Goal: Answer question/provide support: Share knowledge or assist other users

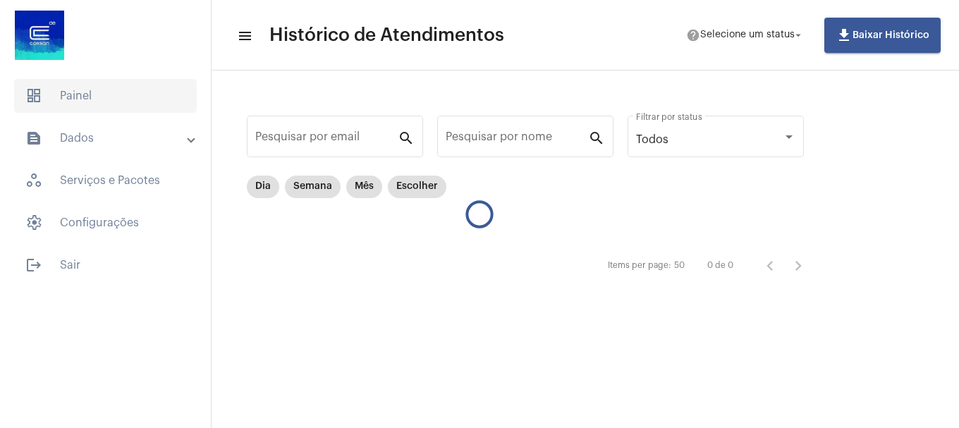
click at [114, 102] on span "dashboard Painel" at bounding box center [105, 96] width 183 height 34
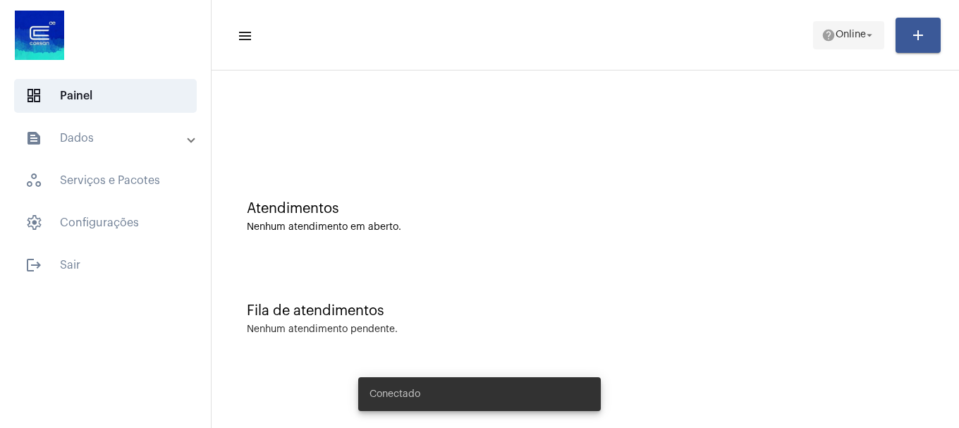
click at [848, 43] on span "help Online arrow_drop_down" at bounding box center [849, 34] width 54 height 25
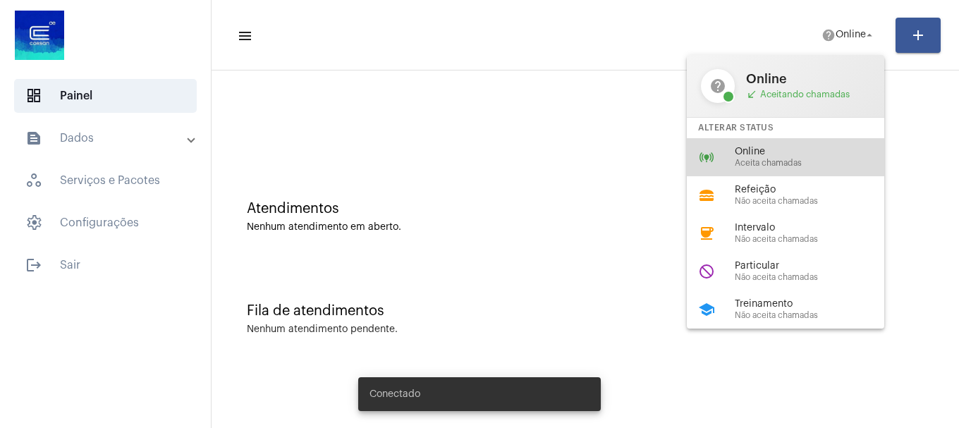
click at [780, 161] on span "Aceita chamadas" at bounding box center [815, 163] width 161 height 9
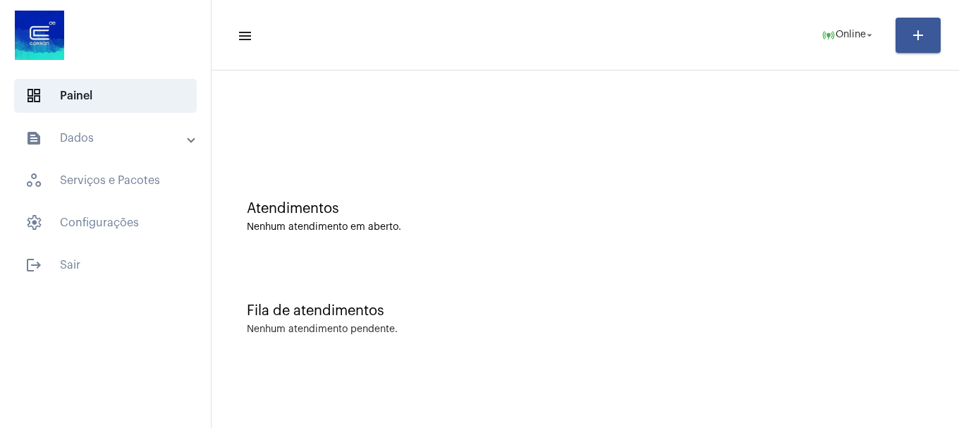
click at [831, 16] on mat-toolbar-row "menu online_prediction Online arrow_drop_down add" at bounding box center [586, 35] width 748 height 45
click at [828, 33] on mat-icon "online_prediction" at bounding box center [829, 35] width 14 height 14
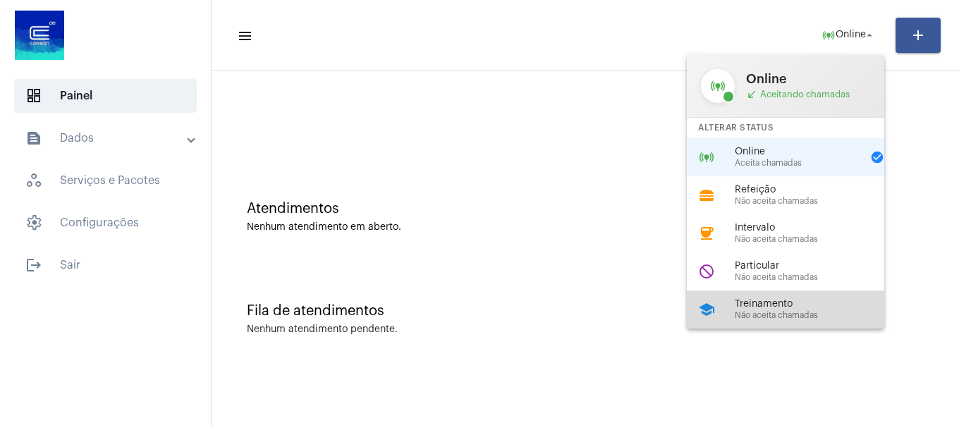
click at [779, 294] on div "school Treinamento Não aceita chamadas" at bounding box center [797, 310] width 220 height 38
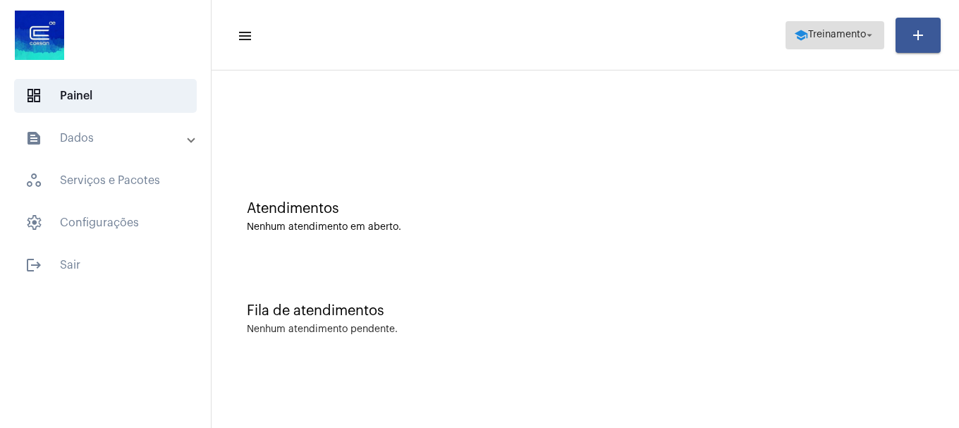
click at [845, 23] on span "school Treinamento arrow_drop_down" at bounding box center [835, 34] width 82 height 25
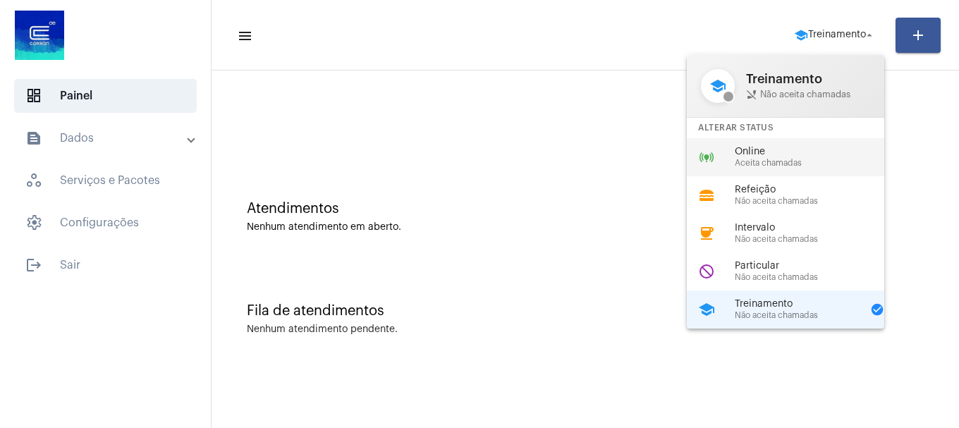
click at [780, 167] on span "Aceita chamadas" at bounding box center [815, 163] width 161 height 9
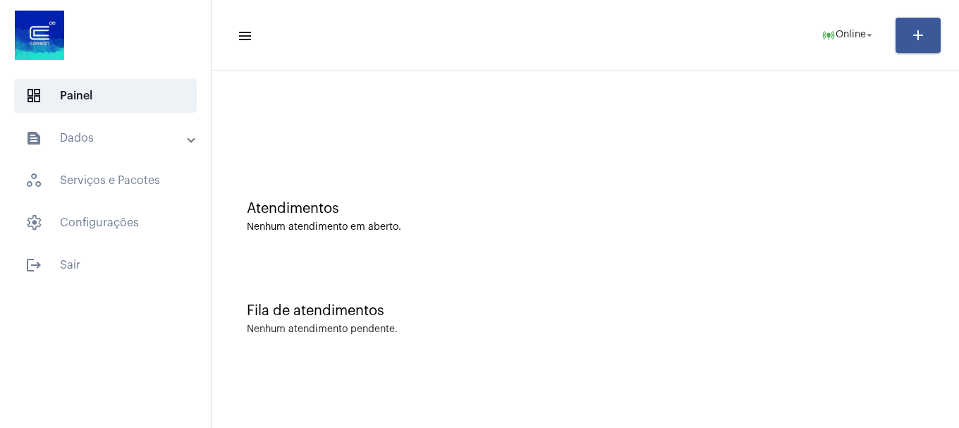
click at [154, 128] on mat-expansion-panel-header "text_snippet_outlined Dados" at bounding box center [109, 138] width 202 height 34
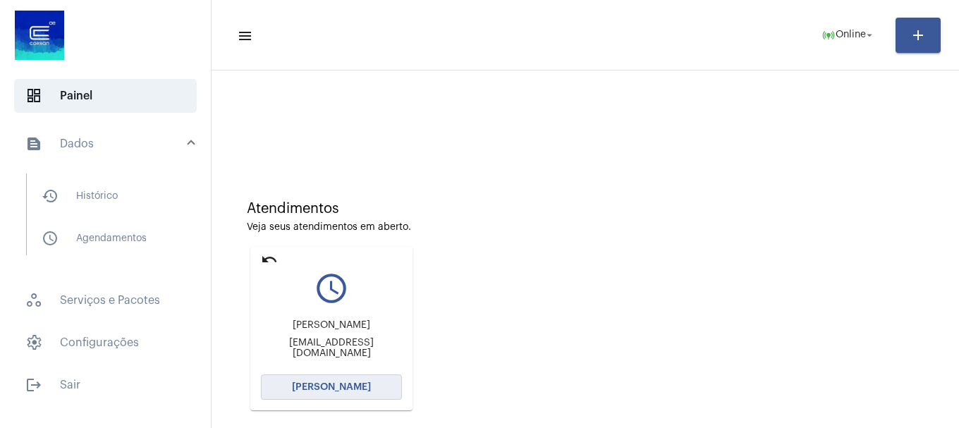
click at [341, 378] on button "[PERSON_NAME]" at bounding box center [331, 386] width 141 height 25
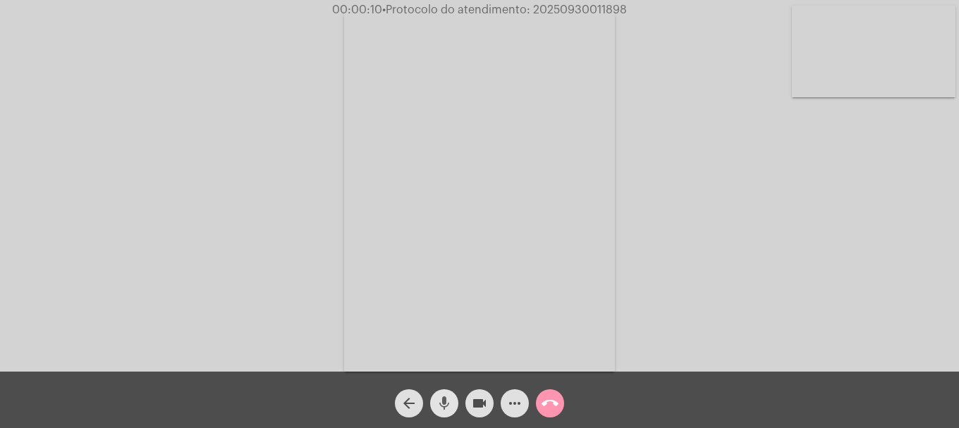
click at [444, 396] on mat-icon "mic" at bounding box center [444, 403] width 17 height 17
click at [444, 397] on mat-icon "mic_off" at bounding box center [444, 403] width 17 height 17
click at [444, 397] on mat-icon "mic" at bounding box center [444, 403] width 17 height 17
click at [444, 397] on mat-icon "mic_off" at bounding box center [444, 403] width 17 height 17
click at [477, 401] on mat-icon "videocam" at bounding box center [479, 403] width 17 height 17
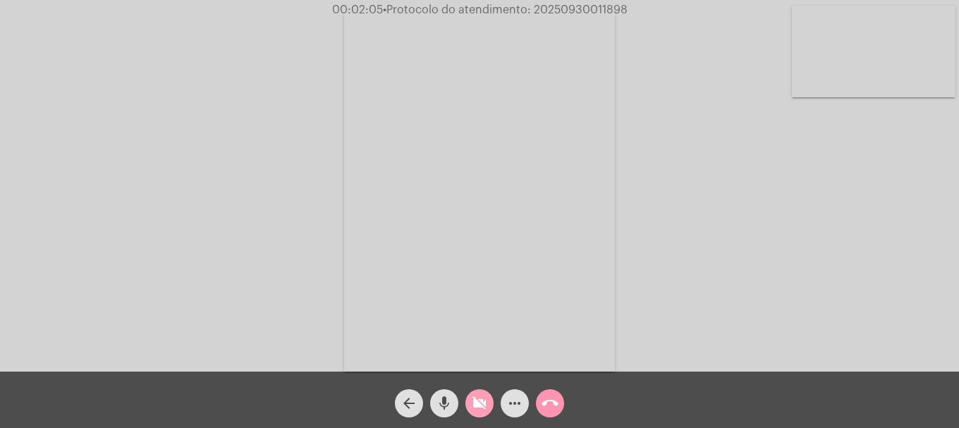
click at [477, 401] on mat-icon "videocam_off" at bounding box center [479, 403] width 17 height 17
click at [907, 69] on video at bounding box center [874, 52] width 164 height 92
click at [521, 409] on mat-icon "more_horiz" at bounding box center [514, 403] width 17 height 17
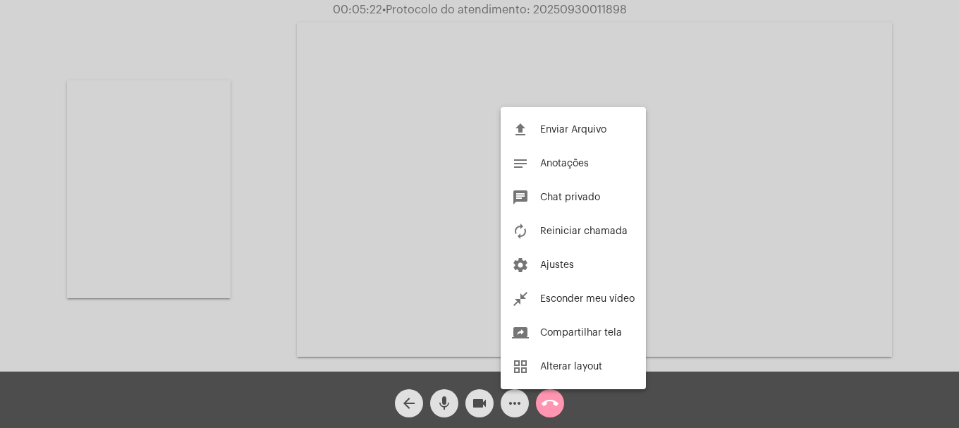
click at [521, 409] on div at bounding box center [479, 214] width 959 height 428
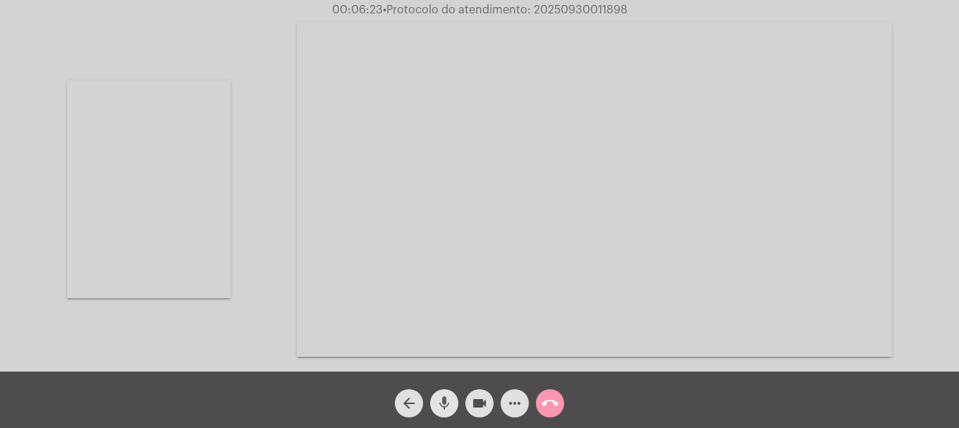
click at [451, 403] on mat-icon "mic" at bounding box center [444, 403] width 17 height 17
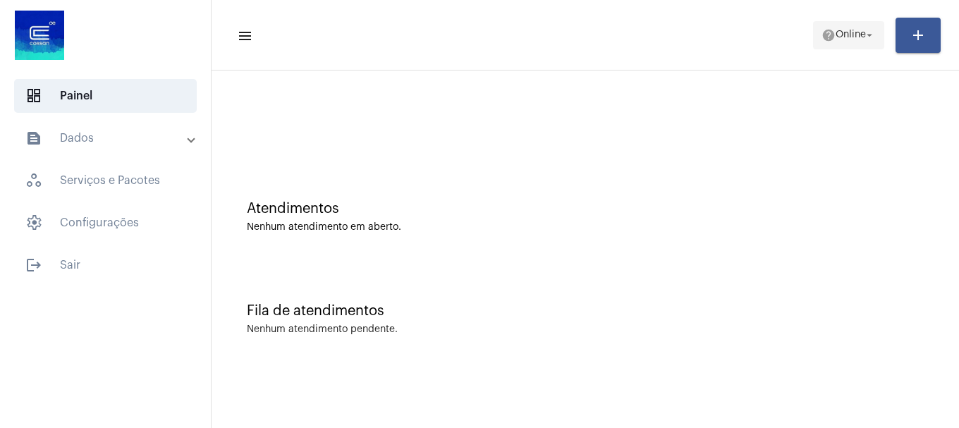
click at [847, 39] on span "Online" at bounding box center [851, 35] width 30 height 10
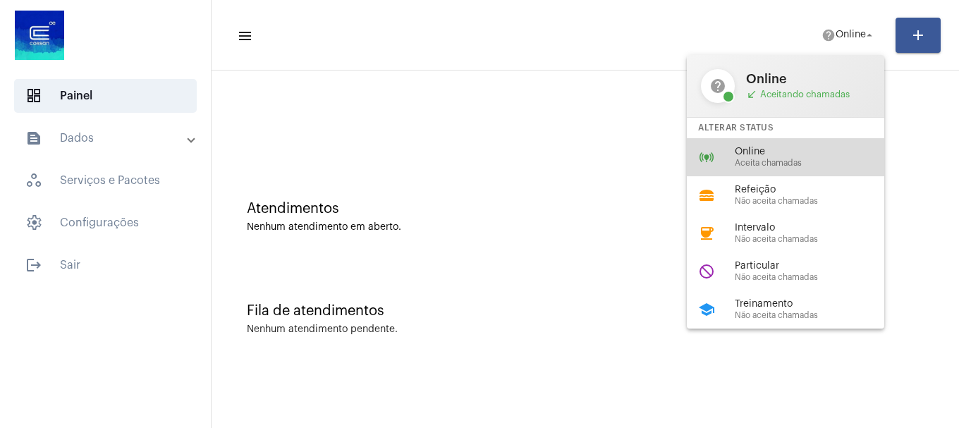
click at [779, 156] on span "Online" at bounding box center [815, 152] width 161 height 11
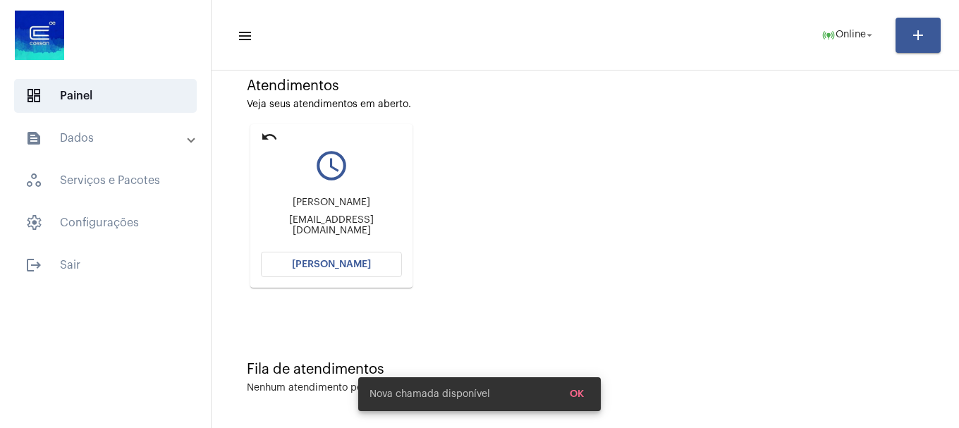
scroll to position [123, 0]
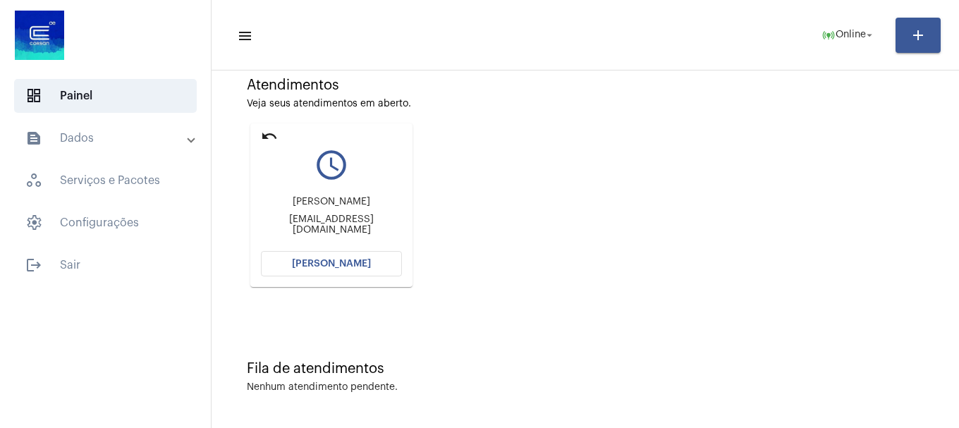
click at [361, 269] on button "[PERSON_NAME]" at bounding box center [331, 263] width 141 height 25
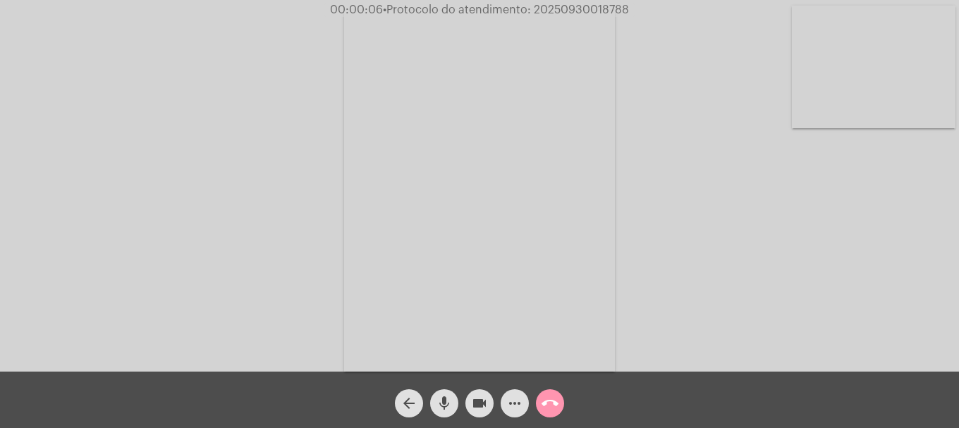
click at [449, 414] on span "mic" at bounding box center [444, 403] width 17 height 28
click at [449, 414] on span "mic_off" at bounding box center [444, 403] width 17 height 28
click at [449, 414] on span "mic" at bounding box center [444, 403] width 17 height 28
click at [449, 414] on span "mic_off" at bounding box center [444, 403] width 17 height 28
click at [570, 8] on span "• Protocolo do atendimento: 20250930018788" at bounding box center [503, 9] width 246 height 11
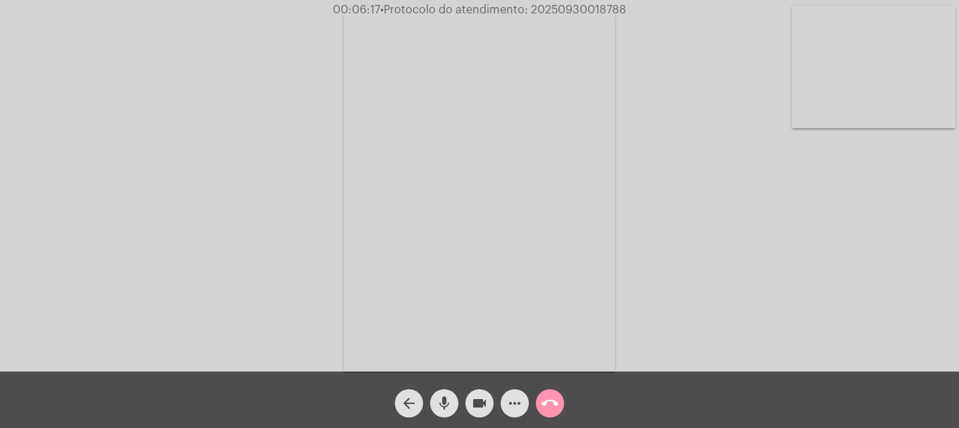
click at [570, 8] on span "• Protocolo do atendimento: 20250930018788" at bounding box center [503, 9] width 246 height 11
copy span "20250930018788"
click at [504, 404] on button "more_horiz" at bounding box center [515, 403] width 28 height 28
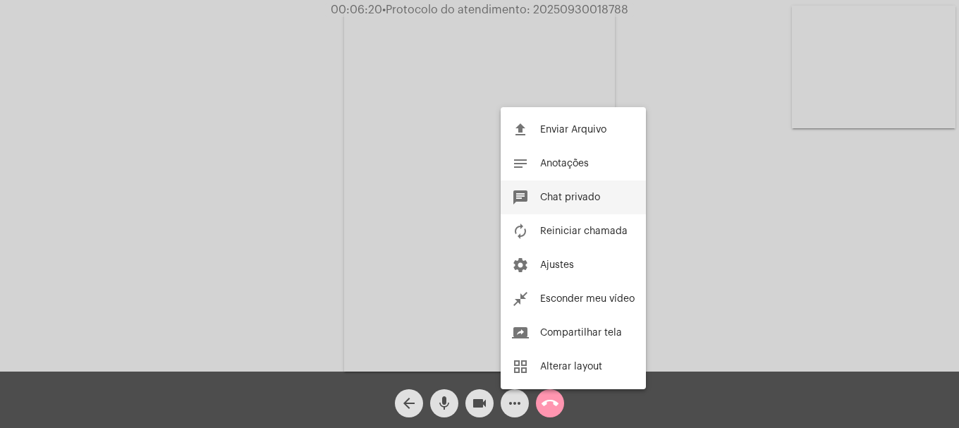
click at [575, 207] on button "chat Chat privado" at bounding box center [573, 198] width 145 height 34
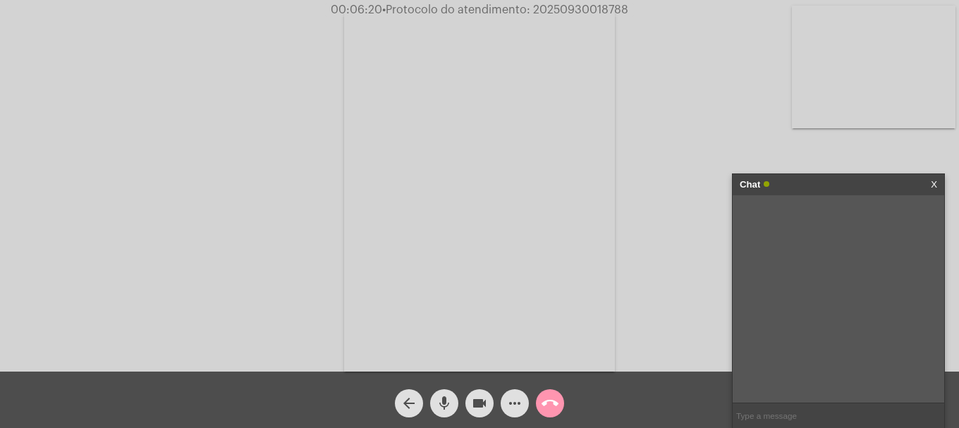
click at [757, 407] on input "text" at bounding box center [839, 415] width 212 height 25
paste input "20250930018788"
type input "20250930018788"
click at [549, 405] on mat-icon "call_end" at bounding box center [550, 403] width 17 height 17
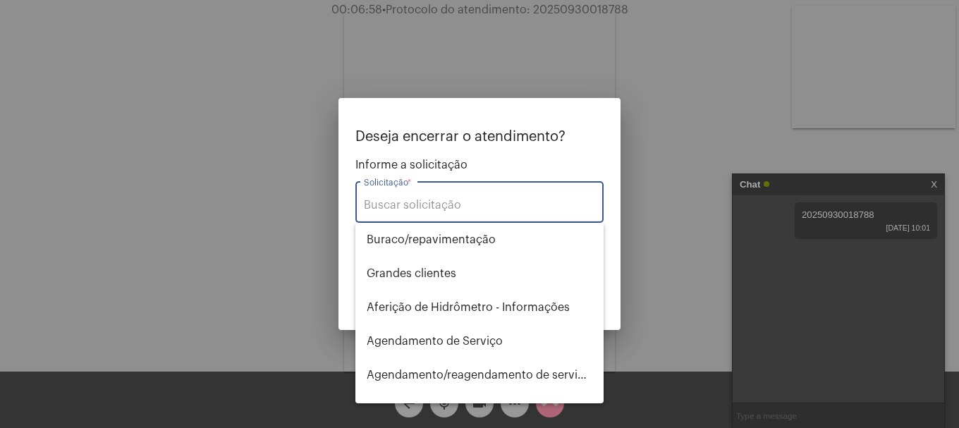
click at [506, 209] on input "Solicitação *" at bounding box center [479, 205] width 231 height 13
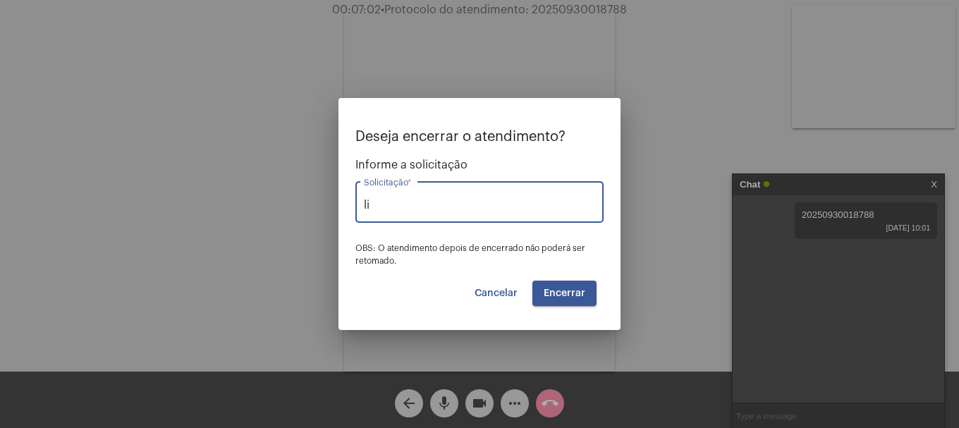
type input "l"
type input "v"
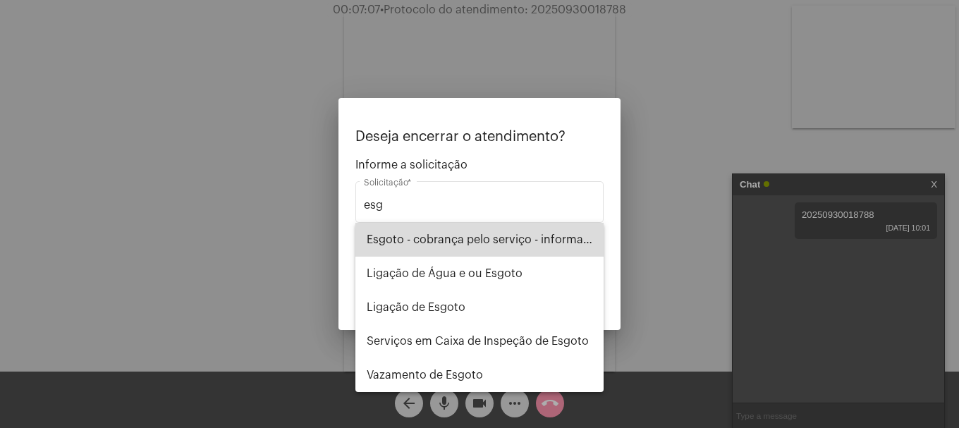
click at [501, 232] on span "Esgoto - cobrança pelo serviço - informações" at bounding box center [480, 240] width 226 height 34
type input "Esgoto - cobrança pelo serviço - informações"
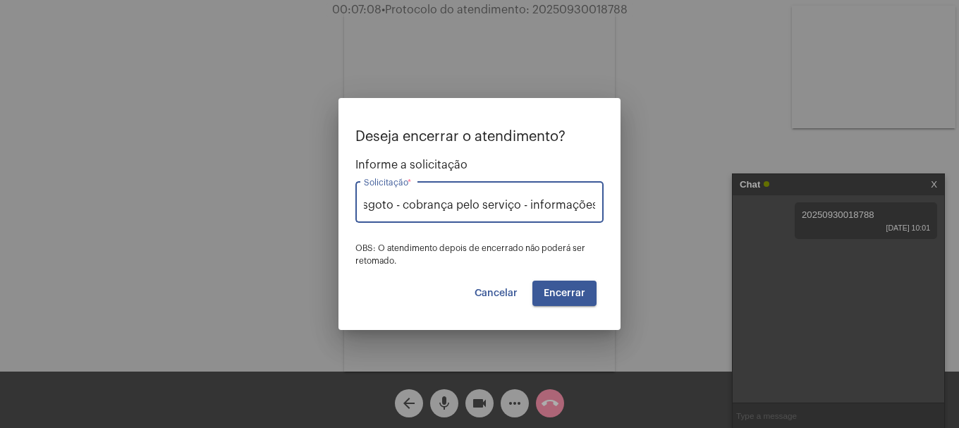
click at [568, 283] on button "Encerrar" at bounding box center [564, 293] width 64 height 25
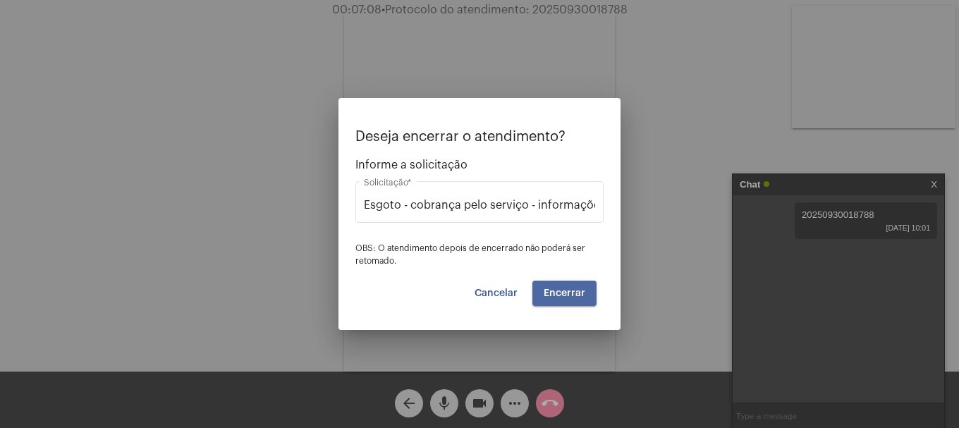
click at [568, 283] on button "Encerrar" at bounding box center [564, 293] width 64 height 25
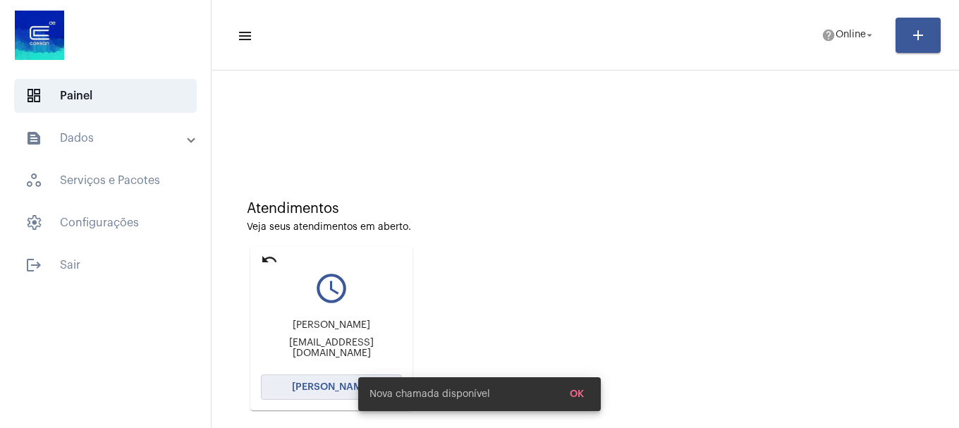
click at [303, 376] on button "[PERSON_NAME]" at bounding box center [331, 386] width 141 height 25
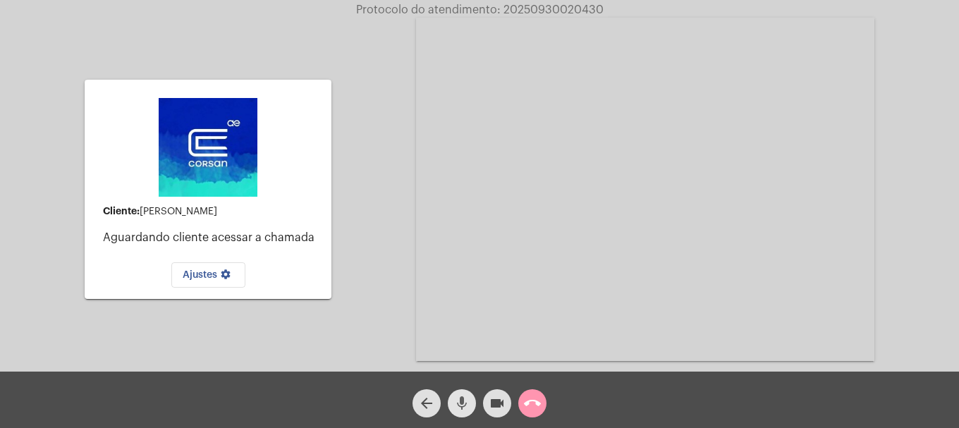
click at [461, 396] on mat-icon "mic" at bounding box center [461, 403] width 17 height 17
click at [461, 396] on mat-icon "mic_off" at bounding box center [461, 403] width 17 height 17
click at [456, 406] on mat-icon "mic" at bounding box center [461, 403] width 17 height 17
click at [456, 406] on mat-icon "mic_off" at bounding box center [461, 403] width 17 height 17
click at [526, 400] on mat-icon "call_end" at bounding box center [532, 403] width 17 height 17
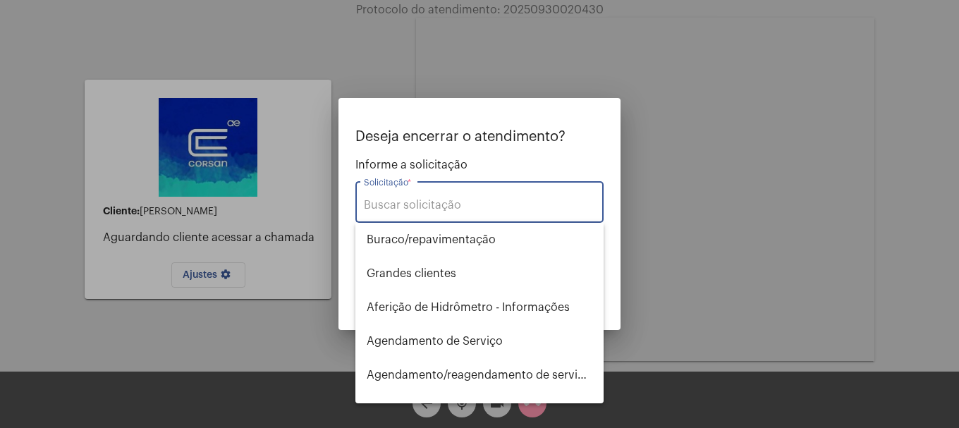
click at [386, 200] on input "Solicitação *" at bounding box center [479, 205] width 231 height 13
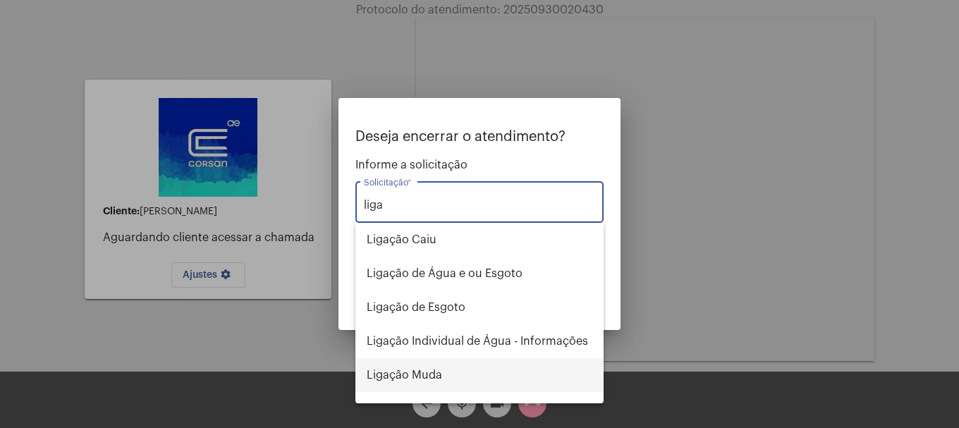
click at [374, 367] on span "Ligação Muda" at bounding box center [480, 375] width 226 height 34
type input "Ligação Muda"
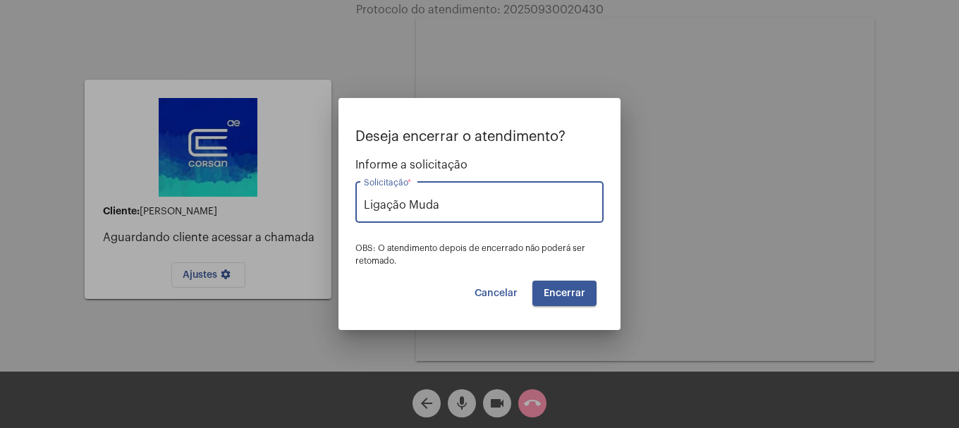
click at [557, 274] on div "Deseja encerrar o atendimento? Informe a solicitação Ligação Muda Solicitação *…" at bounding box center [479, 217] width 248 height 177
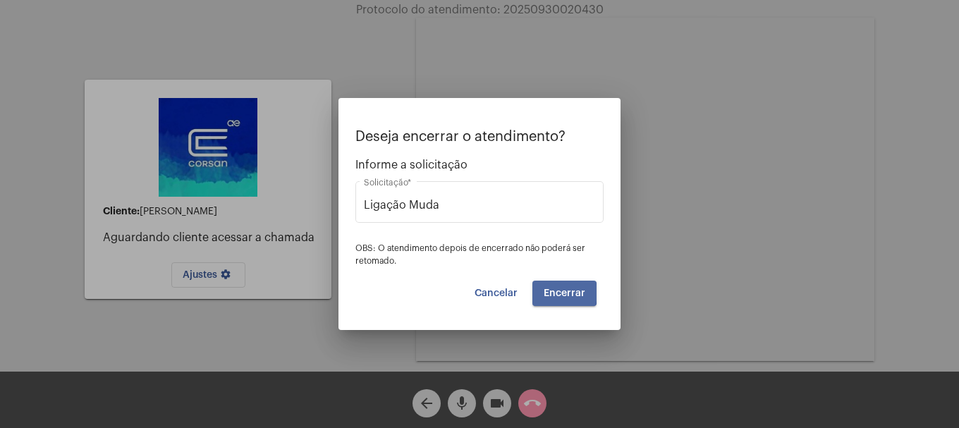
click at [556, 293] on span "Encerrar" at bounding box center [565, 293] width 42 height 10
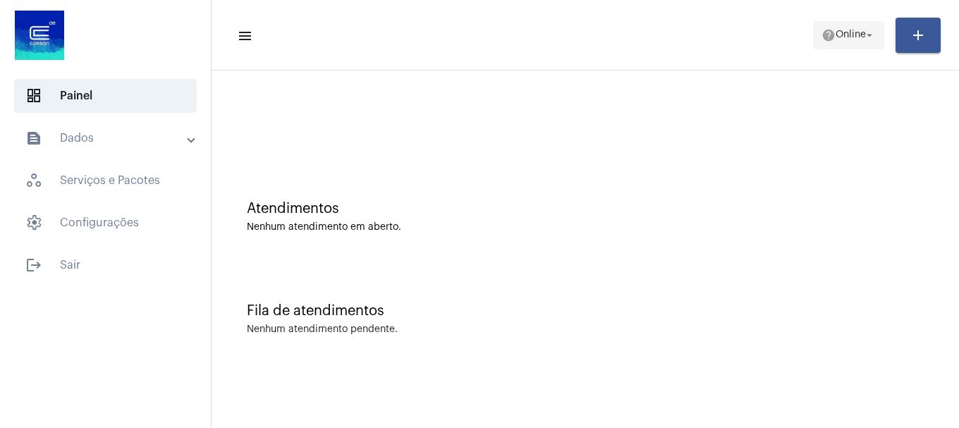
drag, startPoint x: 832, startPoint y: 13, endPoint x: 834, endPoint y: 47, distance: 33.9
click at [833, 19] on mat-toolbar-row "menu help Online arrow_drop_down add" at bounding box center [586, 35] width 748 height 45
click at [834, 47] on span "help Online arrow_drop_down" at bounding box center [849, 34] width 54 height 25
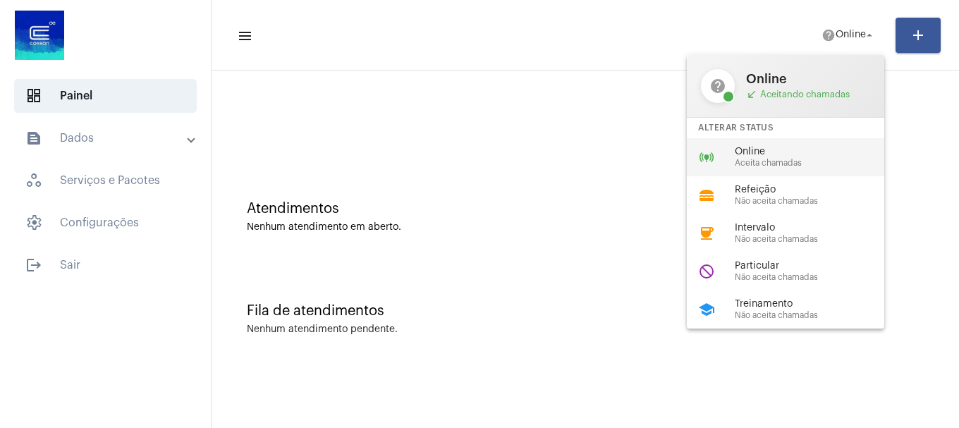
click at [812, 147] on span "Online" at bounding box center [815, 152] width 161 height 11
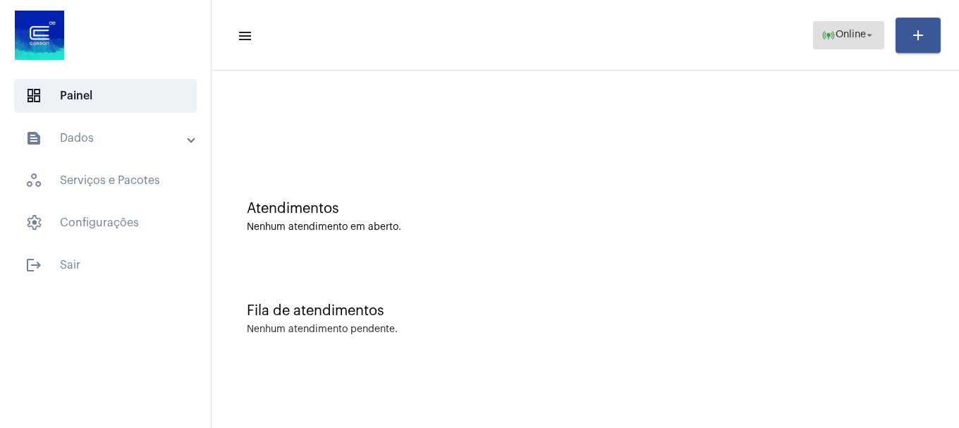
click at [838, 37] on span "online_prediction Online arrow_drop_down" at bounding box center [849, 34] width 54 height 25
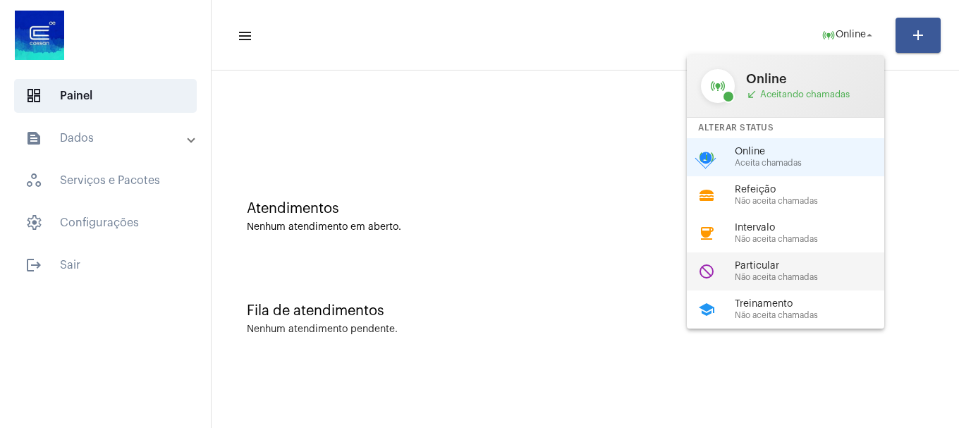
click at [748, 273] on span "Não aceita chamadas" at bounding box center [815, 277] width 161 height 9
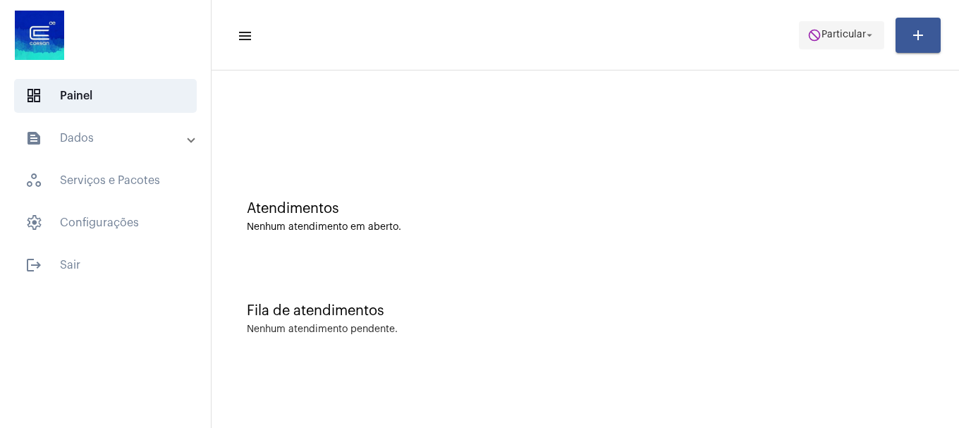
click at [811, 37] on mat-icon "do_not_disturb" at bounding box center [815, 35] width 14 height 14
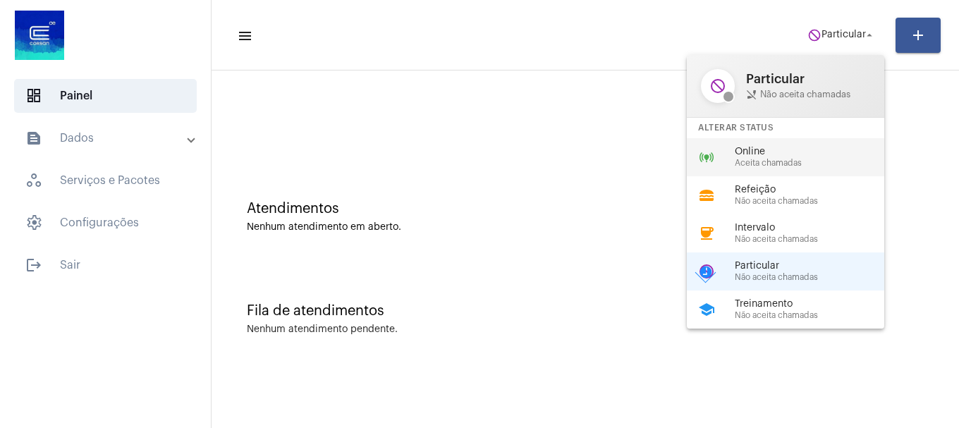
click at [798, 145] on div "online_prediction Online Aceita chamadas" at bounding box center [797, 157] width 220 height 38
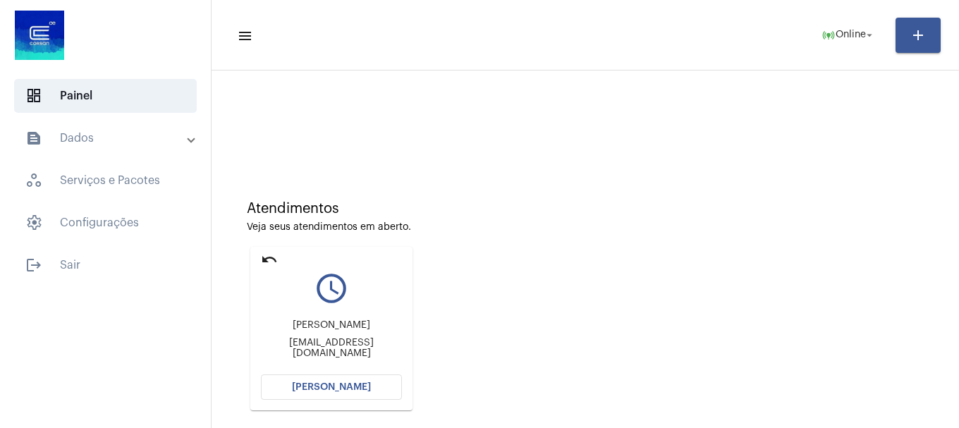
click at [268, 387] on button "[PERSON_NAME]" at bounding box center [331, 386] width 141 height 25
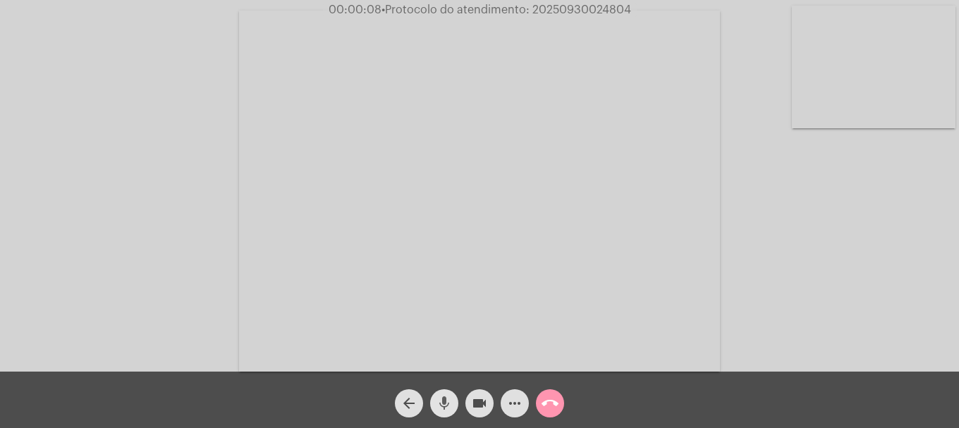
click at [445, 406] on mat-icon "mic" at bounding box center [444, 403] width 17 height 17
click at [445, 406] on mat-icon "mic_off" at bounding box center [444, 403] width 17 height 17
click at [505, 399] on button "more_horiz" at bounding box center [515, 403] width 28 height 28
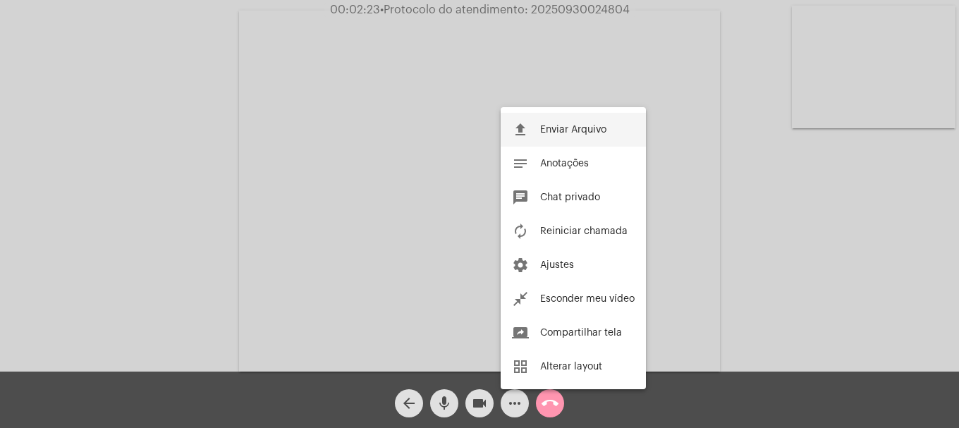
click at [554, 130] on span "Enviar Arquivo" at bounding box center [573, 130] width 66 height 10
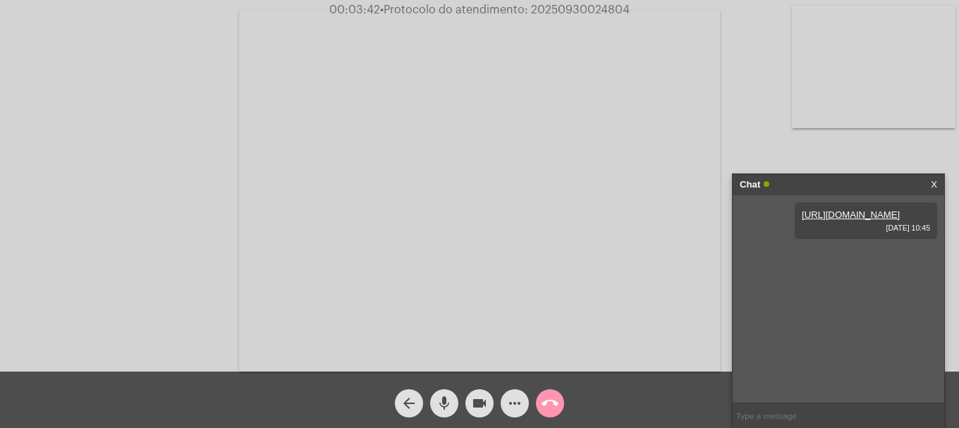
click at [557, 6] on span "• Protocolo do atendimento: 20250930024804" at bounding box center [505, 9] width 250 height 11
copy span "20250930024804"
click at [779, 408] on input "text" at bounding box center [839, 415] width 212 height 25
paste input "20250930024804"
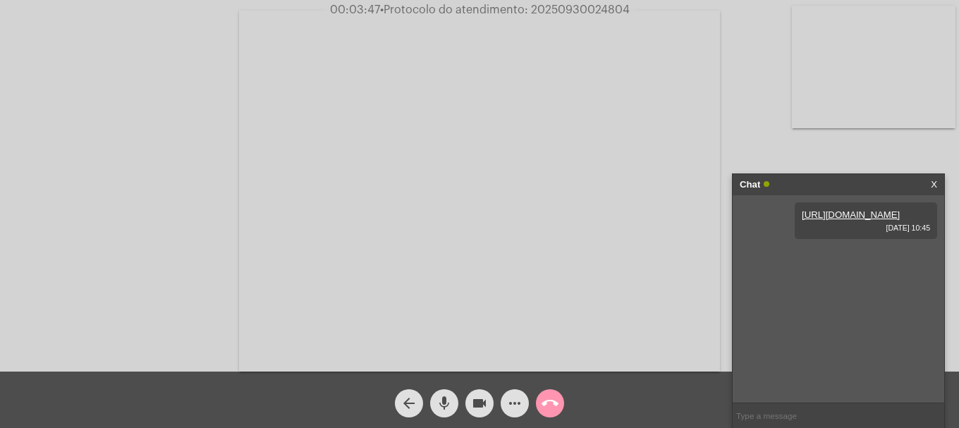
type input "20250930024804"
click at [546, 405] on mat-icon "call_end" at bounding box center [550, 403] width 17 height 17
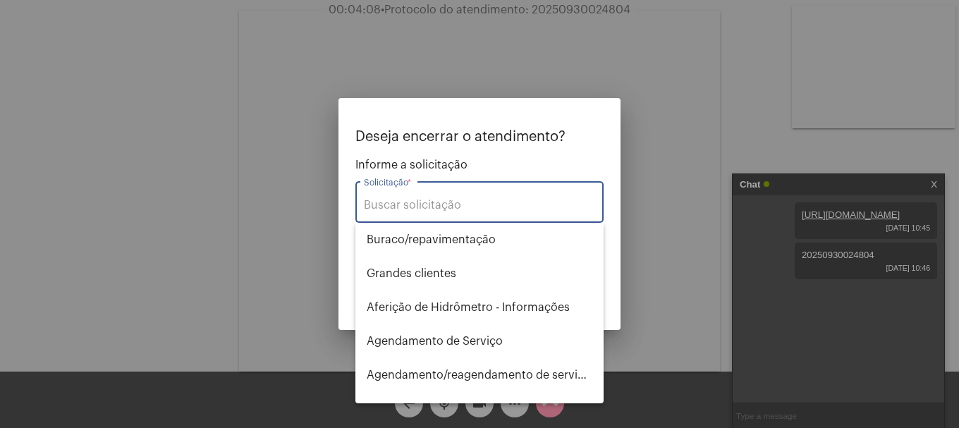
click at [509, 202] on input "Solicitação *" at bounding box center [479, 205] width 231 height 13
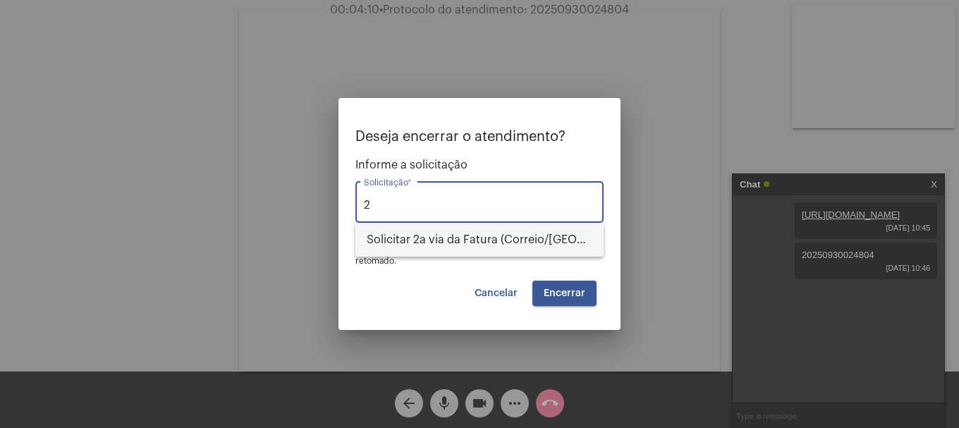
click at [464, 250] on span "Solicitar 2a via da Fatura (Correio/[GEOGRAPHIC_DATA]/Email)" at bounding box center [480, 240] width 226 height 34
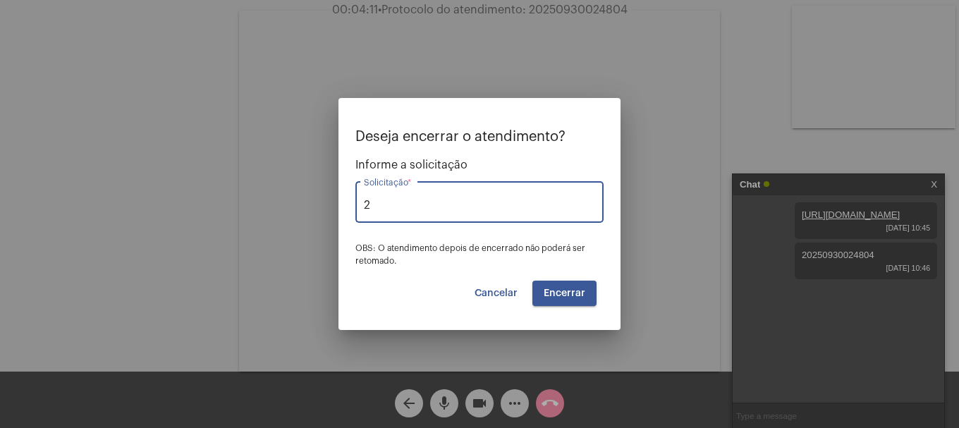
type input "Solicitar 2a via da Fatura (Correio/[GEOGRAPHIC_DATA]/Email)"
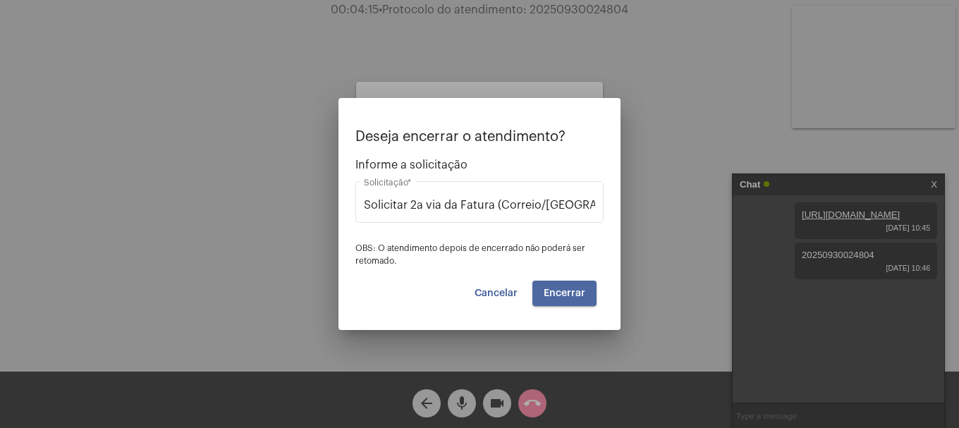
click at [563, 292] on span "Encerrar" at bounding box center [565, 293] width 42 height 10
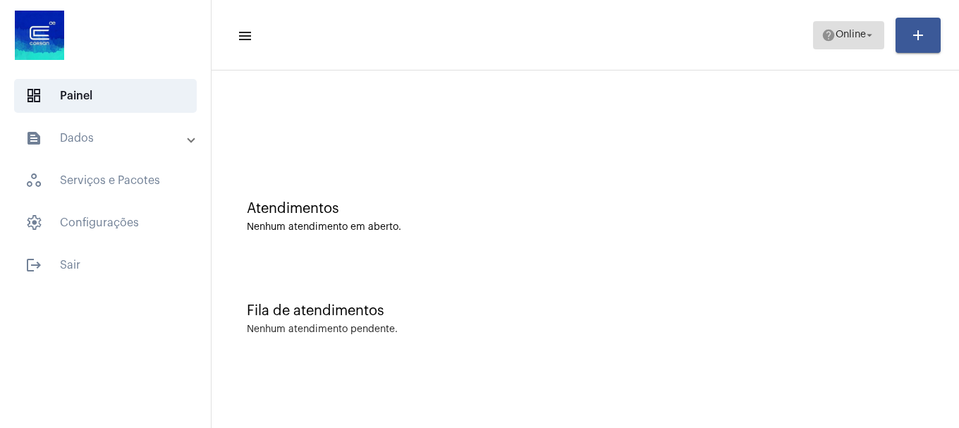
click at [836, 41] on span "help Online arrow_drop_down" at bounding box center [849, 34] width 54 height 25
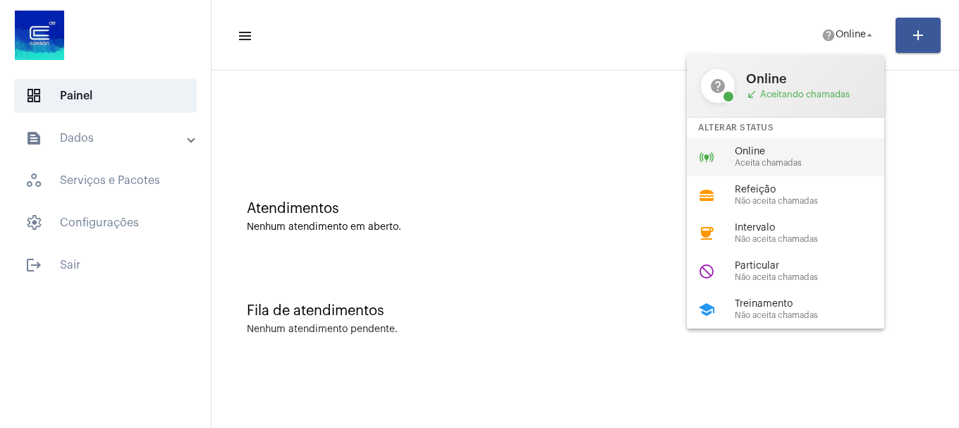
click at [812, 147] on span "Online" at bounding box center [815, 152] width 161 height 11
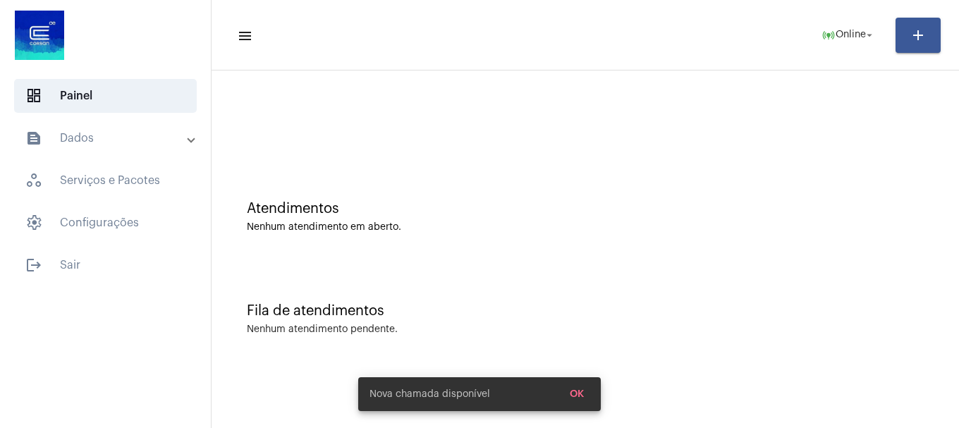
click at [94, 142] on mat-panel-title "text_snippet_outlined Dados" at bounding box center [106, 138] width 163 height 17
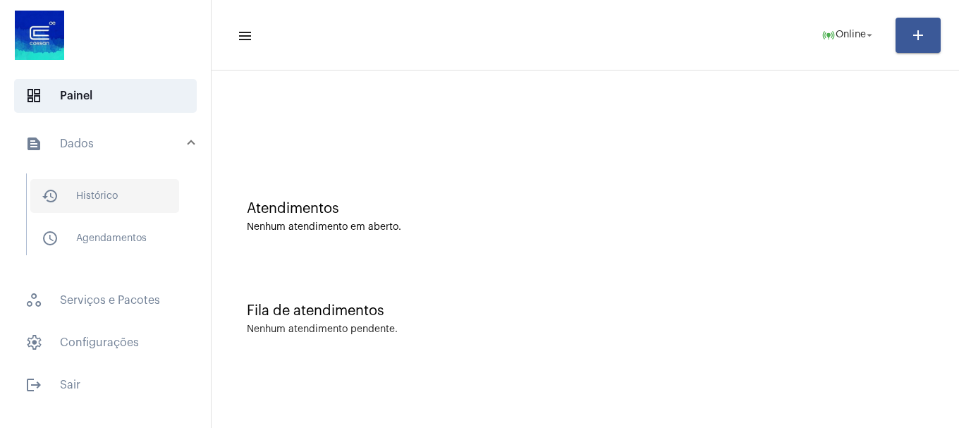
click at [59, 202] on span "history_outlined Histórico" at bounding box center [104, 196] width 149 height 34
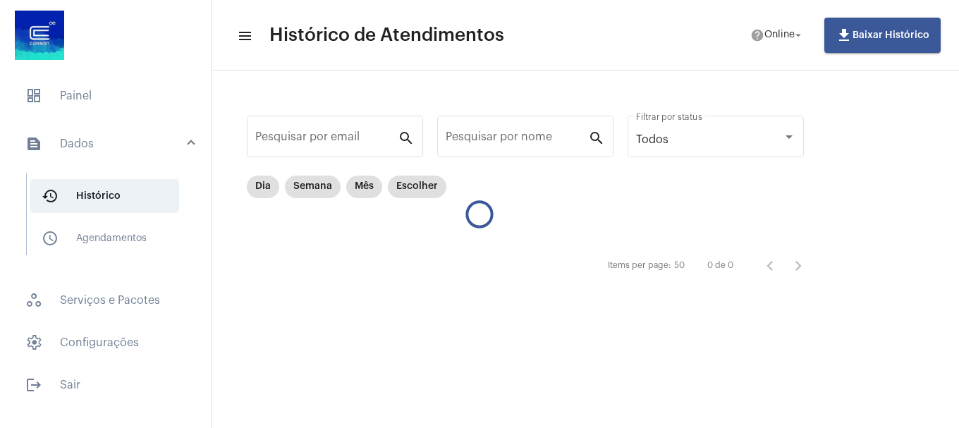
click at [82, 134] on mat-expansion-panel-header "text_snippet_outlined Dados" at bounding box center [109, 143] width 202 height 45
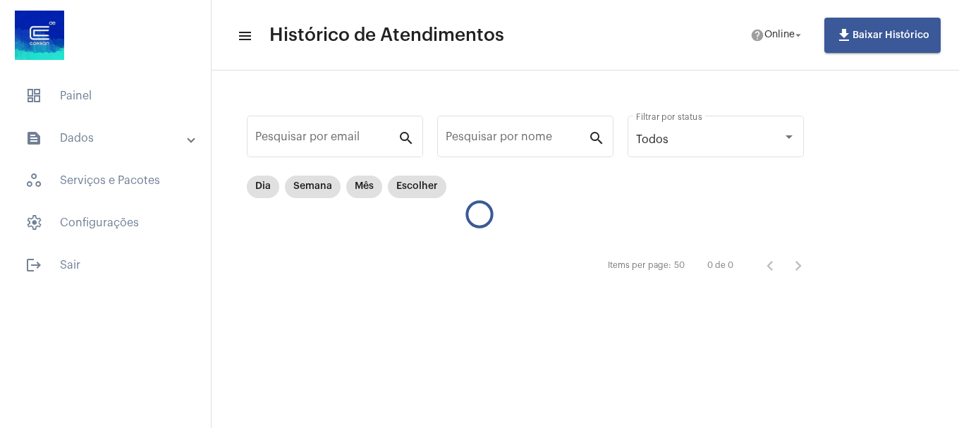
click at [98, 139] on mat-panel-title "text_snippet_outlined Dados" at bounding box center [106, 138] width 163 height 17
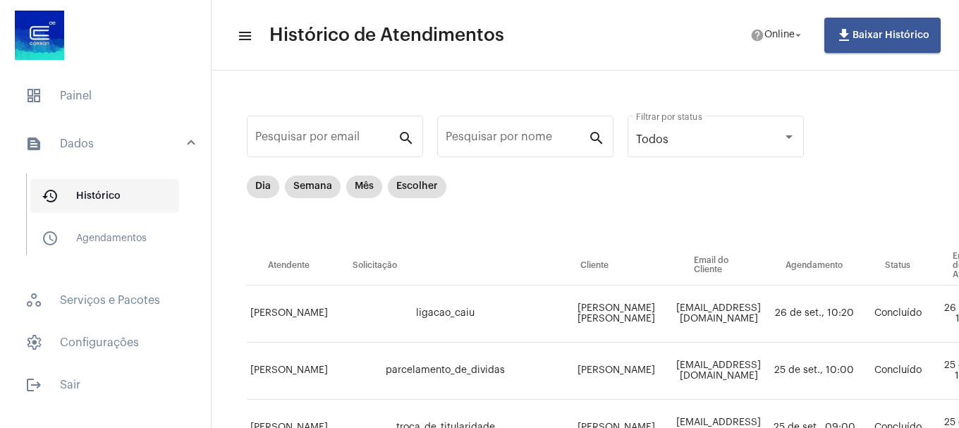
click at [85, 195] on span "history_outlined Histórico" at bounding box center [104, 196] width 149 height 34
click at [263, 193] on mat-chip "Dia" at bounding box center [263, 187] width 32 height 23
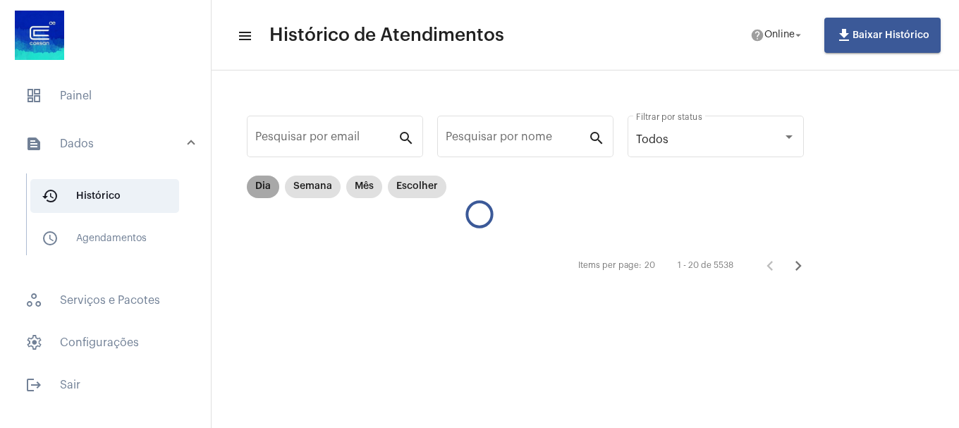
click at [263, 193] on mat-chip "Dia" at bounding box center [263, 187] width 32 height 23
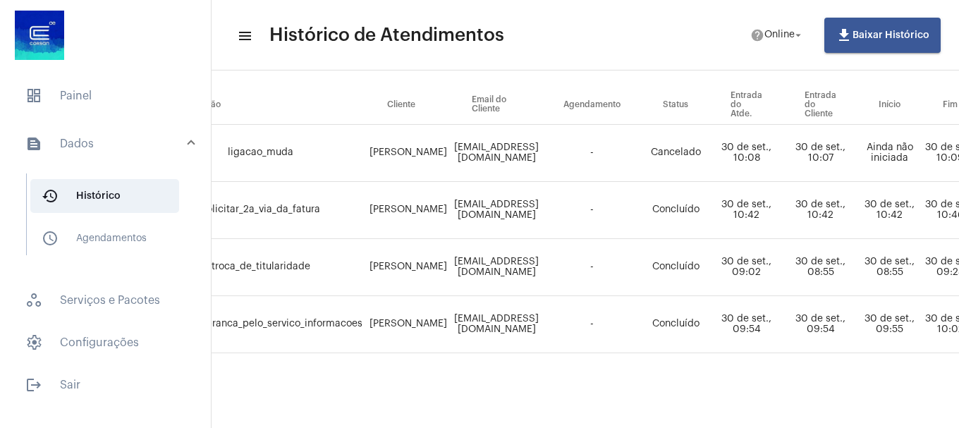
scroll to position [171, 191]
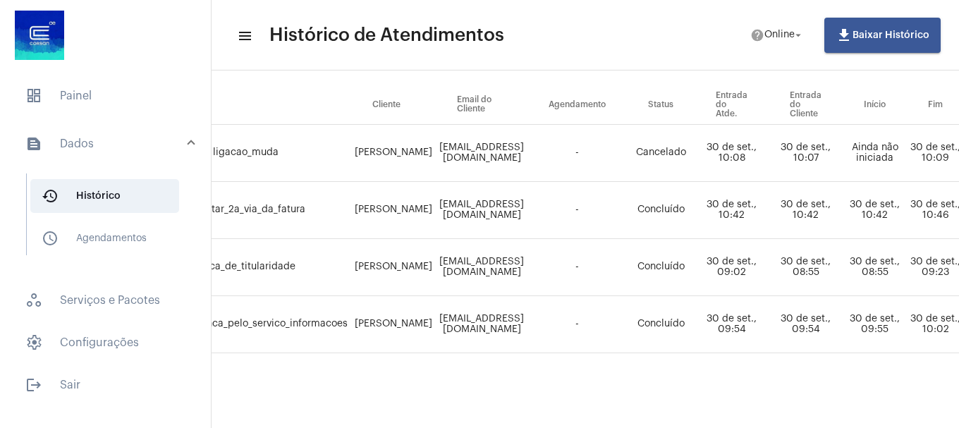
drag, startPoint x: 520, startPoint y: 414, endPoint x: 623, endPoint y: 299, distance: 154.3
click at [572, 410] on div "Pesquisar por email search Pesquisar por nome search Todos Filtrar por status D…" at bounding box center [394, 169] width 748 height 518
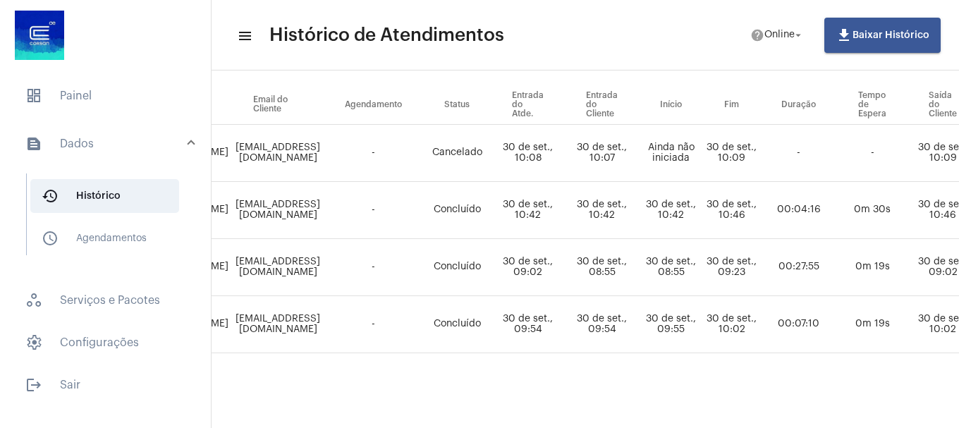
scroll to position [171, 415]
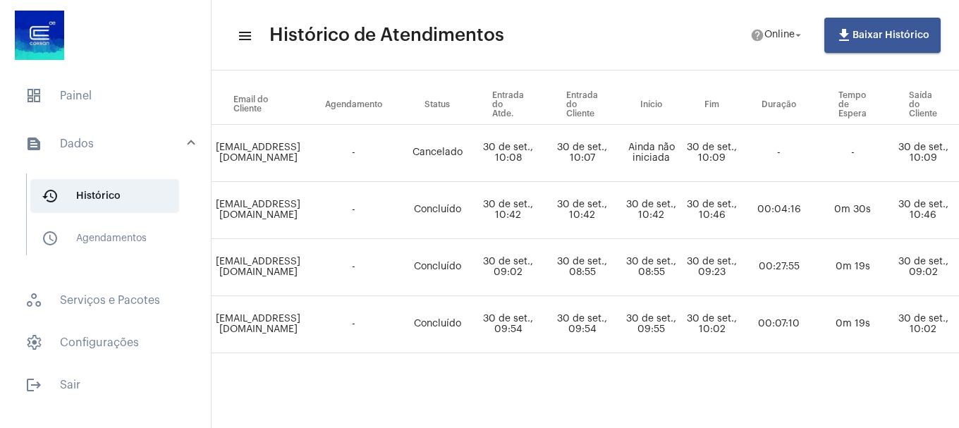
drag, startPoint x: 616, startPoint y: 417, endPoint x: 470, endPoint y: 425, distance: 146.2
click at [470, 425] on mat-sidenav-content "menu Histórico de Atendimentos help Online arrow_drop_down file_download Baixar…" at bounding box center [586, 214] width 748 height 428
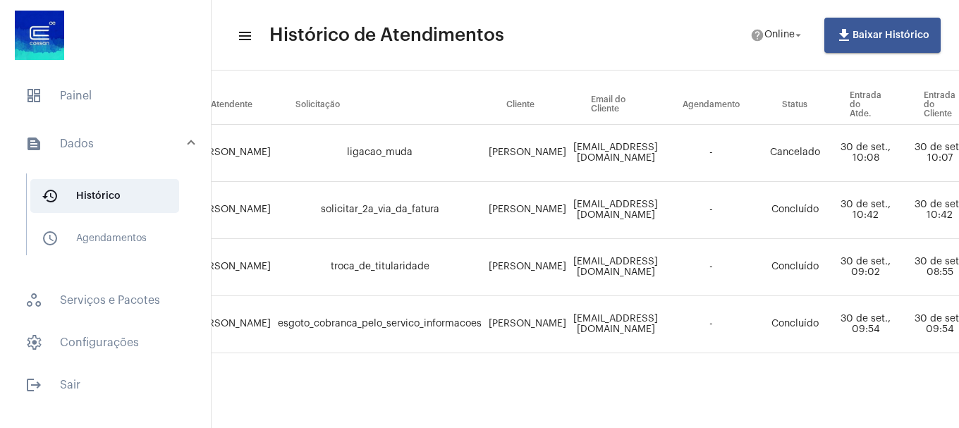
scroll to position [171, 0]
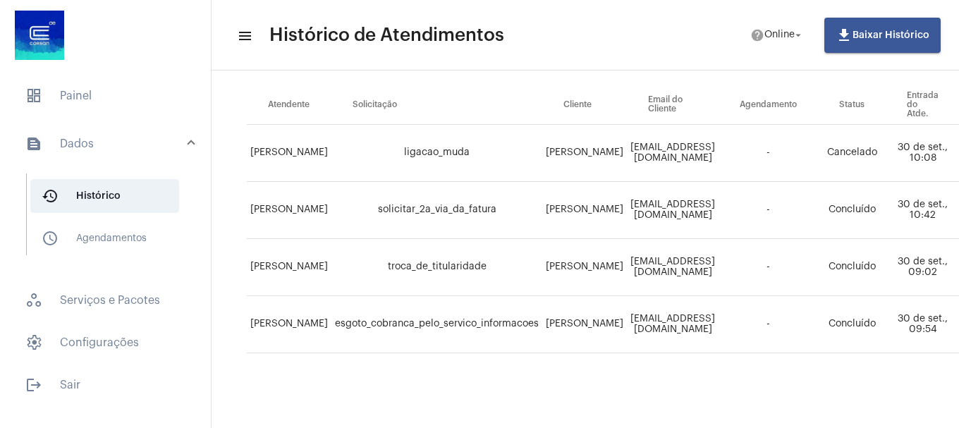
click at [443, 147] on span "ligacao_muda" at bounding box center [437, 152] width 66 height 10
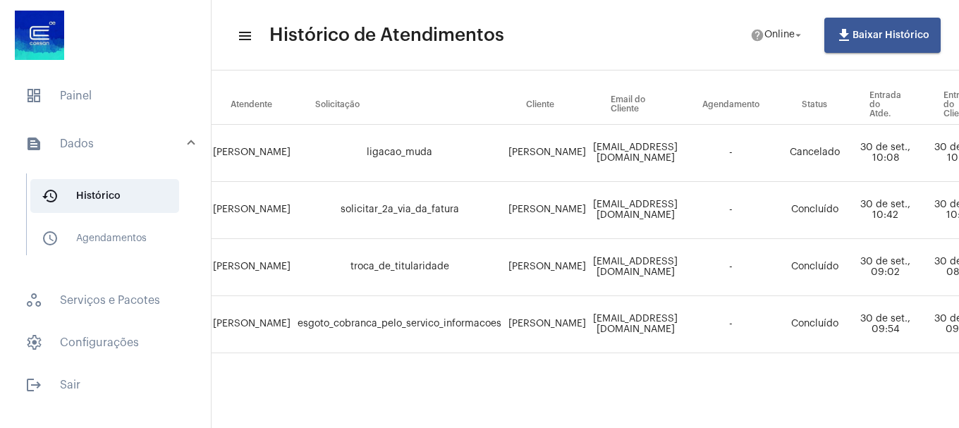
scroll to position [171, 35]
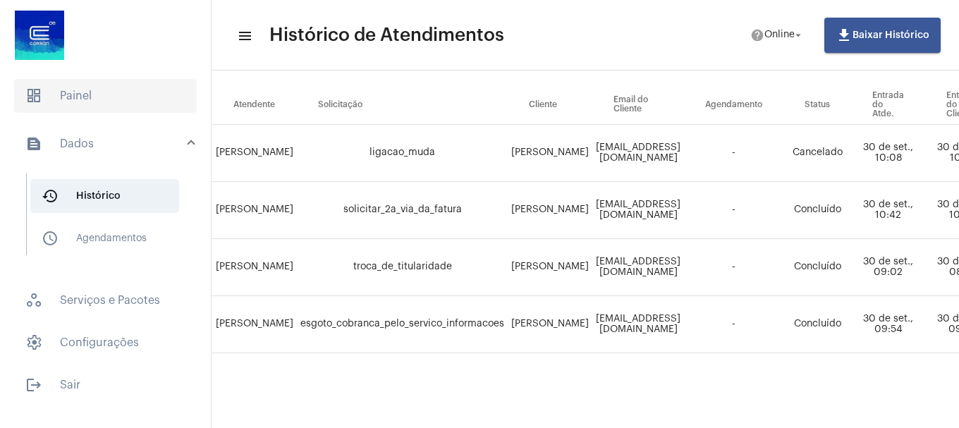
click at [42, 91] on span "dashboard" at bounding box center [33, 95] width 17 height 17
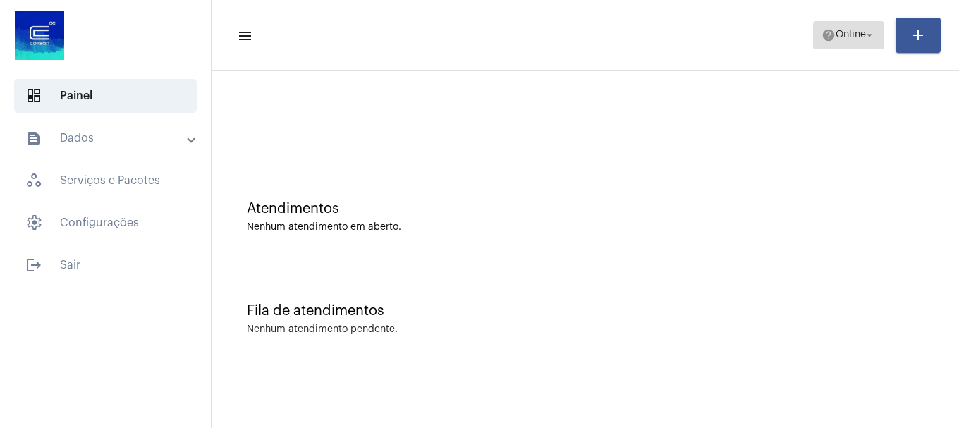
click at [836, 34] on span "Online" at bounding box center [851, 35] width 30 height 10
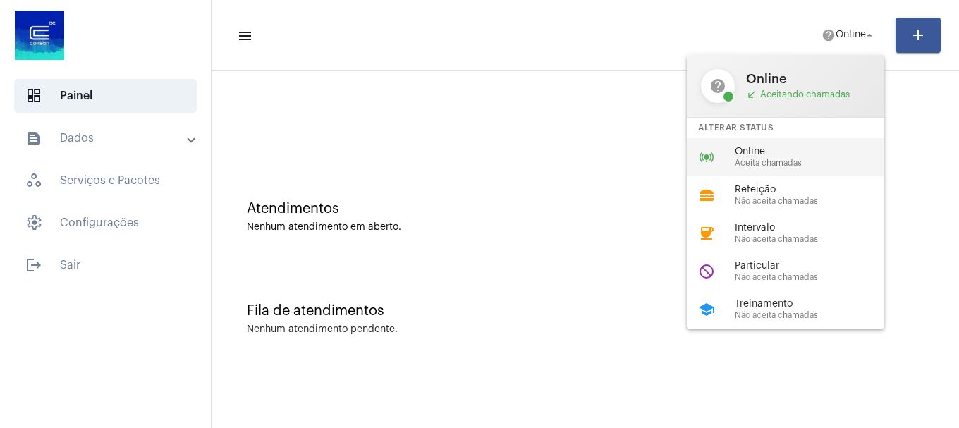
click at [830, 156] on span "Online" at bounding box center [815, 152] width 161 height 11
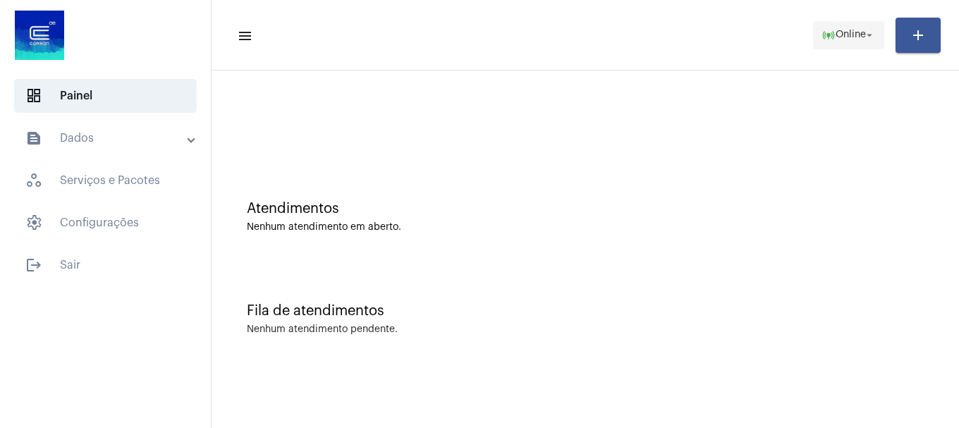
click at [873, 37] on mat-icon "arrow_drop_down" at bounding box center [869, 35] width 13 height 13
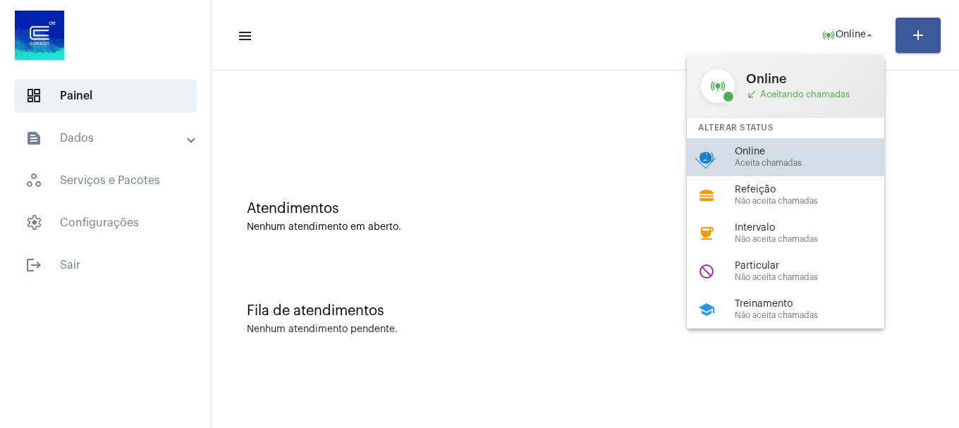
click at [818, 145] on div "online_prediction Online Aceita chamadas check_circle" at bounding box center [797, 157] width 220 height 38
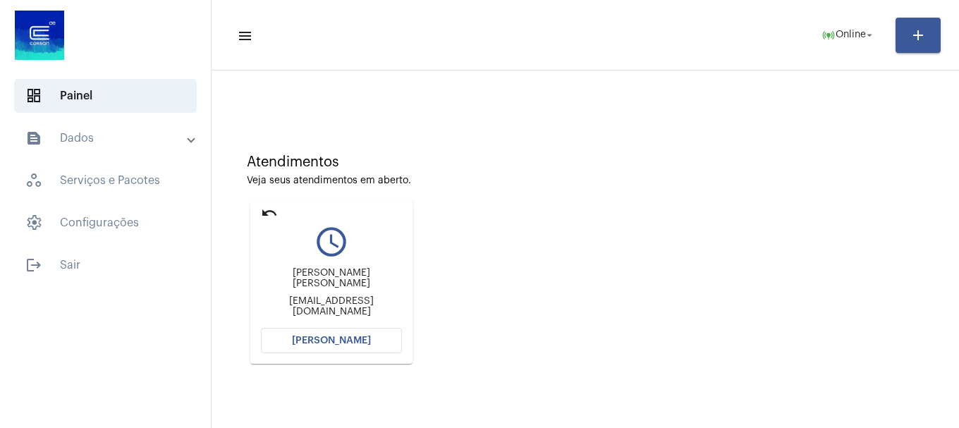
scroll to position [123, 0]
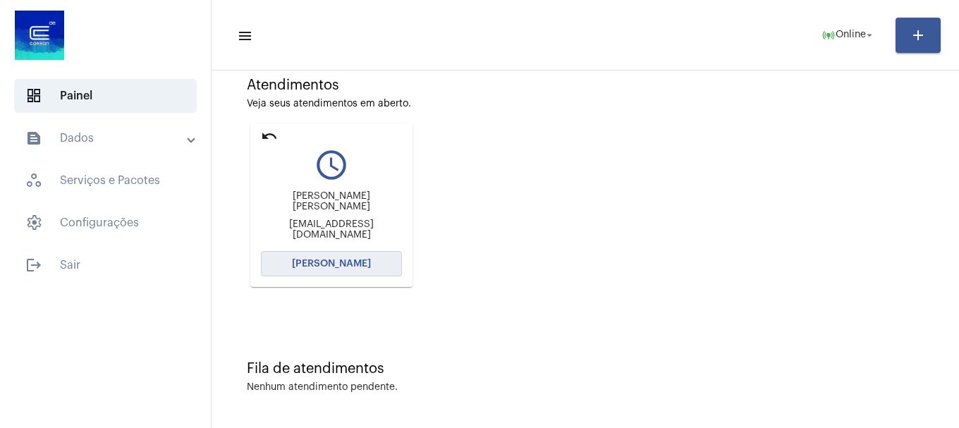
click at [336, 269] on button "[PERSON_NAME]" at bounding box center [331, 263] width 141 height 25
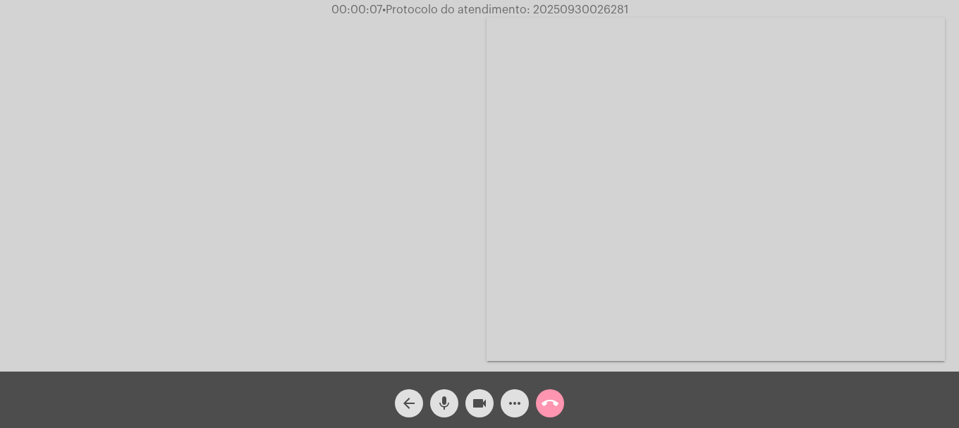
click at [451, 394] on span "mic" at bounding box center [444, 403] width 17 height 28
click at [451, 394] on span "mic_off" at bounding box center [444, 403] width 17 height 28
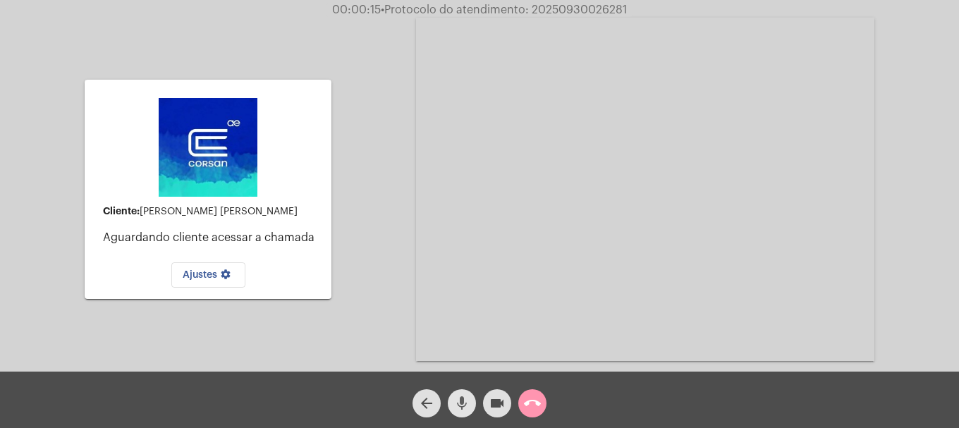
click at [457, 403] on mat-icon "mic" at bounding box center [461, 403] width 17 height 17
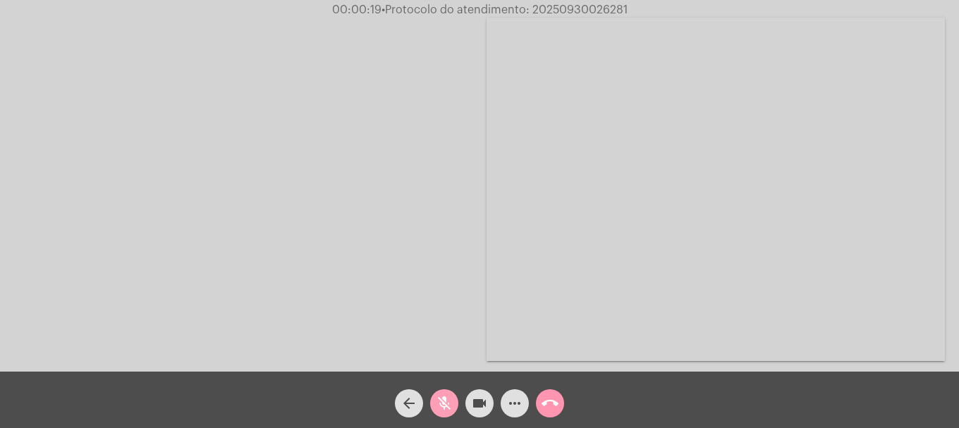
click at [439, 403] on mat-icon "mic_off" at bounding box center [444, 403] width 17 height 17
click at [440, 412] on mat-icon "mic" at bounding box center [444, 403] width 17 height 17
click at [443, 408] on mat-icon "mic_off" at bounding box center [444, 403] width 17 height 17
click at [443, 408] on mat-icon "mic" at bounding box center [444, 403] width 17 height 17
click at [443, 408] on mat-icon "mic_off" at bounding box center [444, 403] width 17 height 17
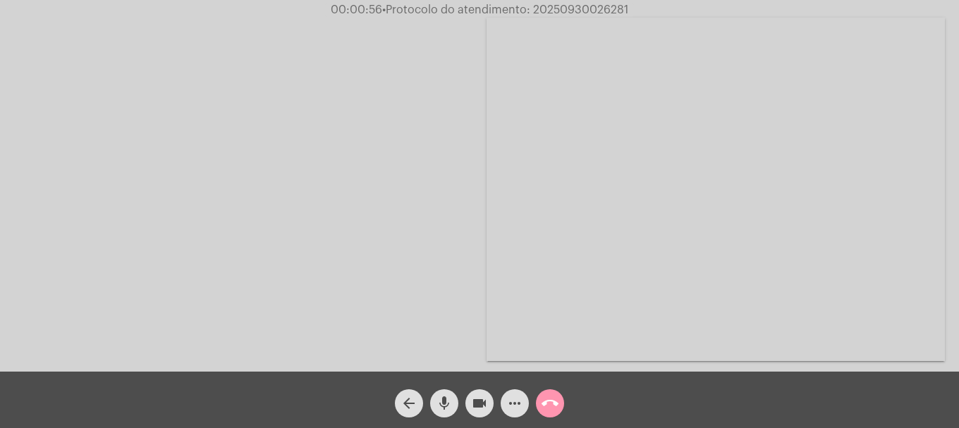
click at [443, 408] on mat-icon "mic" at bounding box center [444, 403] width 17 height 17
click at [443, 408] on mat-icon "mic_off" at bounding box center [444, 403] width 17 height 17
click at [542, 410] on mat-icon "call_end" at bounding box center [550, 403] width 17 height 17
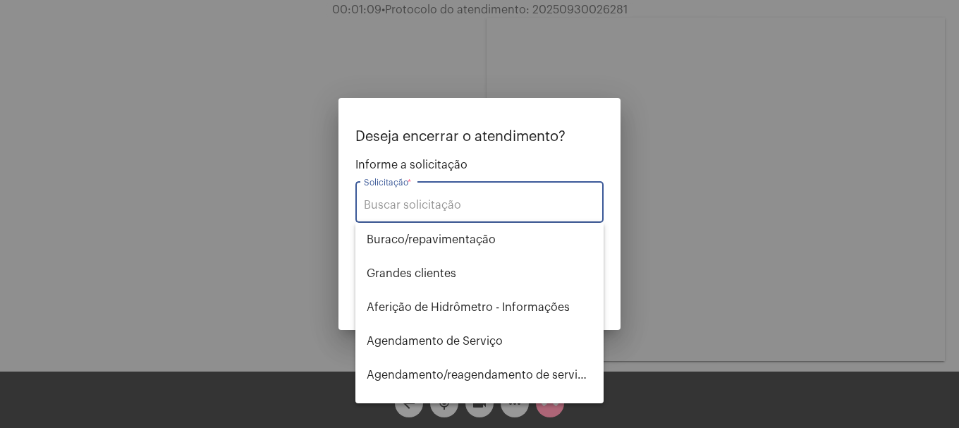
click at [461, 206] on input "Solicitação *" at bounding box center [479, 205] width 231 height 13
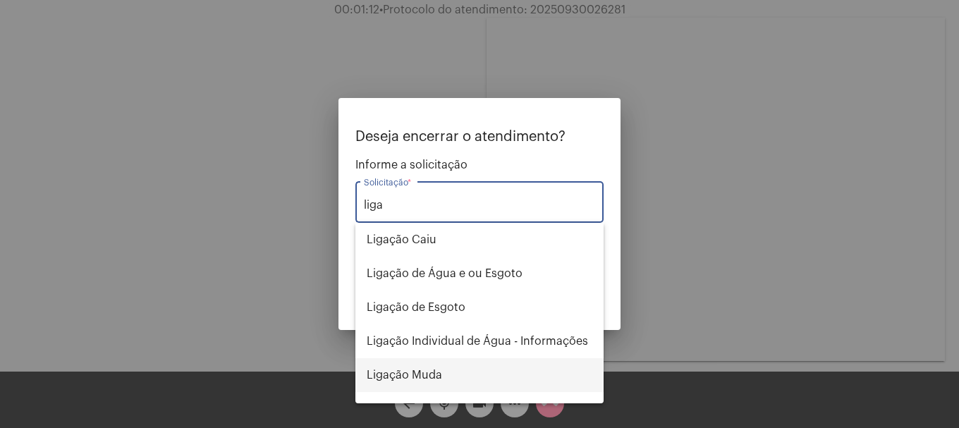
click at [456, 369] on span "Ligação Muda" at bounding box center [480, 375] width 226 height 34
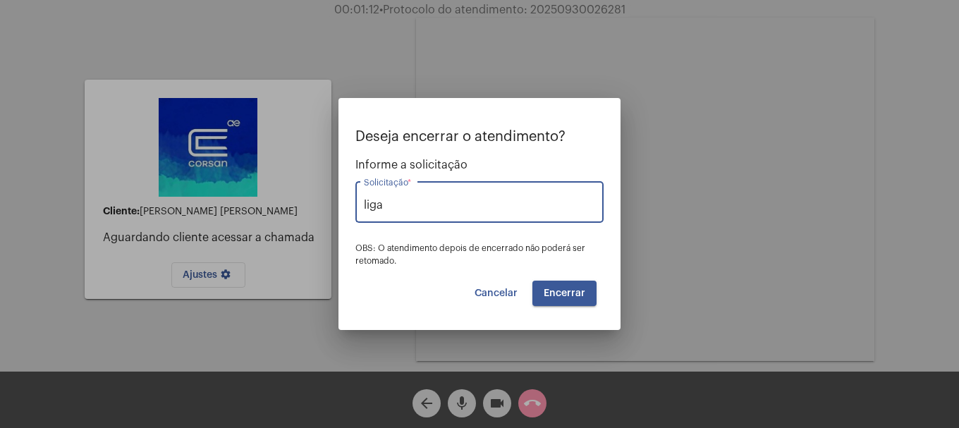
type input "Ligação Muda"
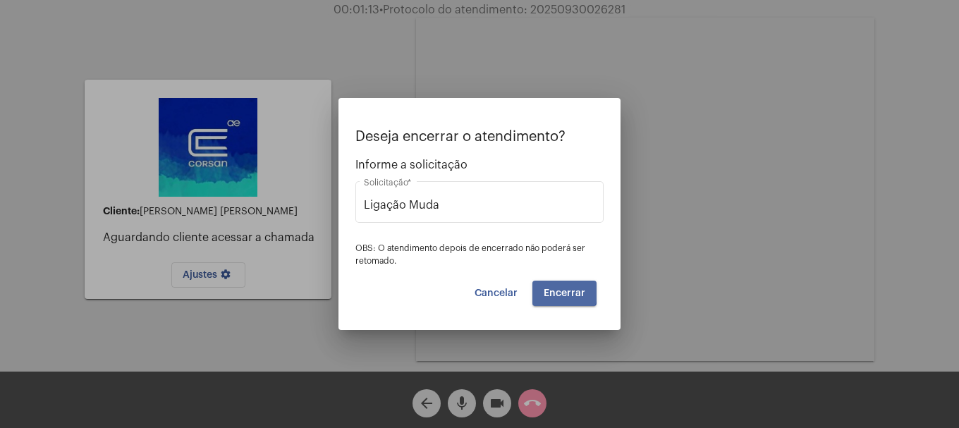
click at [556, 290] on span "Encerrar" at bounding box center [565, 293] width 42 height 10
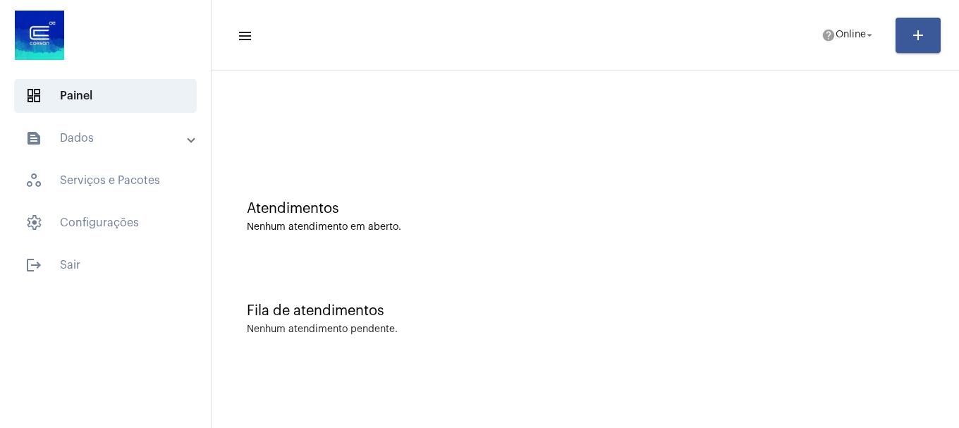
click at [138, 121] on mat-expansion-panel-header "text_snippet_outlined Dados" at bounding box center [109, 138] width 202 height 34
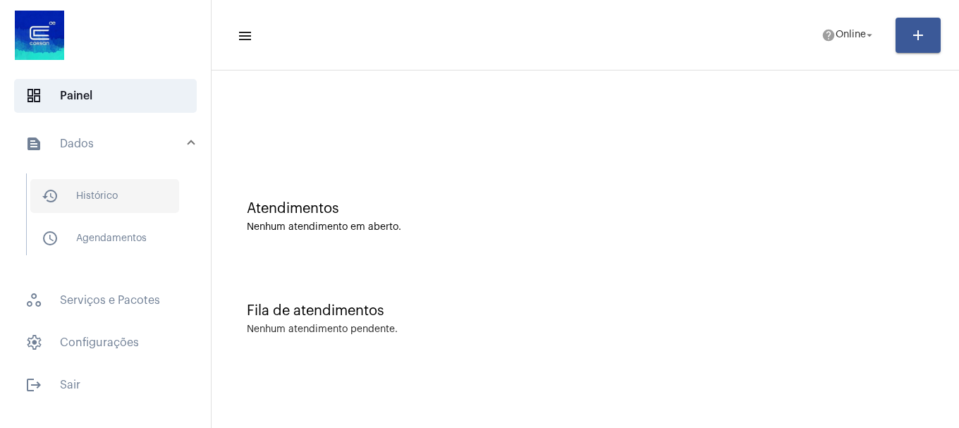
click at [130, 181] on span "history_outlined Histórico" at bounding box center [104, 196] width 149 height 34
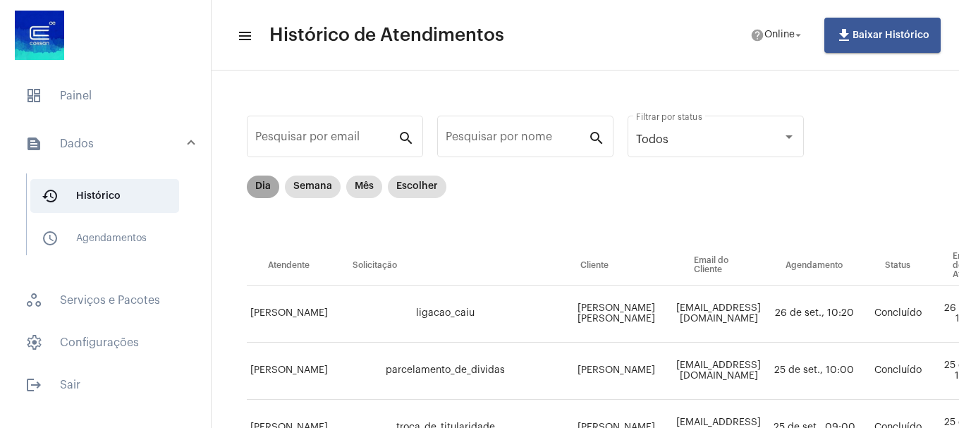
click at [256, 184] on mat-chip "Dia" at bounding box center [263, 187] width 32 height 23
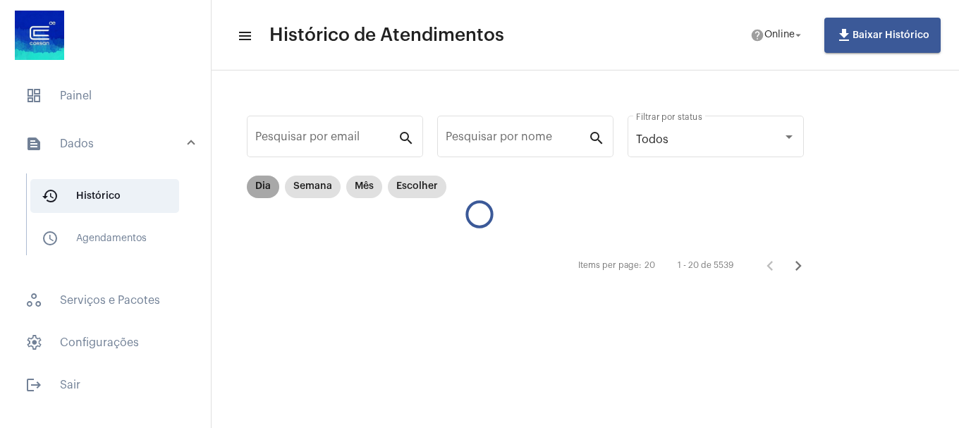
click at [256, 184] on mat-chip "Dia" at bounding box center [263, 187] width 32 height 23
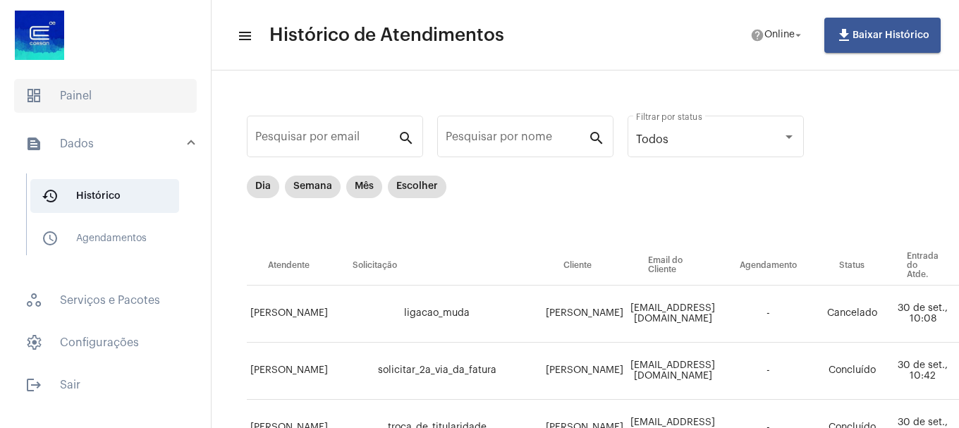
click at [147, 98] on span "dashboard Painel" at bounding box center [105, 96] width 183 height 34
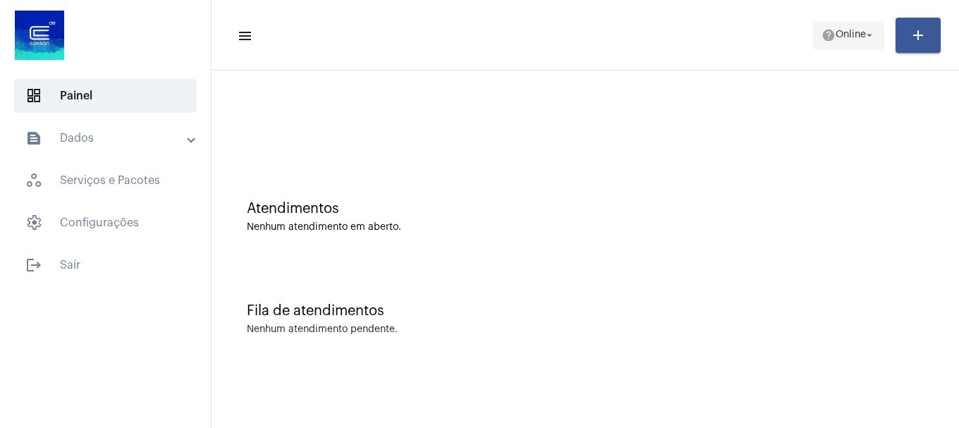
click at [827, 36] on mat-icon "help" at bounding box center [829, 35] width 14 height 14
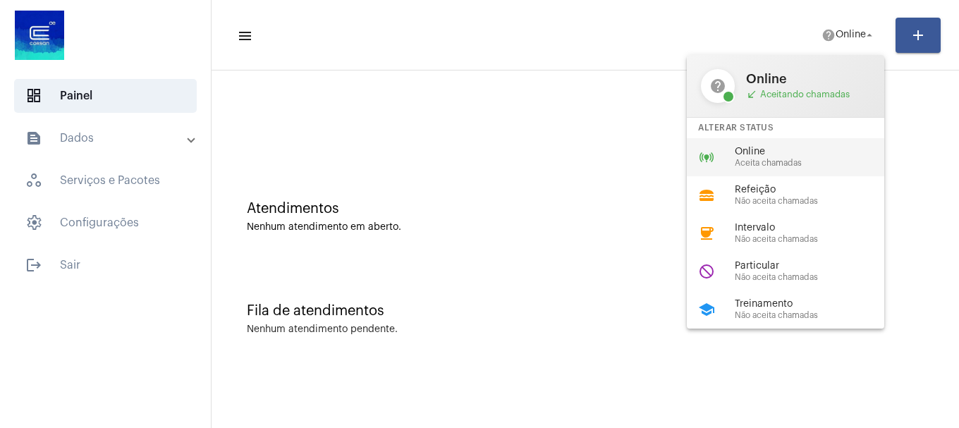
click at [814, 147] on span "Online" at bounding box center [815, 152] width 161 height 11
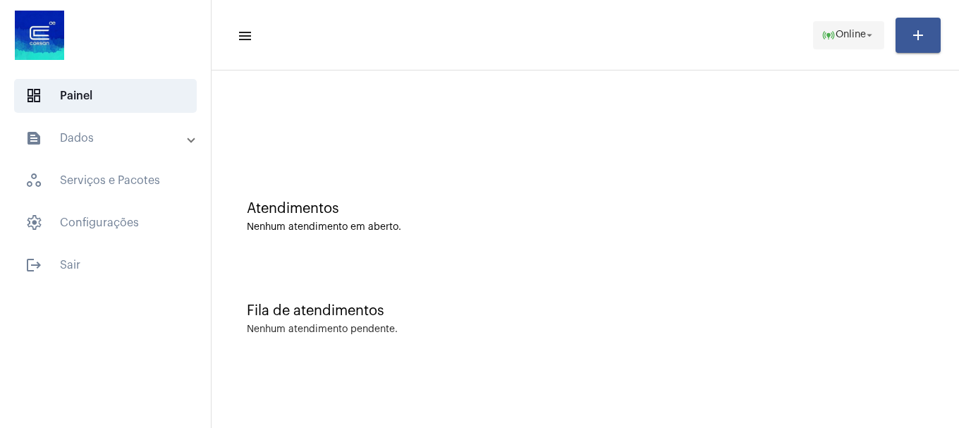
drag, startPoint x: 798, startPoint y: 42, endPoint x: 811, endPoint y: 39, distance: 13.6
click at [803, 39] on mat-toolbar-row "menu online_prediction Online arrow_drop_down add" at bounding box center [586, 35] width 748 height 45
click at [836, 39] on span "Online" at bounding box center [851, 35] width 30 height 10
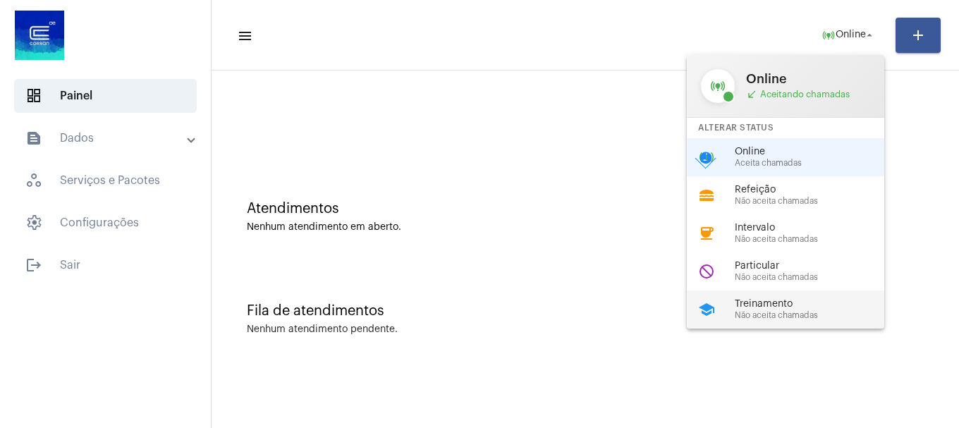
click at [753, 312] on span "Não aceita chamadas" at bounding box center [815, 315] width 161 height 9
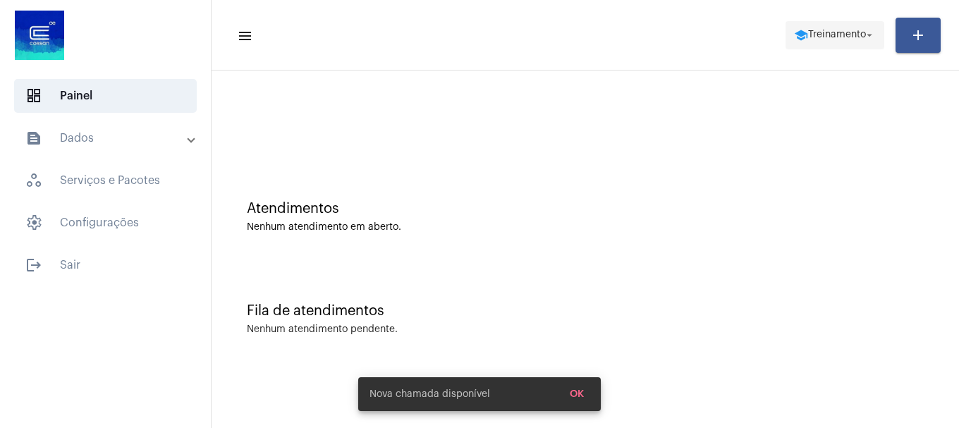
click at [794, 32] on mat-icon "school" at bounding box center [801, 35] width 14 height 14
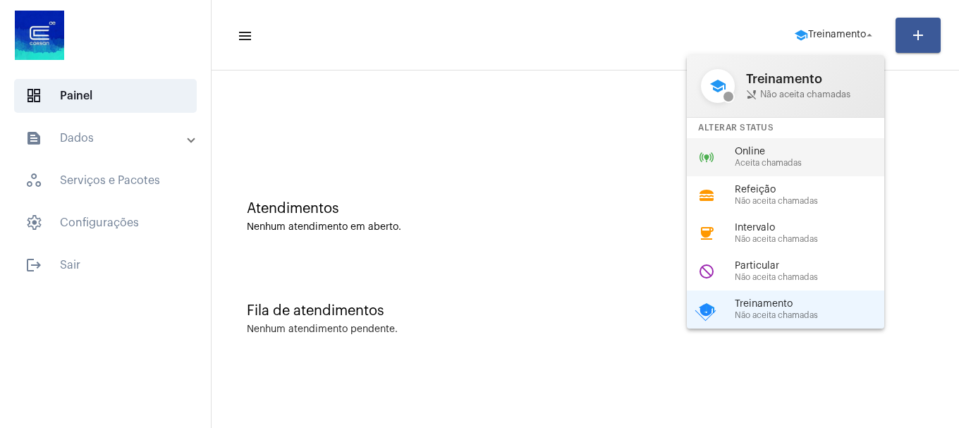
click at [798, 148] on span "Online" at bounding box center [815, 152] width 161 height 11
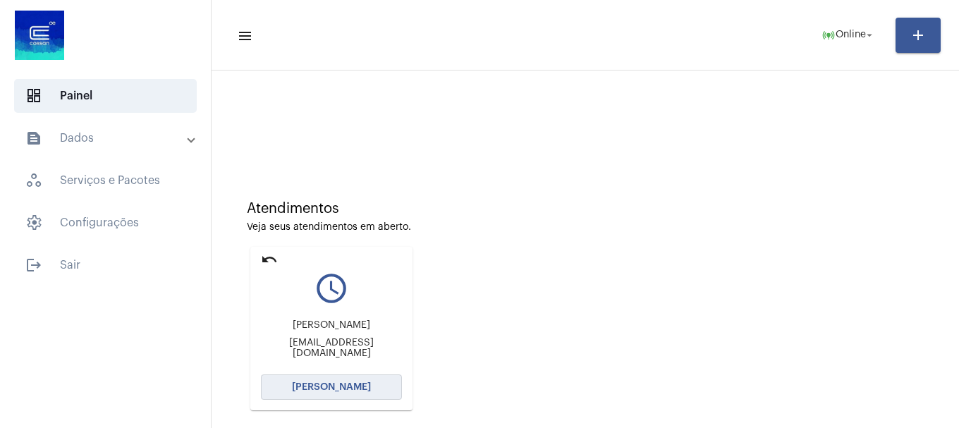
click at [315, 389] on span "[PERSON_NAME]" at bounding box center [331, 387] width 79 height 10
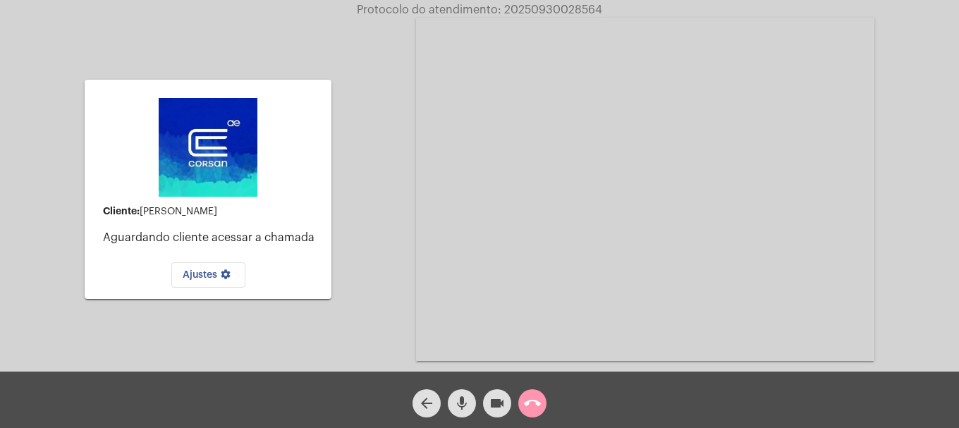
click at [461, 401] on mat-icon "mic" at bounding box center [461, 403] width 17 height 17
click at [461, 401] on mat-icon "mic_off" at bounding box center [461, 403] width 17 height 17
click at [461, 401] on mat-icon "mic" at bounding box center [461, 403] width 17 height 17
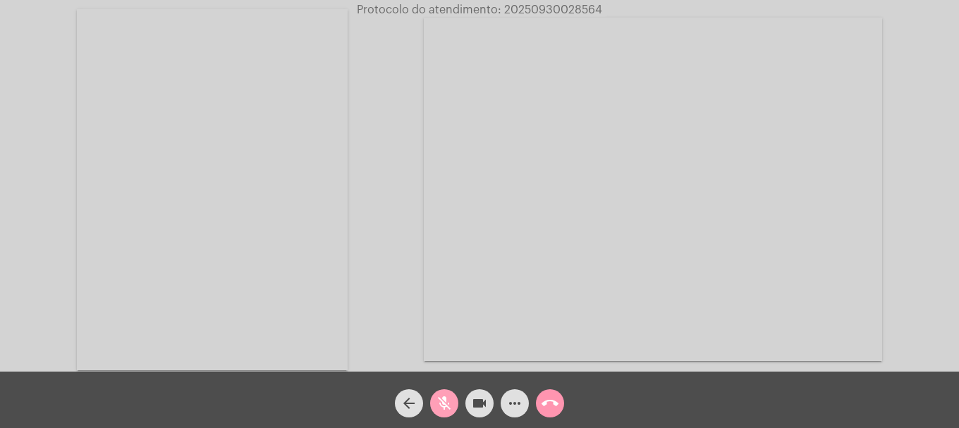
click at [446, 406] on mat-icon "mic_off" at bounding box center [444, 403] width 17 height 17
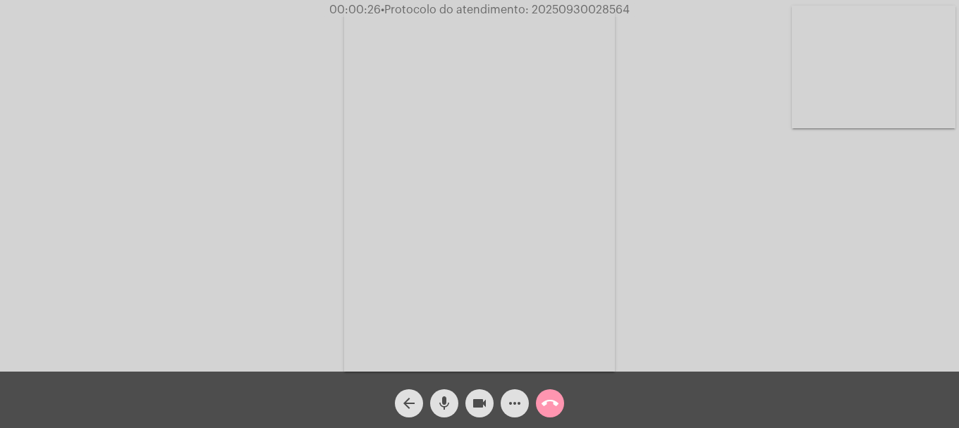
click at [841, 103] on video at bounding box center [874, 67] width 164 height 123
click at [509, 408] on mat-icon "more_horiz" at bounding box center [514, 403] width 17 height 17
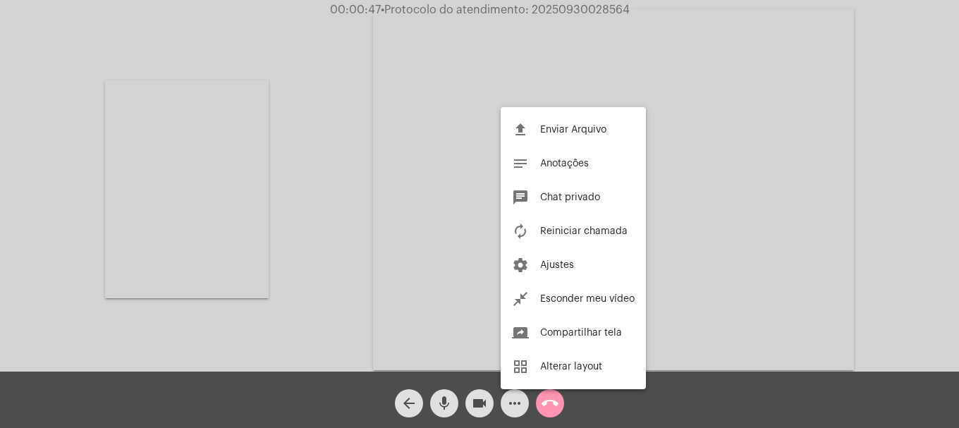
click at [319, 339] on div at bounding box center [479, 214] width 959 height 428
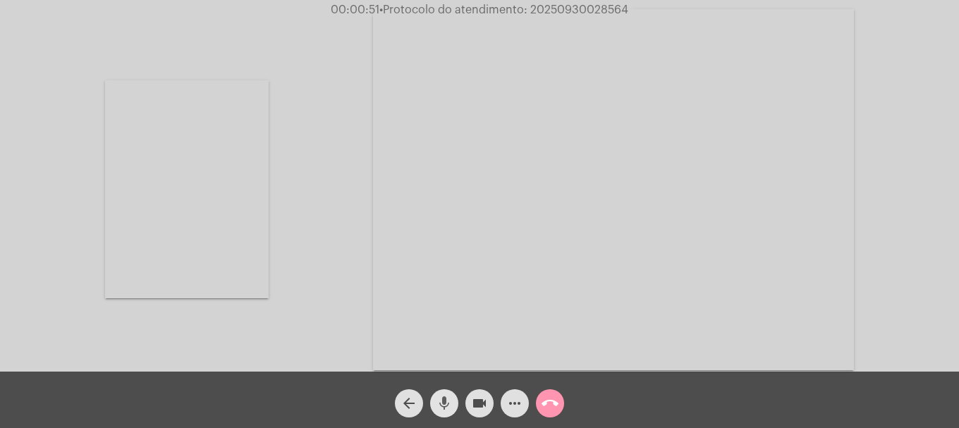
click at [450, 400] on mat-icon "mic" at bounding box center [444, 403] width 17 height 17
click at [468, 400] on button "videocam" at bounding box center [479, 403] width 28 height 28
click at [468, 400] on button "videocam_off" at bounding box center [479, 403] width 28 height 28
click at [444, 404] on mat-icon "mic_off" at bounding box center [444, 403] width 17 height 17
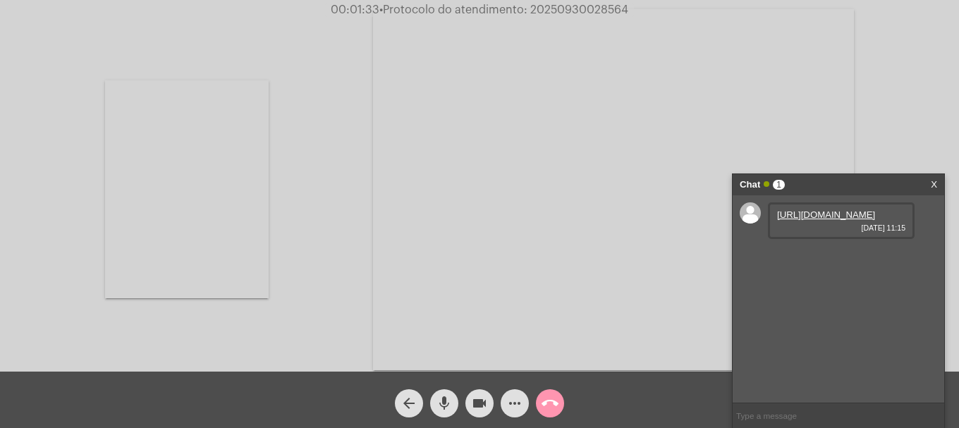
click at [827, 213] on link "[URL][DOMAIN_NAME]" at bounding box center [826, 214] width 98 height 11
click at [809, 260] on link "[URL][DOMAIN_NAME]" at bounding box center [826, 255] width 98 height 11
click at [828, 300] on link "[URL][DOMAIN_NAME]" at bounding box center [826, 295] width 98 height 11
click at [597, 4] on span "• Protocolo do atendimento: 20250930028564" at bounding box center [503, 9] width 249 height 11
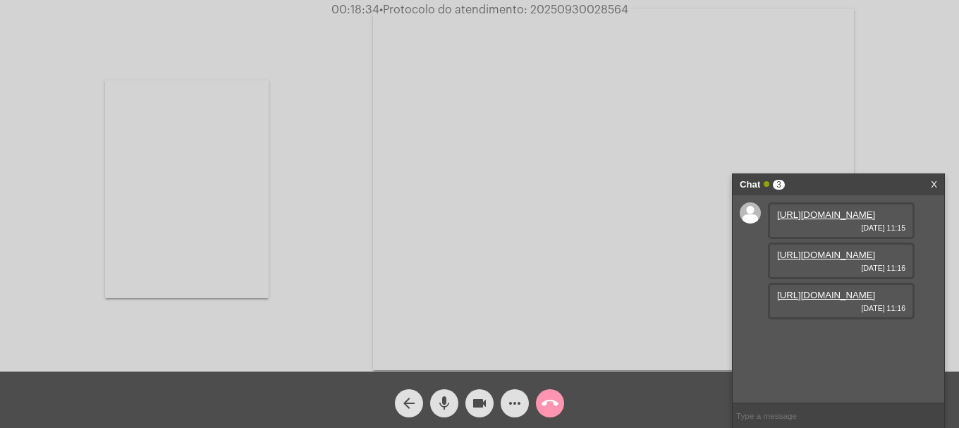
click at [597, 4] on span "• Protocolo do atendimento: 20250930028564" at bounding box center [503, 9] width 249 height 11
copy span "20250930028564"
click at [807, 420] on input "text" at bounding box center [839, 415] width 212 height 25
click at [512, 411] on mat-icon "more_horiz" at bounding box center [514, 403] width 17 height 17
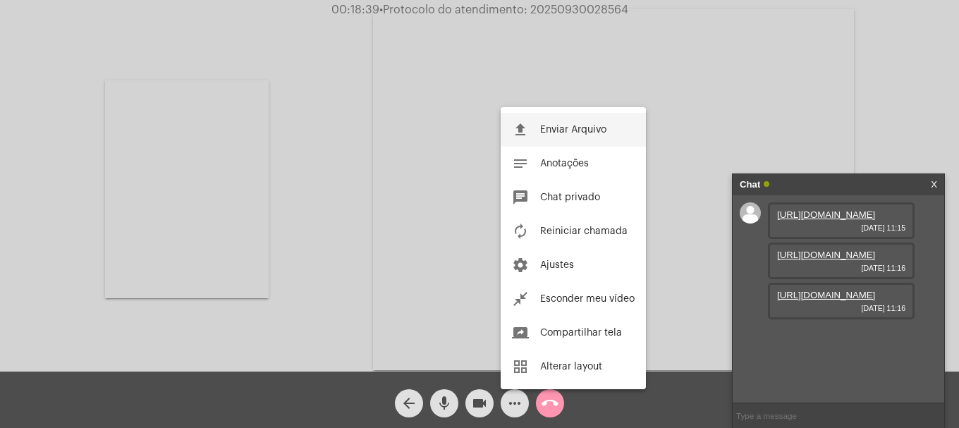
click at [566, 135] on button "file_upload Enviar Arquivo" at bounding box center [573, 130] width 145 height 34
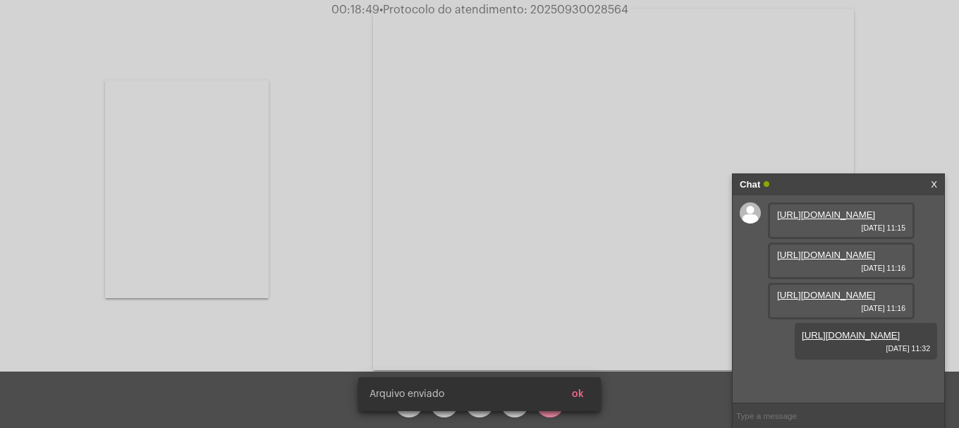
scroll to position [84, 0]
click at [561, 8] on span "• Protocolo do atendimento: 20250930028564" at bounding box center [503, 9] width 249 height 11
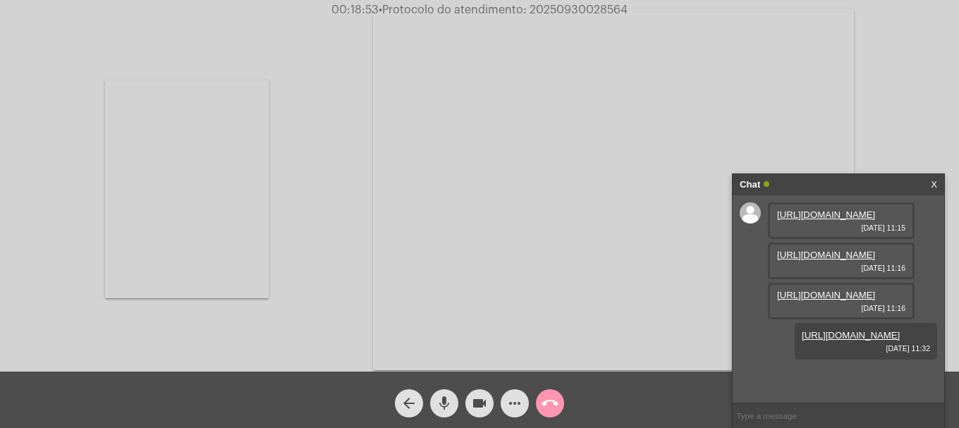
copy span "20250930028564"
click at [744, 412] on input "text" at bounding box center [839, 415] width 212 height 25
paste input "20250930028564"
type input "20250930028564"
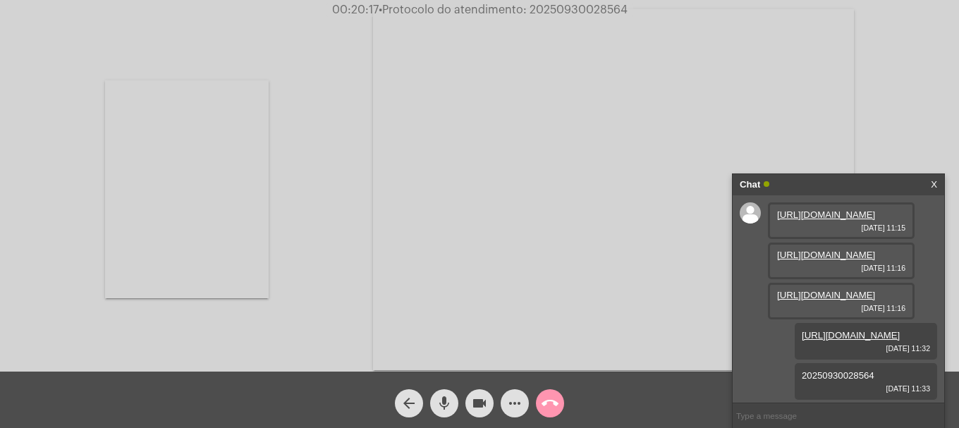
click at [539, 403] on button "call_end" at bounding box center [550, 403] width 28 height 28
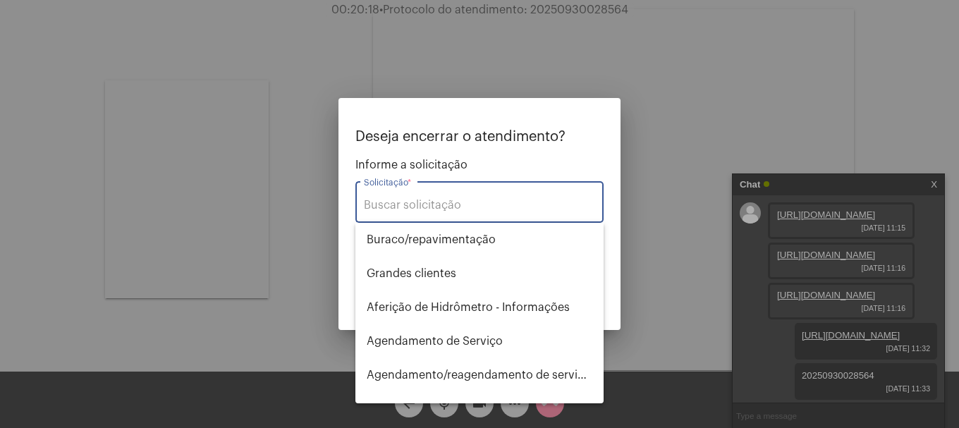
click at [467, 196] on div "Solicitação *" at bounding box center [479, 200] width 231 height 44
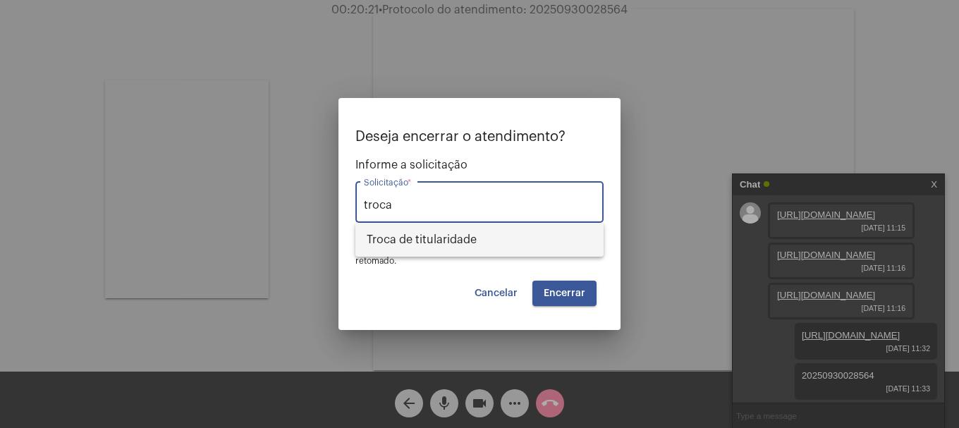
click at [455, 242] on span "Troca de titularidade" at bounding box center [480, 240] width 226 height 34
type input "Troca de titularidade"
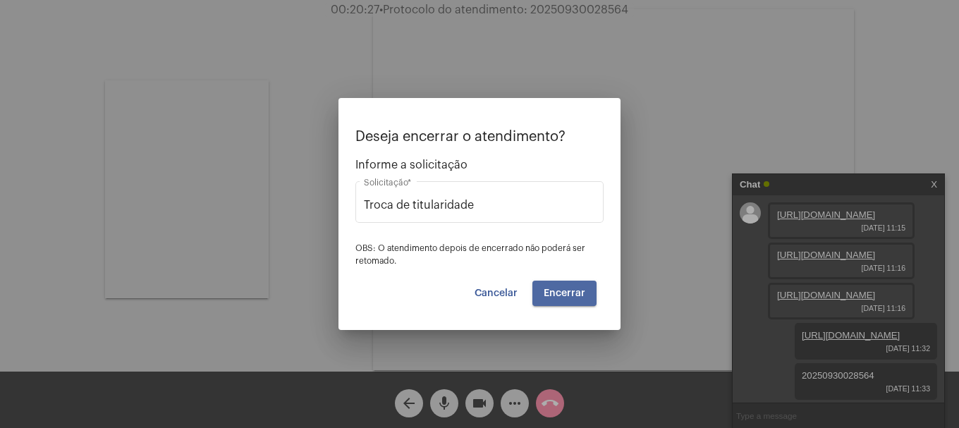
click at [581, 296] on span "Encerrar" at bounding box center [565, 293] width 42 height 10
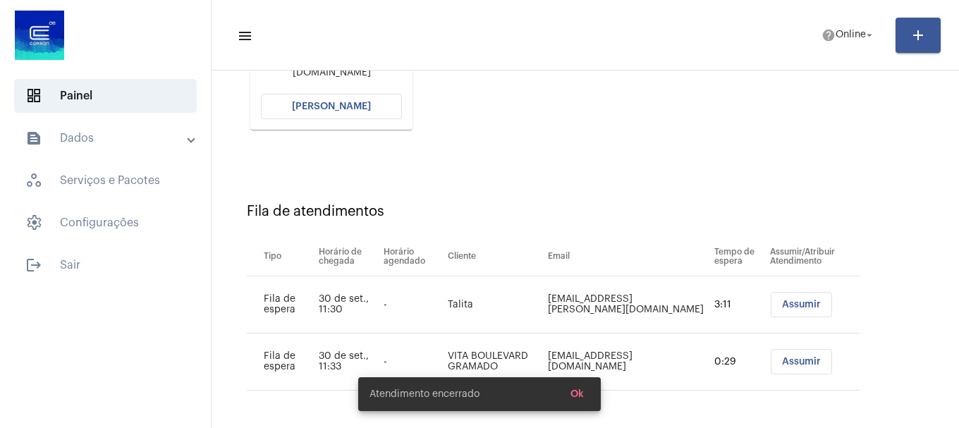
scroll to position [281, 0]
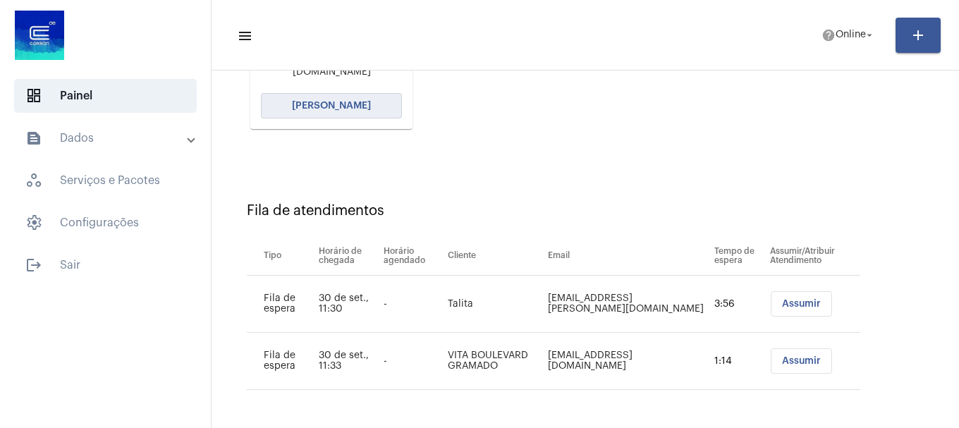
click at [352, 108] on span "[PERSON_NAME]" at bounding box center [331, 106] width 79 height 10
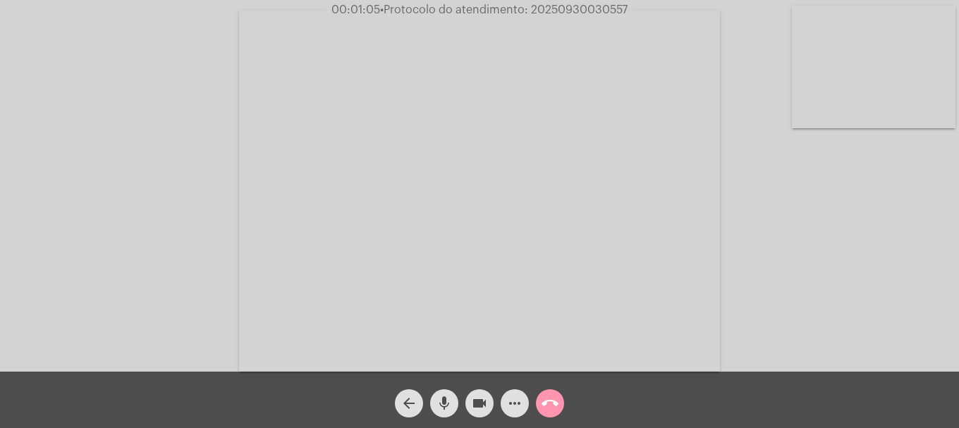
click at [756, 94] on div "Acessando Câmera e Microfone..." at bounding box center [479, 190] width 956 height 372
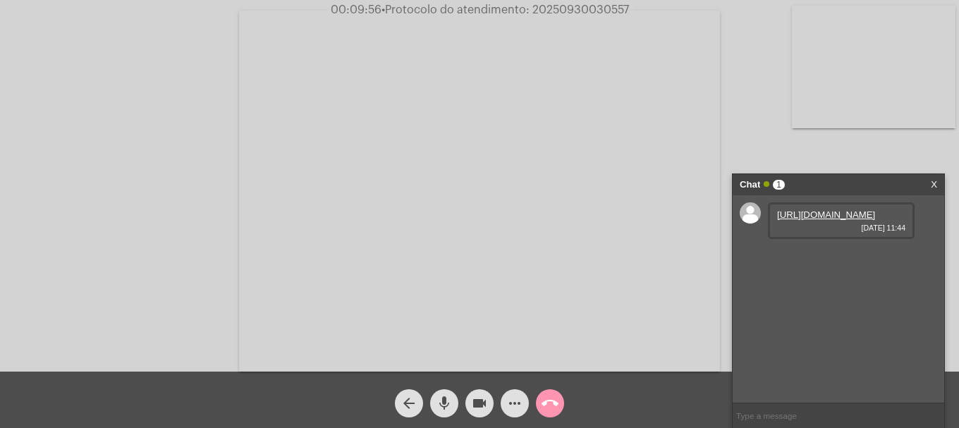
click at [839, 220] on link "[URL][DOMAIN_NAME]" at bounding box center [826, 214] width 98 height 11
click at [831, 260] on link "[URL][DOMAIN_NAME]" at bounding box center [826, 255] width 98 height 11
click at [500, 398] on div "more_horiz" at bounding box center [514, 399] width 35 height 35
click at [504, 402] on button "more_horiz" at bounding box center [515, 403] width 28 height 28
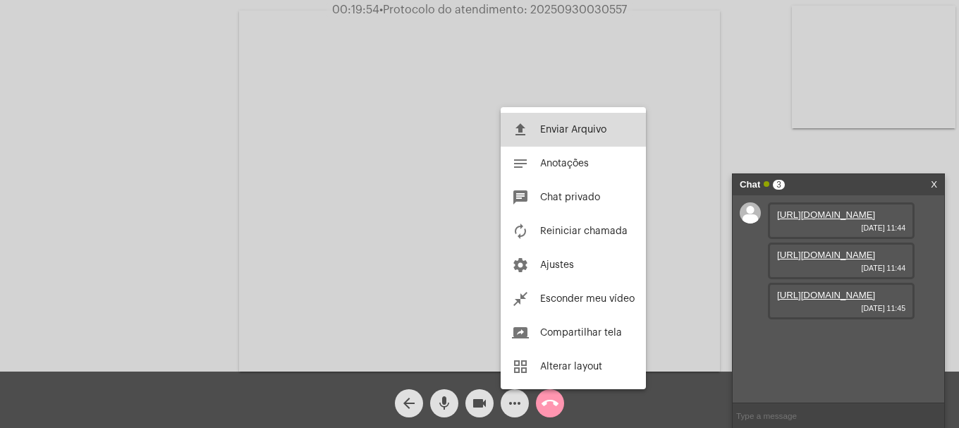
click at [556, 134] on span "Enviar Arquivo" at bounding box center [573, 130] width 66 height 10
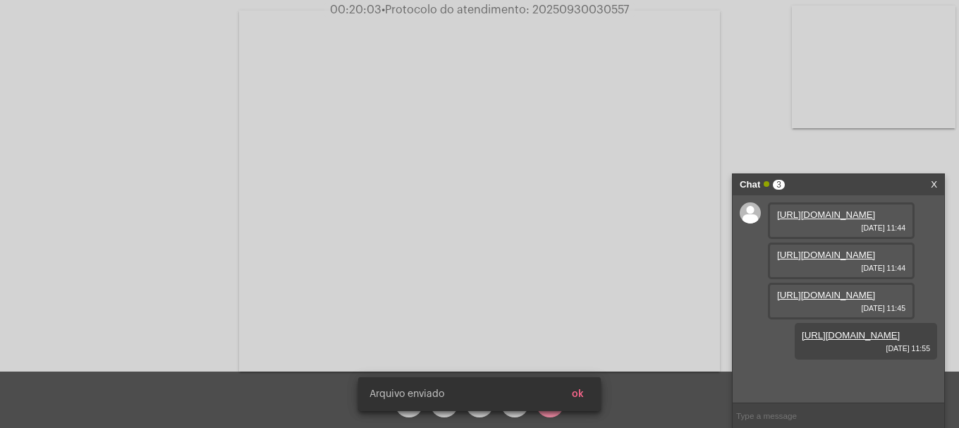
scroll to position [84, 0]
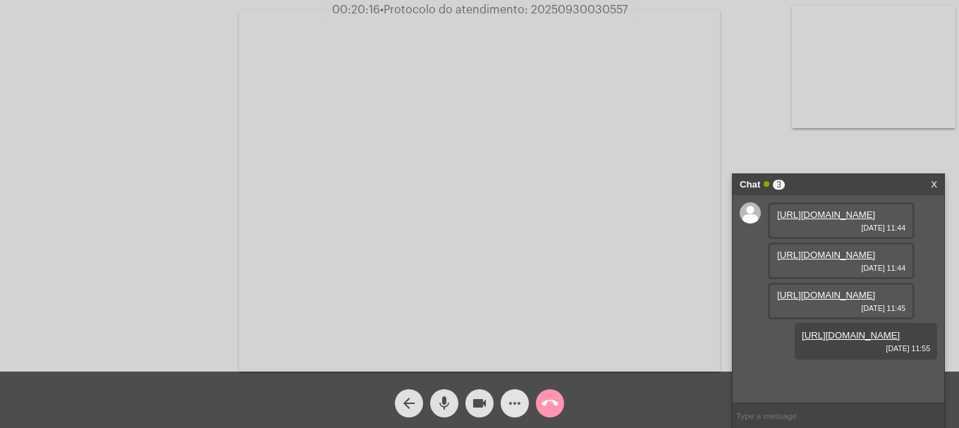
click at [516, 407] on mat-icon "more_horiz" at bounding box center [514, 403] width 17 height 17
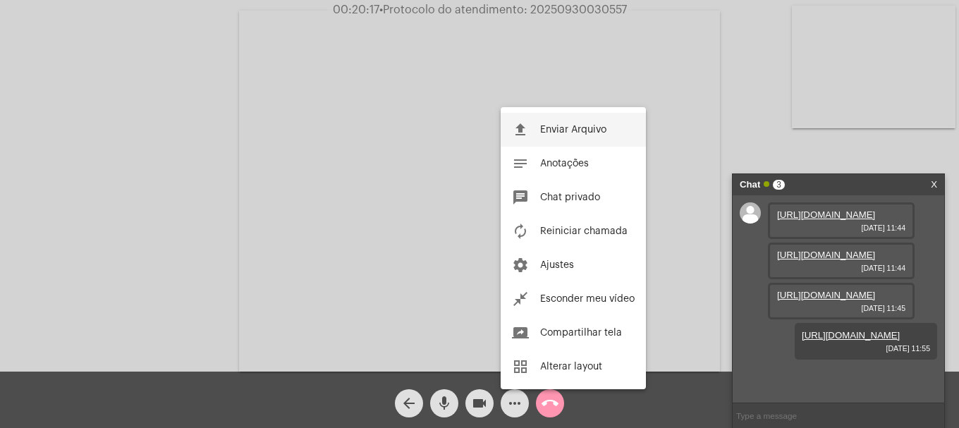
click at [563, 139] on button "file_upload Enviar Arquivo" at bounding box center [573, 130] width 145 height 34
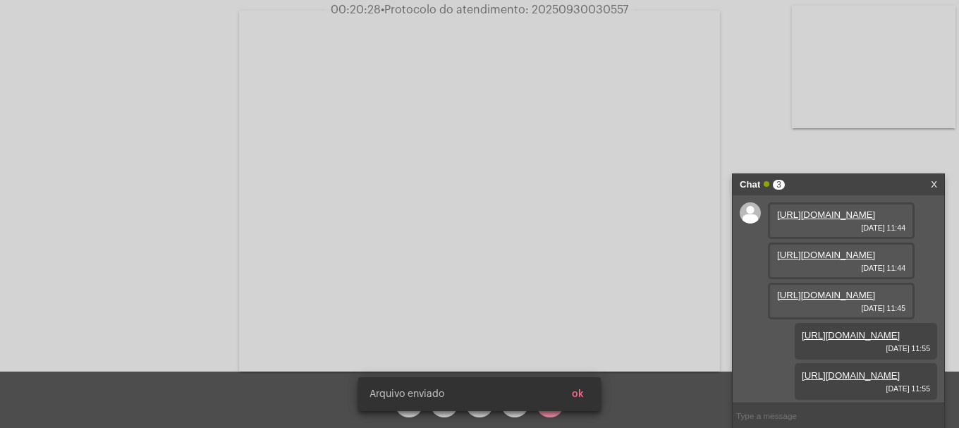
scroll to position [156, 0]
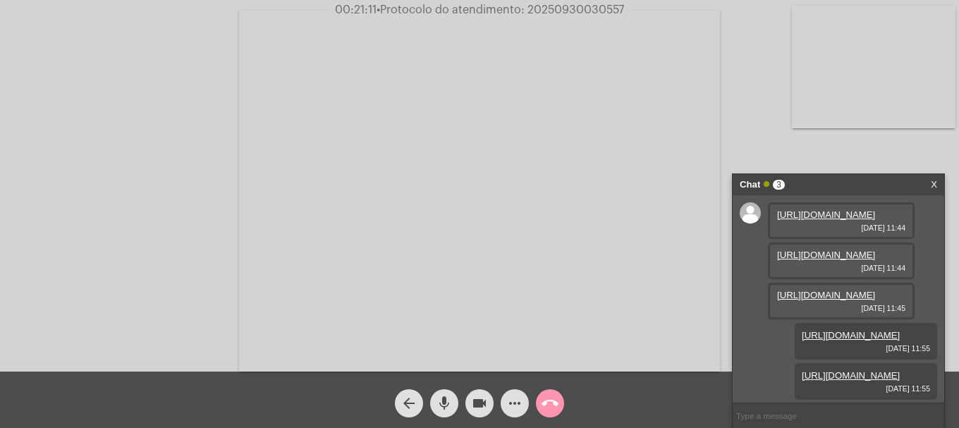
click at [547, 5] on span "• Protocolo do atendimento: 20250930030557" at bounding box center [501, 9] width 248 height 11
copy span "20250930030557"
click at [855, 417] on input "text" at bounding box center [839, 415] width 212 height 25
paste input "20250930030557"
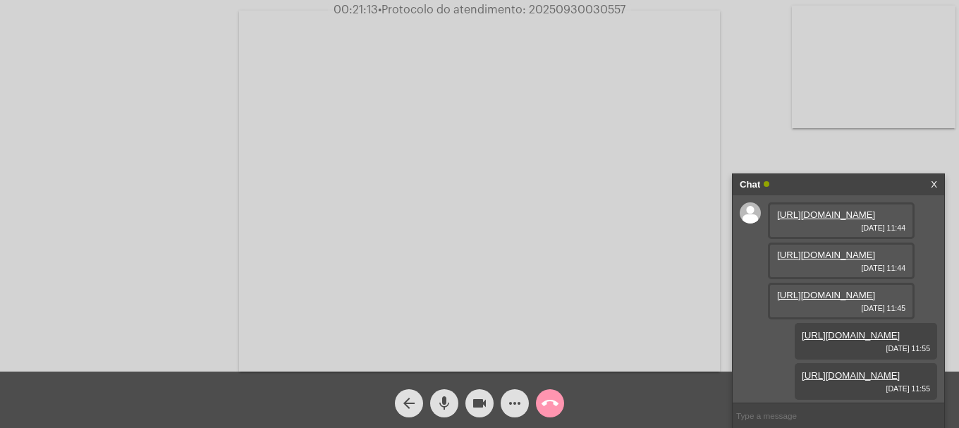
type input "20250930030557"
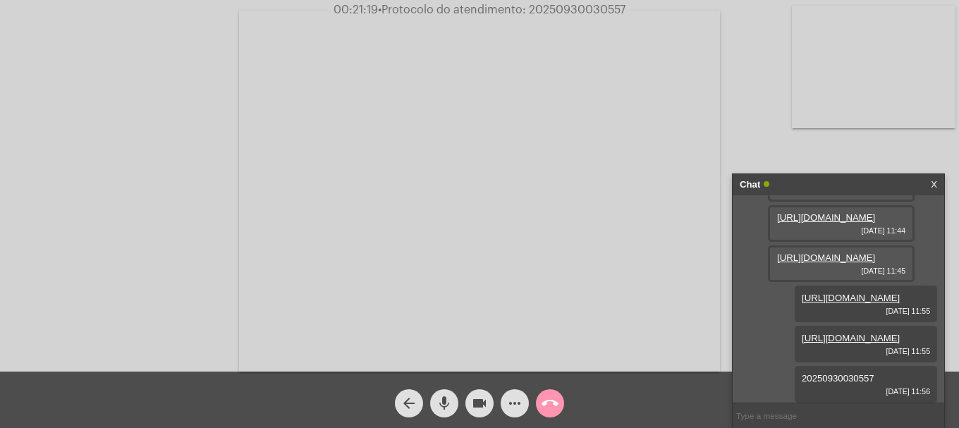
click at [559, 399] on button "call_end" at bounding box center [550, 403] width 28 height 28
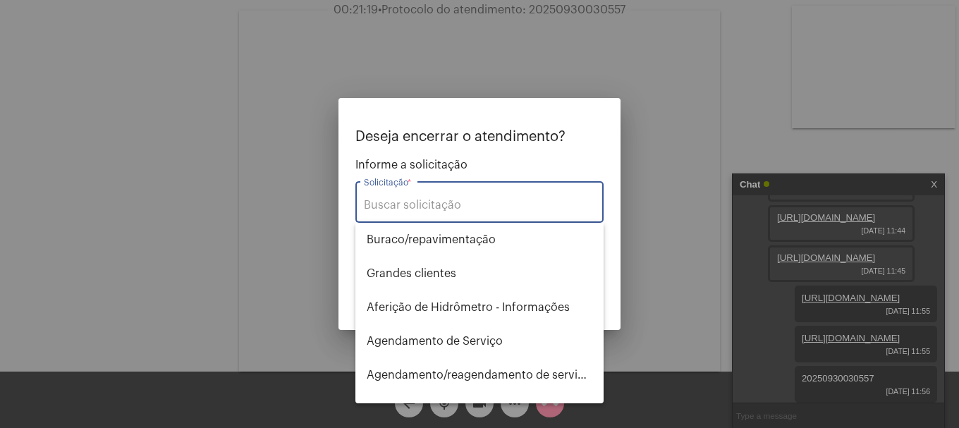
click at [465, 213] on div "Solicitação *" at bounding box center [479, 200] width 231 height 44
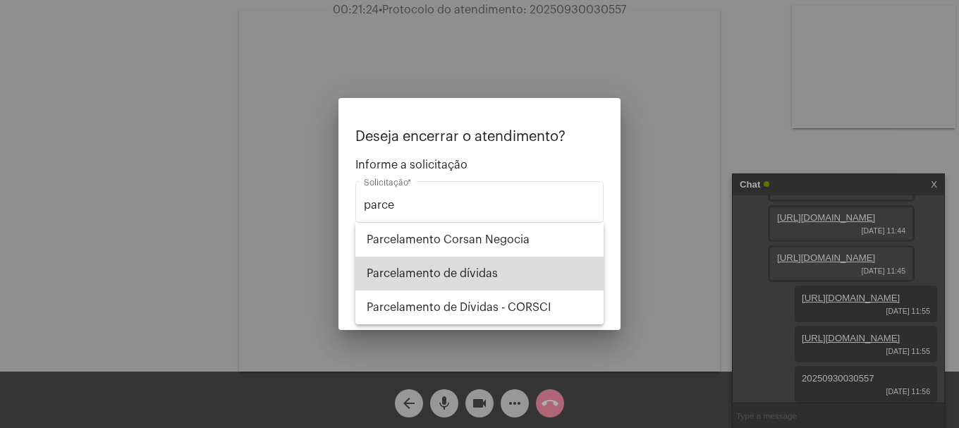
click at [469, 269] on span "Parcelamento de dívidas" at bounding box center [480, 274] width 226 height 34
type input "Parcelamento de dívidas"
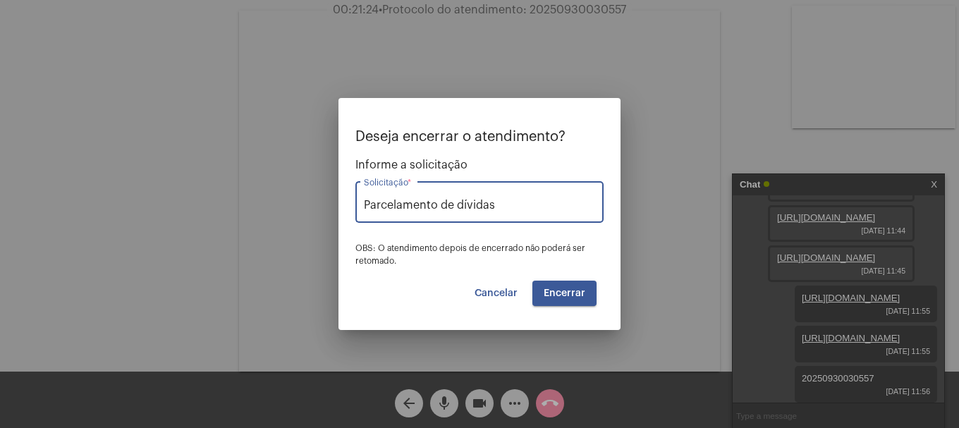
click at [546, 284] on button "Encerrar" at bounding box center [564, 293] width 64 height 25
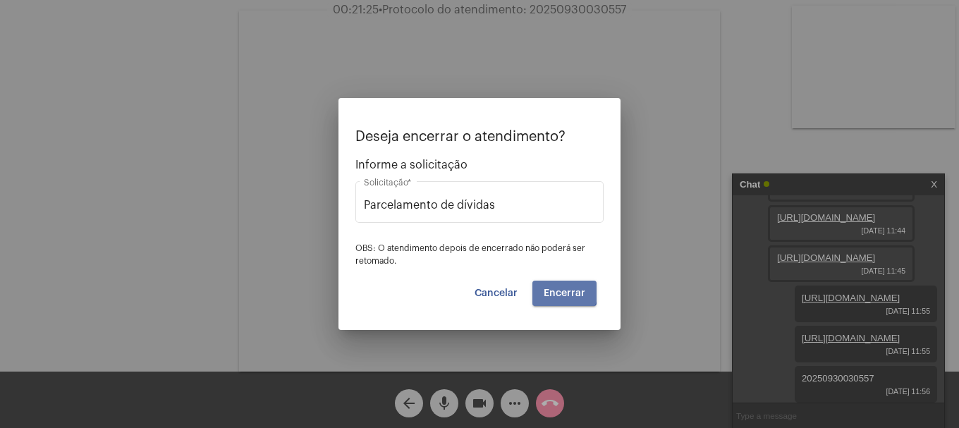
click at [546, 284] on button "Encerrar" at bounding box center [564, 293] width 64 height 25
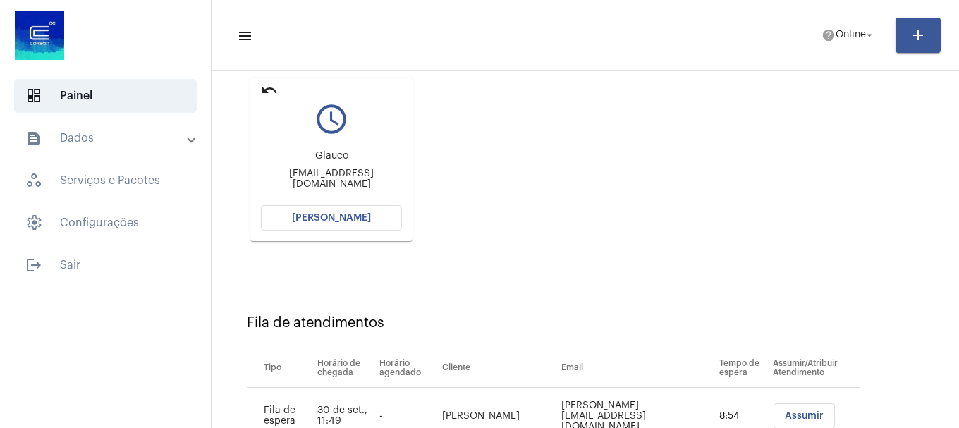
scroll to position [114, 0]
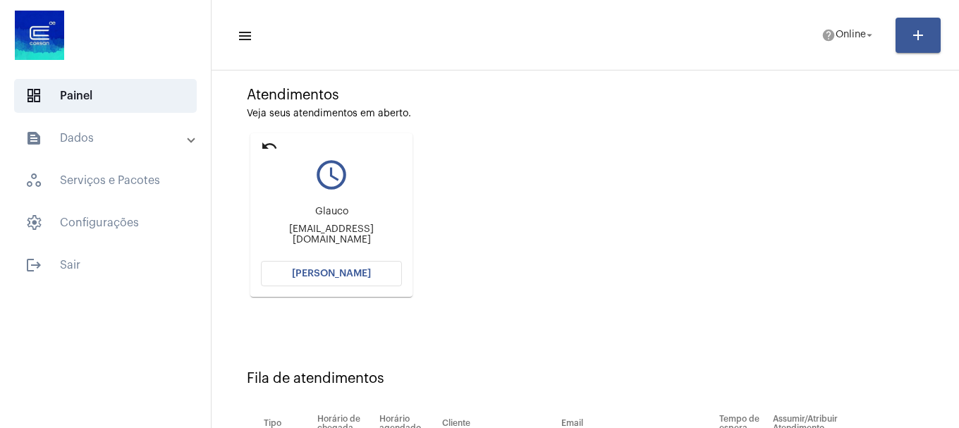
click at [367, 265] on button "[PERSON_NAME]" at bounding box center [331, 273] width 141 height 25
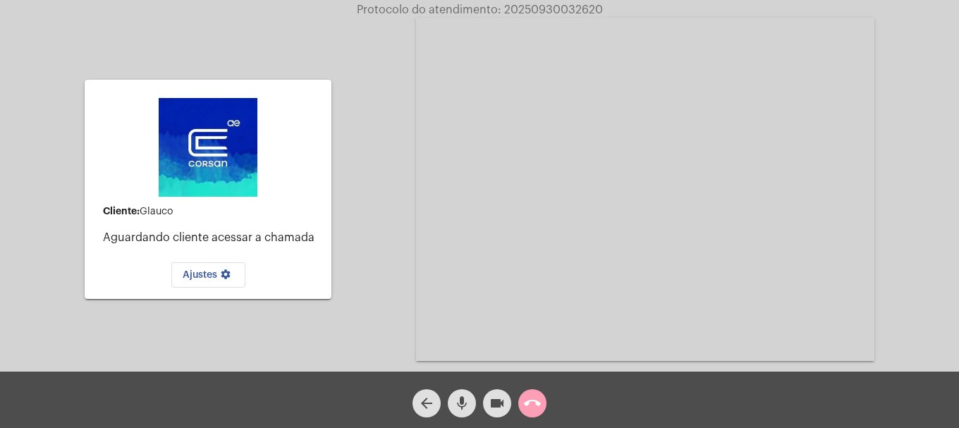
click at [522, 404] on button "call_end" at bounding box center [532, 403] width 28 height 28
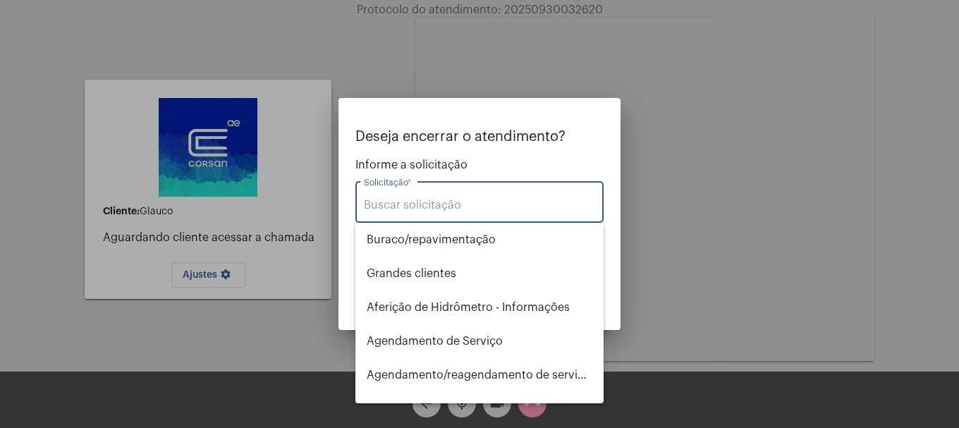
click at [476, 209] on input "Solicitação *" at bounding box center [479, 205] width 231 height 13
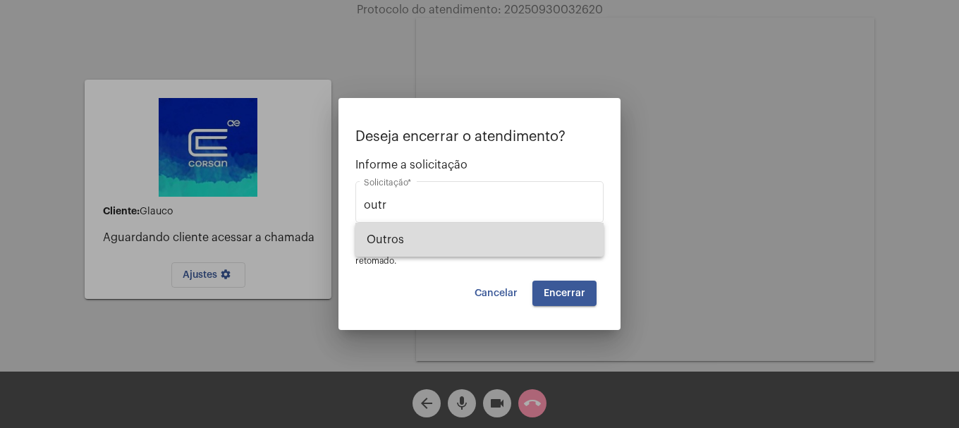
click at [457, 238] on span "Outros" at bounding box center [480, 240] width 226 height 34
type input "Outros"
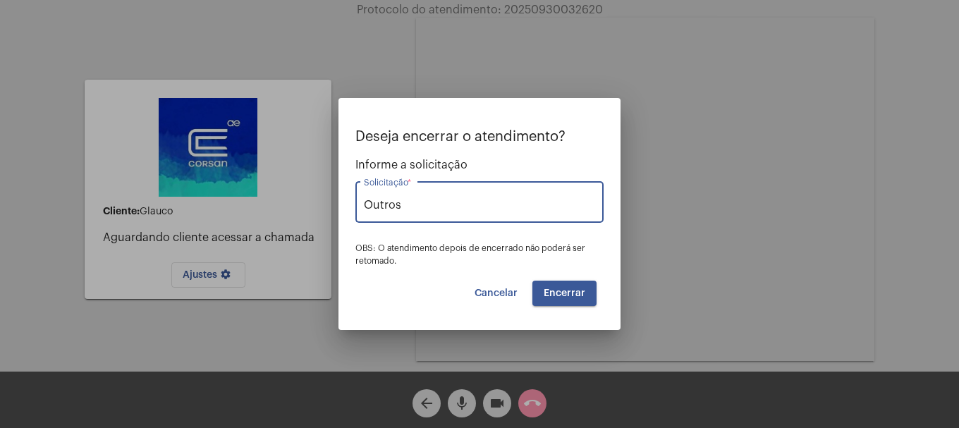
click at [553, 284] on button "Encerrar" at bounding box center [564, 293] width 64 height 25
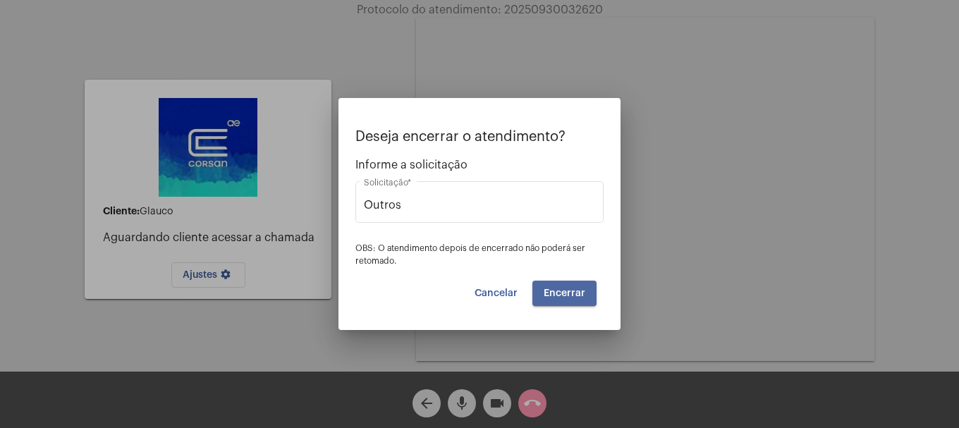
click at [553, 284] on button "Encerrar" at bounding box center [564, 293] width 64 height 25
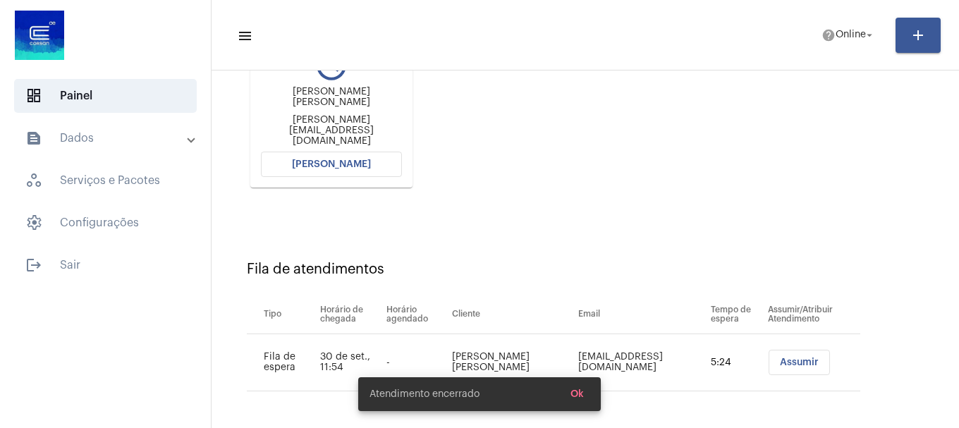
scroll to position [224, 0]
click at [354, 170] on button "[PERSON_NAME]" at bounding box center [331, 162] width 141 height 25
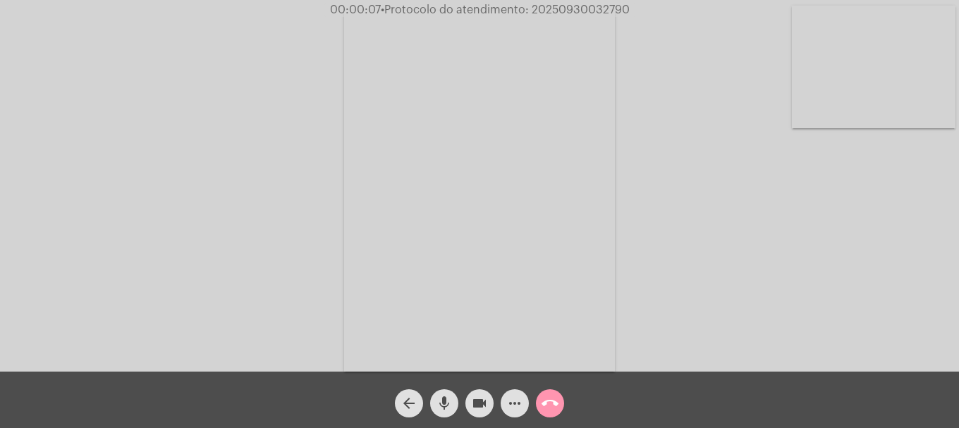
click at [446, 411] on mat-icon "mic" at bounding box center [444, 403] width 17 height 17
click at [440, 413] on span "mic_off" at bounding box center [444, 403] width 17 height 28
click at [440, 413] on span "mic" at bounding box center [444, 403] width 17 height 28
click at [440, 413] on span "mic_off" at bounding box center [444, 403] width 17 height 28
click at [482, 406] on mat-icon "videocam" at bounding box center [479, 403] width 17 height 17
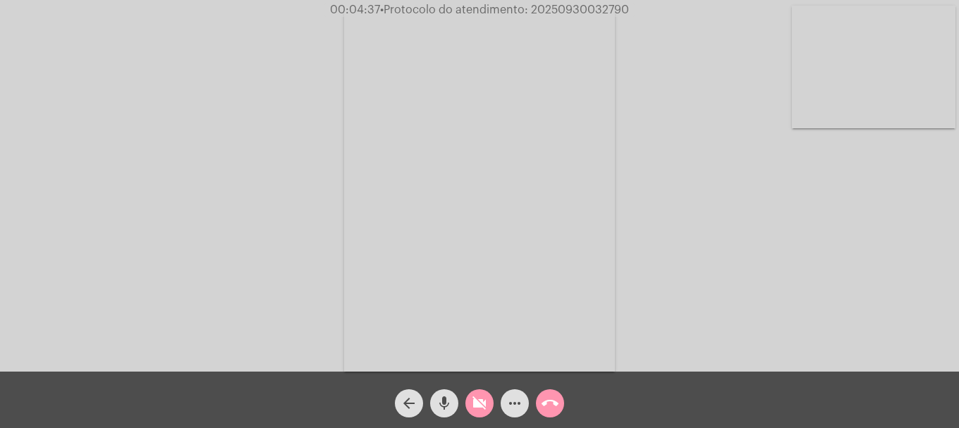
click at [448, 402] on mat-icon "mic" at bounding box center [444, 403] width 17 height 17
click at [475, 406] on mat-icon "videocam_off" at bounding box center [479, 403] width 17 height 17
click at [449, 403] on mat-icon "mic_off" at bounding box center [444, 403] width 17 height 17
click at [554, 403] on mat-icon "call_end" at bounding box center [550, 403] width 17 height 17
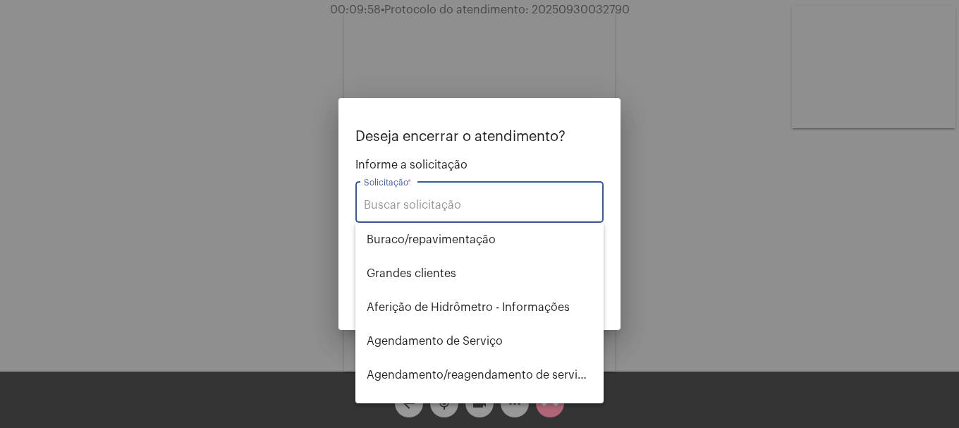
click at [513, 202] on input "Solicitação *" at bounding box center [479, 205] width 231 height 13
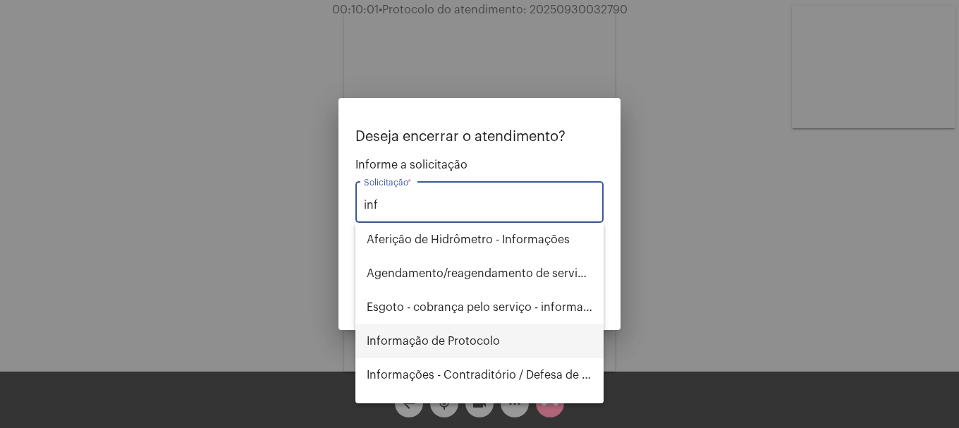
click at [484, 334] on span "Informação de Protocolo" at bounding box center [480, 341] width 226 height 34
type input "Informação de Protocolo"
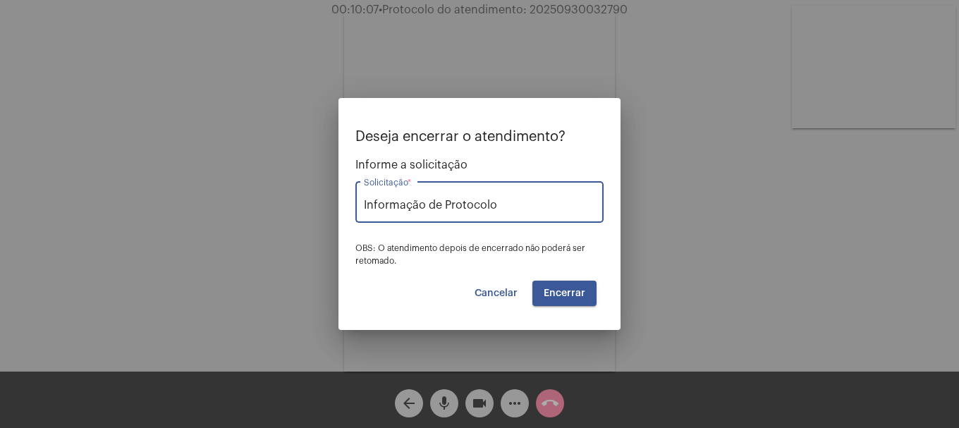
click at [555, 294] on span "Encerrar" at bounding box center [565, 293] width 42 height 10
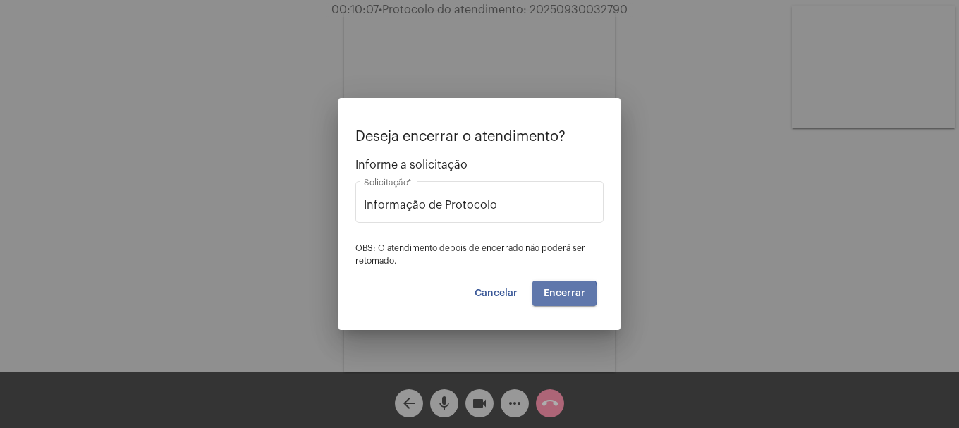
click at [555, 294] on span "Encerrar" at bounding box center [565, 293] width 42 height 10
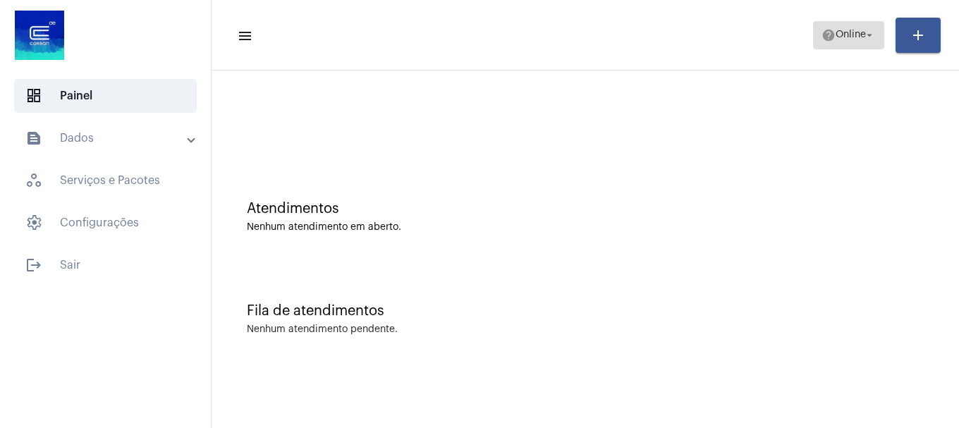
click at [851, 26] on span "help Online arrow_drop_down" at bounding box center [849, 34] width 54 height 25
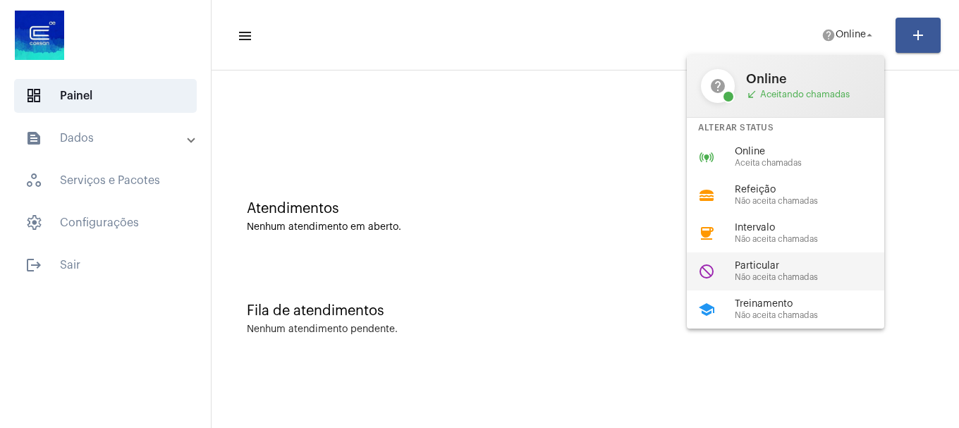
click at [766, 260] on div "do_not_disturb Particular Não aceita chamadas" at bounding box center [797, 271] width 220 height 38
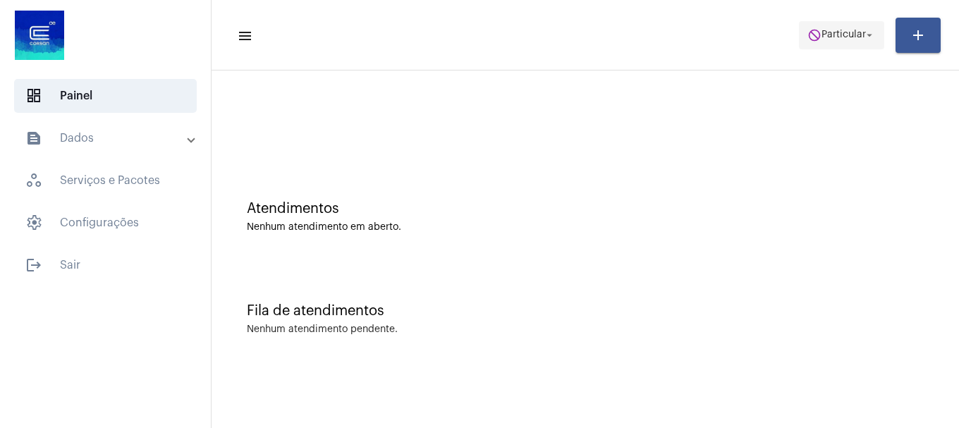
click at [834, 39] on span "Particular" at bounding box center [844, 35] width 44 height 10
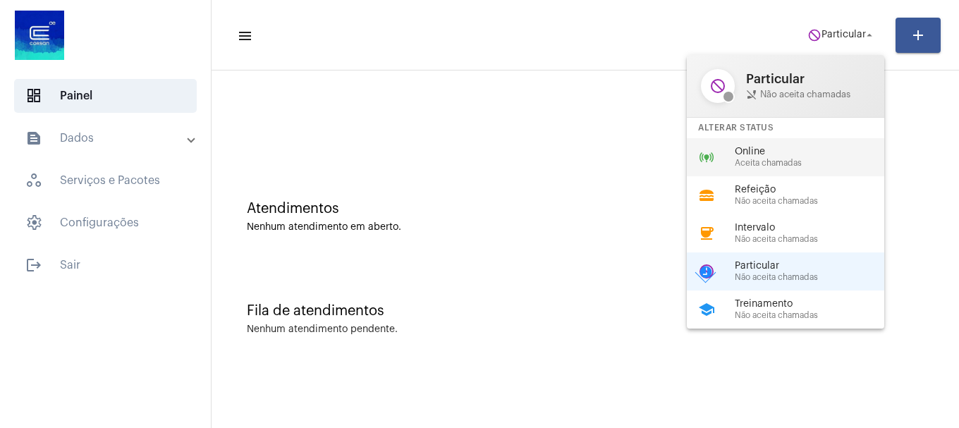
click at [764, 162] on span "Aceita chamadas" at bounding box center [815, 163] width 161 height 9
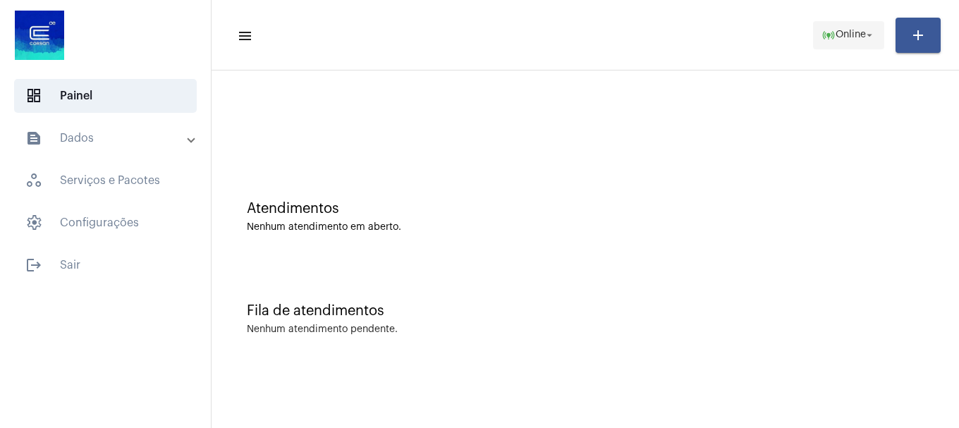
click at [836, 30] on span "Online" at bounding box center [851, 35] width 30 height 10
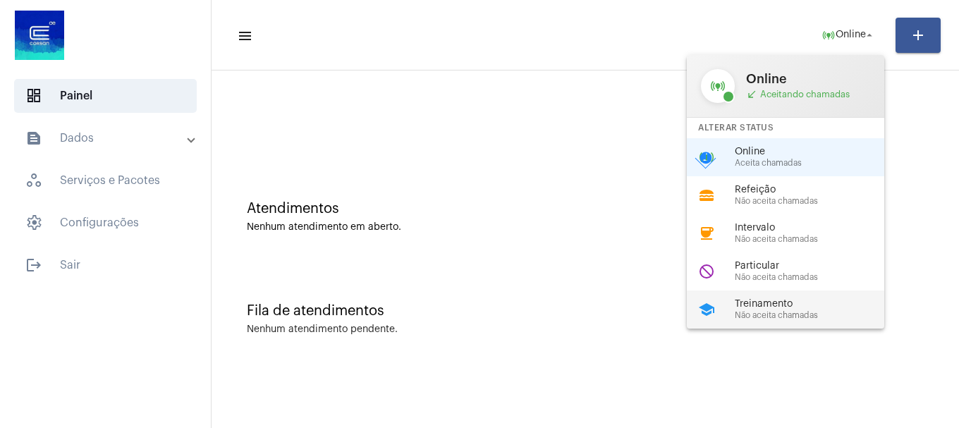
click at [722, 297] on div "school Treinamento Não aceita chamadas" at bounding box center [797, 310] width 220 height 38
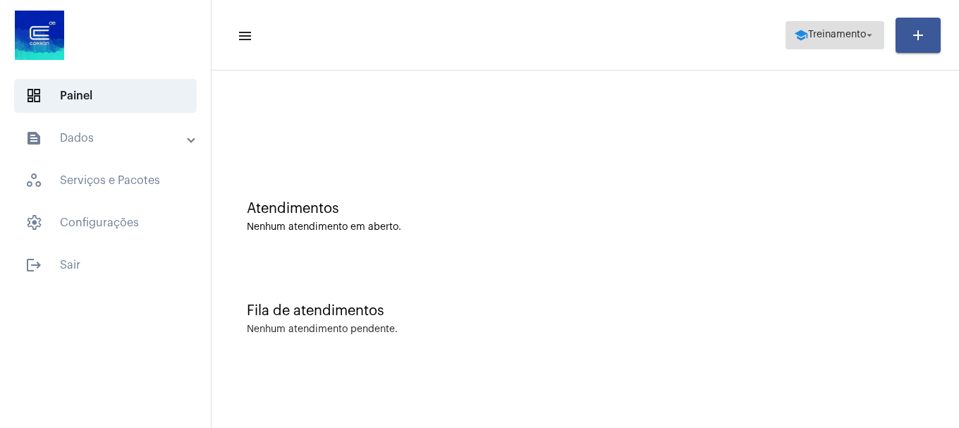
click at [846, 46] on span "school Treinamento arrow_drop_down" at bounding box center [835, 34] width 82 height 25
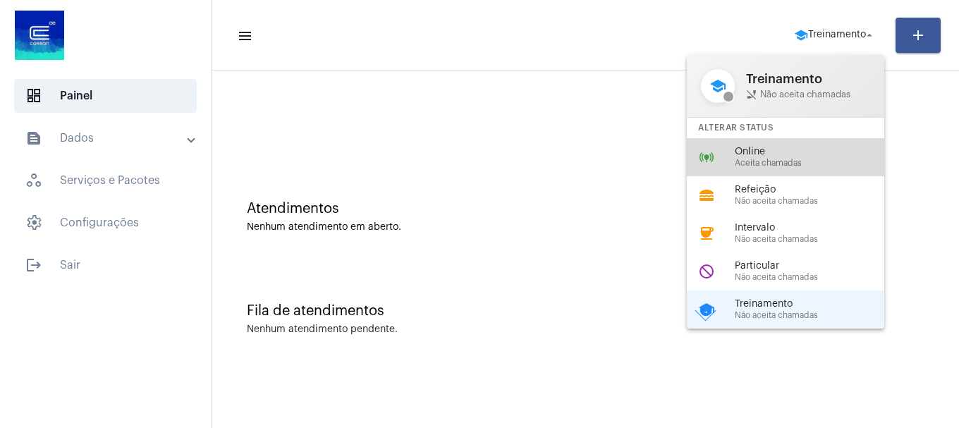
click at [753, 147] on span "Online" at bounding box center [815, 152] width 161 height 11
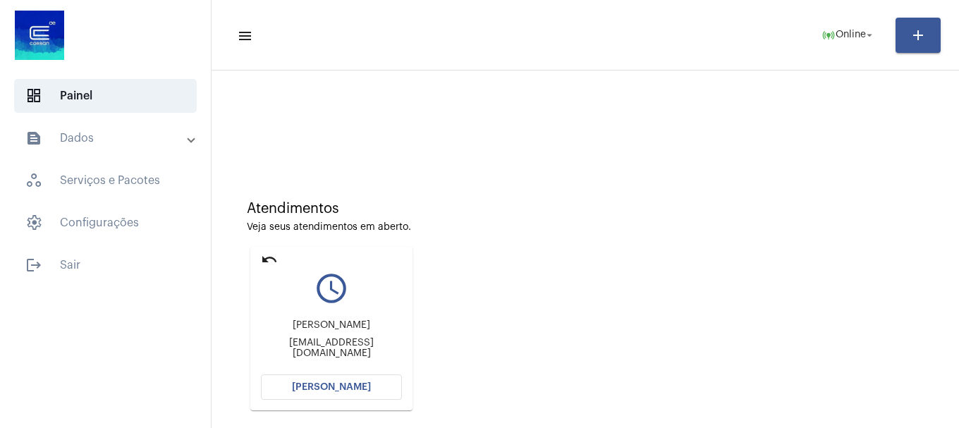
scroll to position [123, 0]
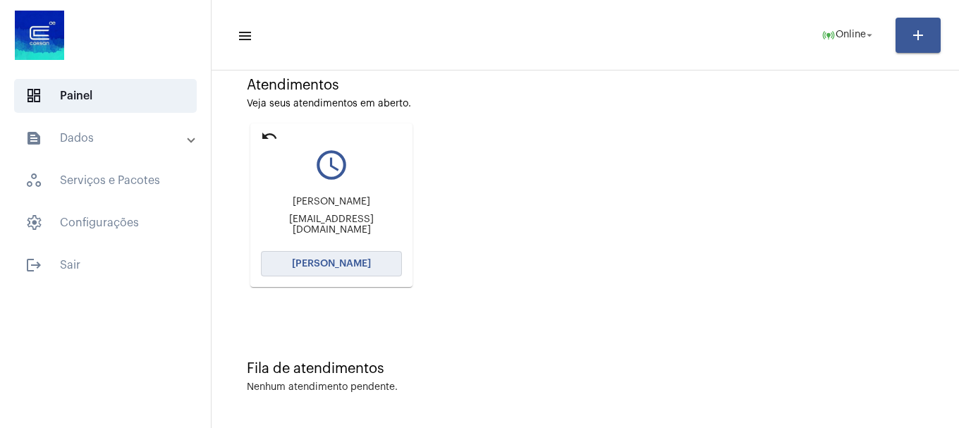
click at [375, 269] on button "[PERSON_NAME]" at bounding box center [331, 263] width 141 height 25
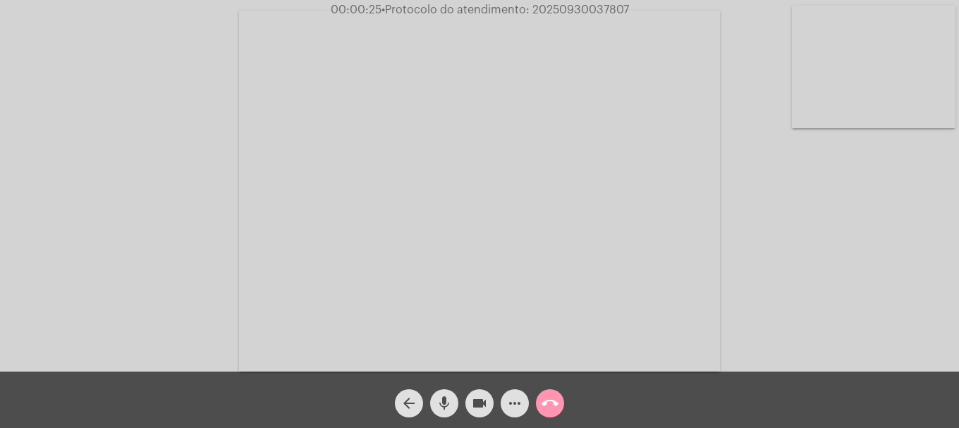
click at [850, 61] on video at bounding box center [874, 67] width 164 height 123
click at [443, 410] on mat-icon "mic" at bounding box center [444, 403] width 17 height 17
click at [443, 410] on mat-icon "mic_off" at bounding box center [444, 403] width 17 height 17
click at [443, 410] on mat-icon "mic" at bounding box center [444, 403] width 17 height 17
click at [443, 410] on mat-icon "mic_off" at bounding box center [444, 403] width 17 height 17
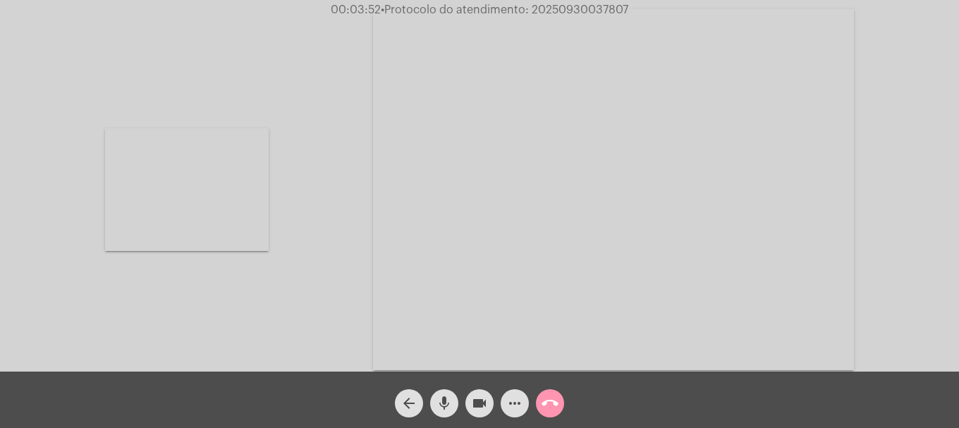
click at [473, 408] on mat-icon "videocam" at bounding box center [479, 403] width 17 height 17
click at [475, 407] on mat-icon "videocam_off" at bounding box center [479, 403] width 17 height 17
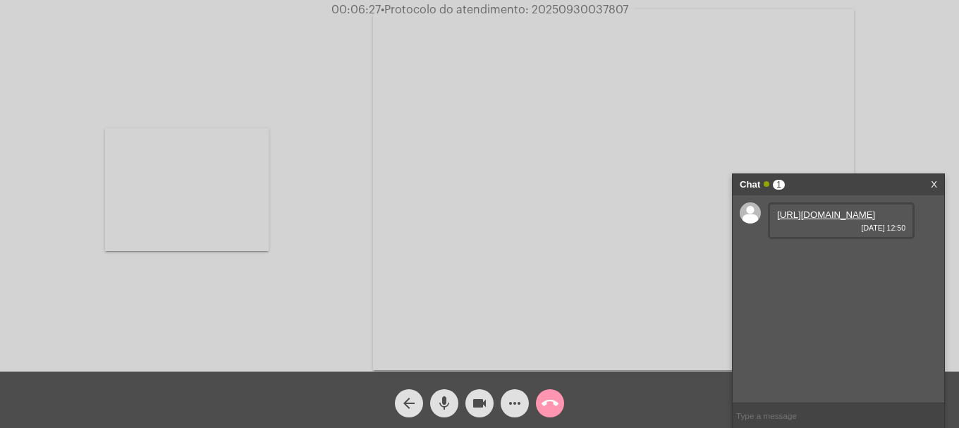
click at [446, 418] on div "arrow_back mic videocam more_horiz call_end" at bounding box center [479, 400] width 959 height 56
click at [469, 401] on button "videocam" at bounding box center [479, 403] width 28 height 28
click at [482, 410] on mat-icon "videocam_off" at bounding box center [479, 403] width 17 height 17
click at [809, 220] on link "[URL][DOMAIN_NAME]" at bounding box center [826, 214] width 98 height 11
click at [851, 260] on link "[URL][DOMAIN_NAME]" at bounding box center [826, 255] width 98 height 11
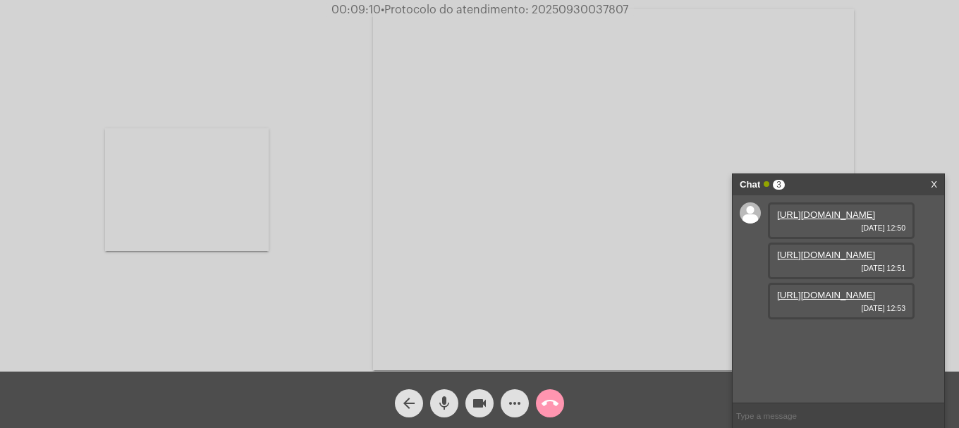
scroll to position [12, 0]
click at [802, 300] on link "[URL][DOMAIN_NAME]" at bounding box center [826, 295] width 98 height 11
click at [506, 402] on button "more_horiz" at bounding box center [515, 403] width 28 height 28
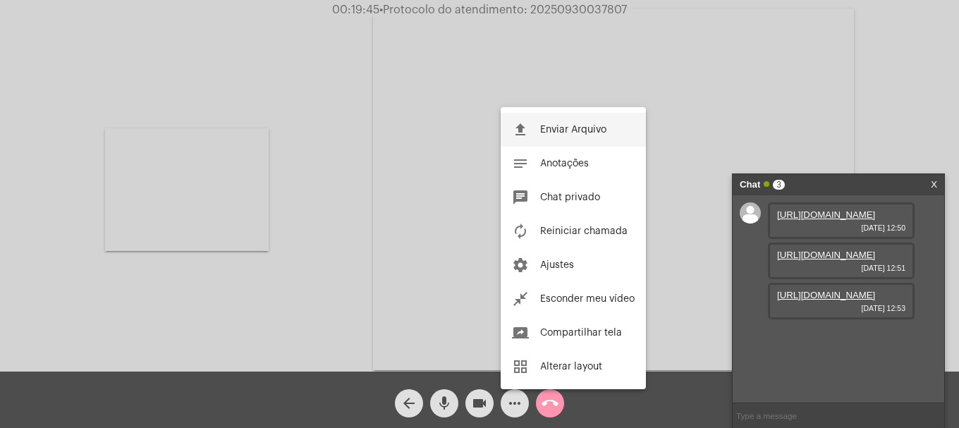
click at [553, 134] on span "Enviar Arquivo" at bounding box center [573, 130] width 66 height 10
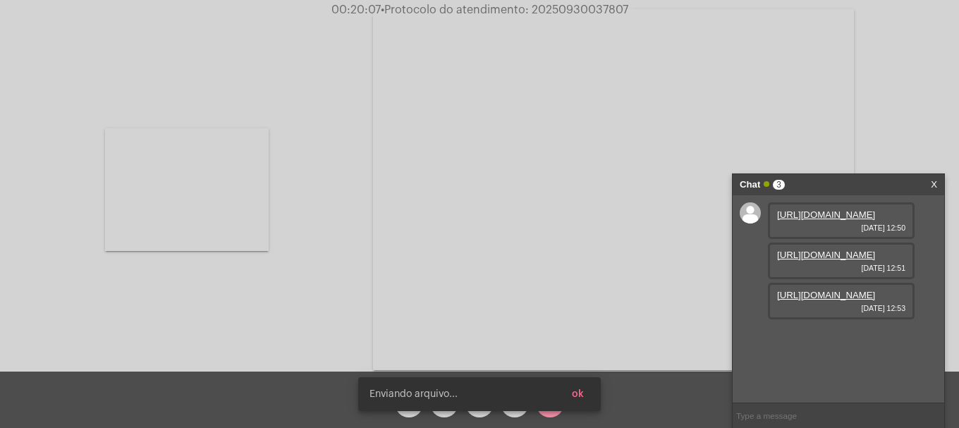
scroll to position [84, 0]
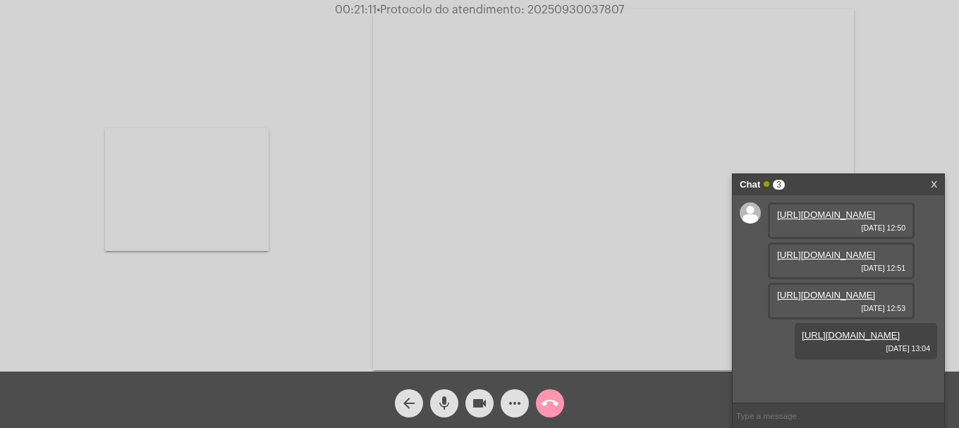
click at [523, 397] on mat-icon "more_horiz" at bounding box center [514, 403] width 17 height 17
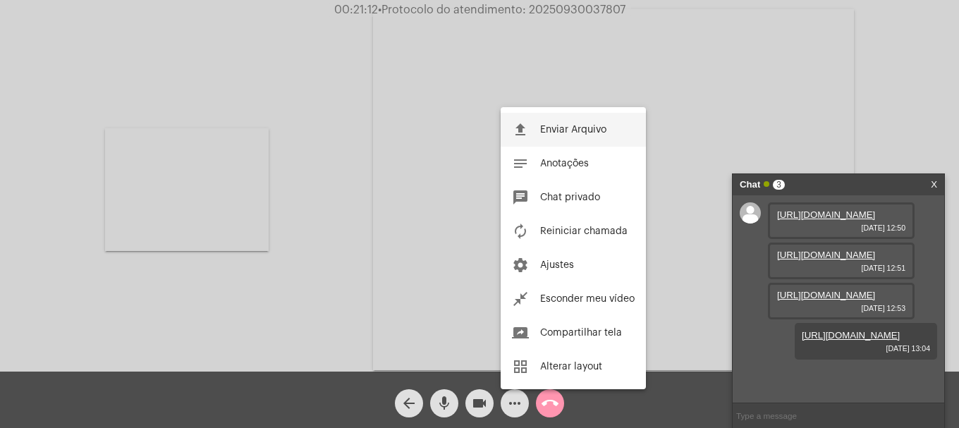
click at [541, 115] on button "file_upload Enviar Arquivo" at bounding box center [573, 130] width 145 height 34
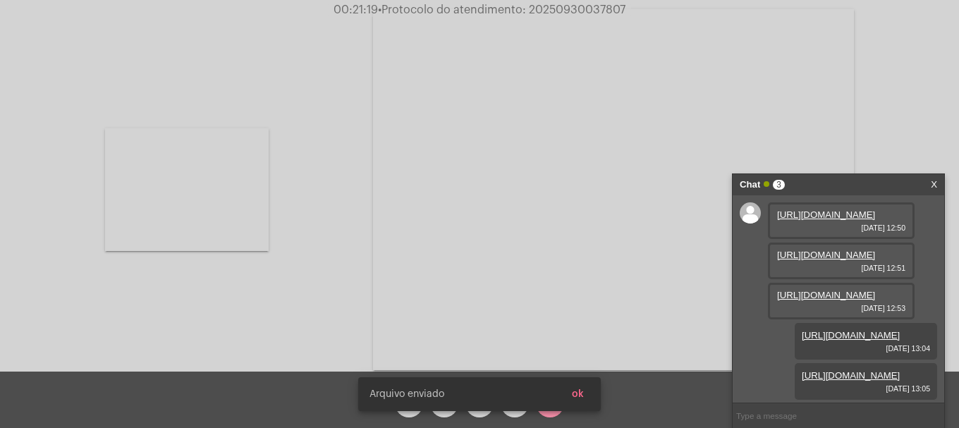
scroll to position [156, 0]
click at [559, 9] on span "• Protocolo do atendimento: 20250930037807" at bounding box center [502, 9] width 248 height 11
click at [559, 9] on span "• Protocolo do atendimento: 20250930037807" at bounding box center [503, 9] width 248 height 11
copy span "20250930037807"
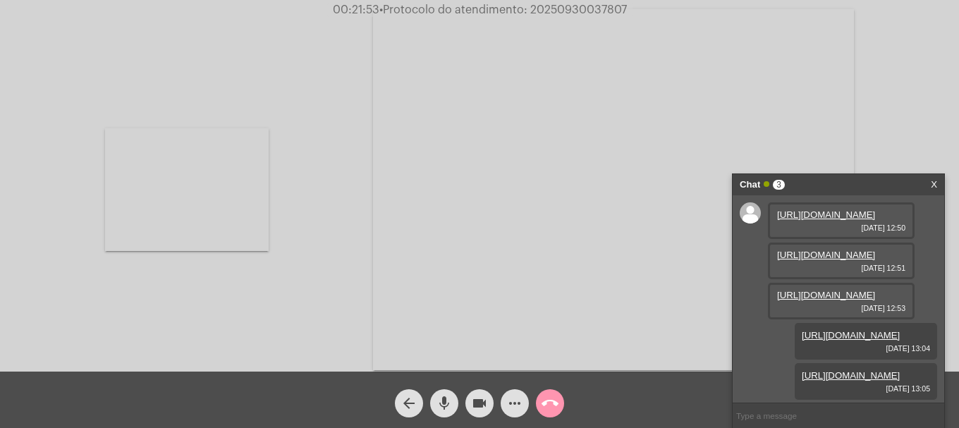
click at [798, 411] on input "text" at bounding box center [839, 415] width 212 height 25
paste input "20250930037807"
type input "20250930037807"
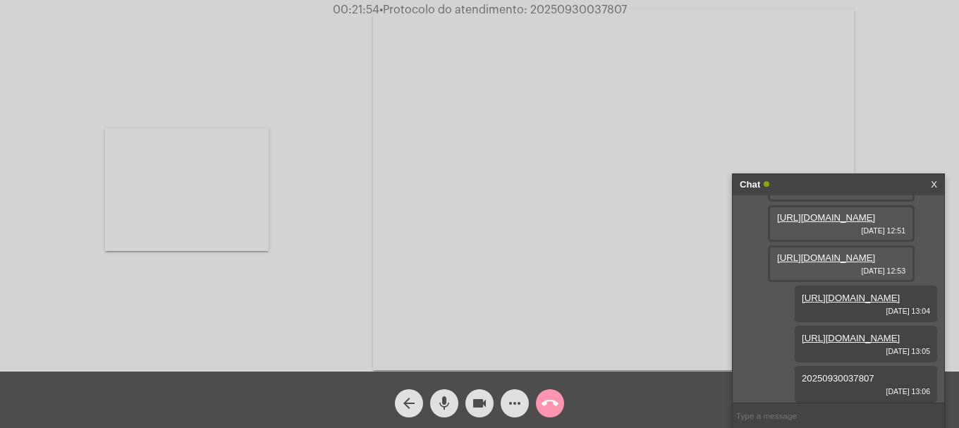
scroll to position [196, 0]
click at [551, 403] on mat-icon "call_end" at bounding box center [550, 403] width 17 height 17
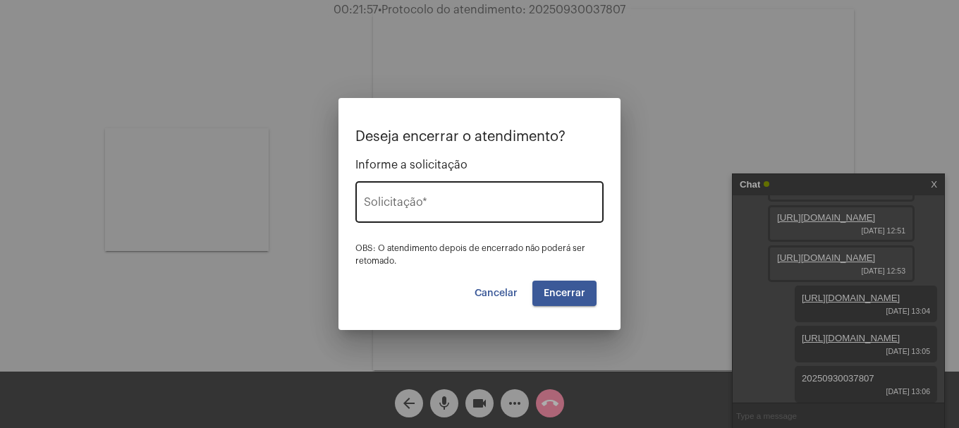
click at [468, 210] on input "Solicitação *" at bounding box center [479, 205] width 231 height 13
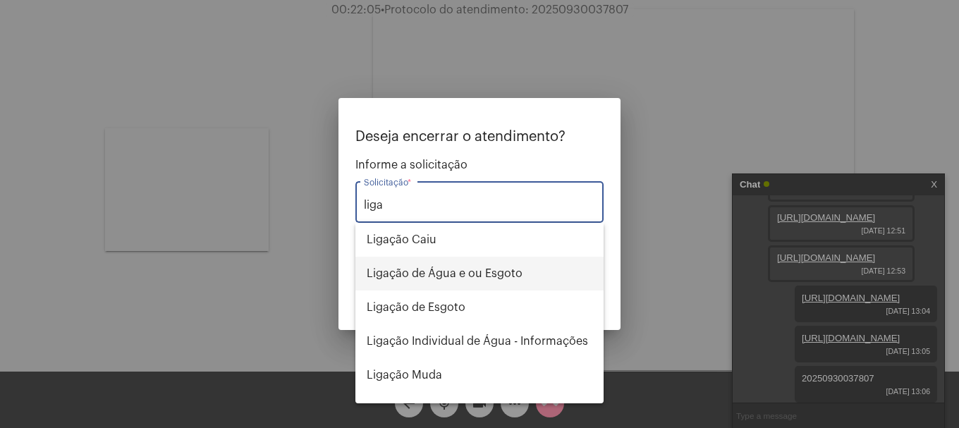
click at [488, 276] on span "Ligação de Água e ou Esgoto" at bounding box center [480, 274] width 226 height 34
type input "Ligação de Água e ou Esgoto"
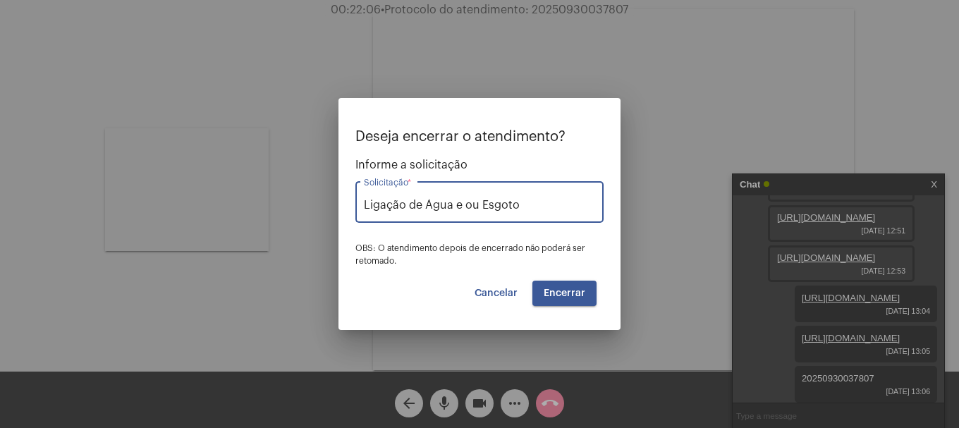
click at [561, 288] on span "Encerrar" at bounding box center [565, 293] width 42 height 10
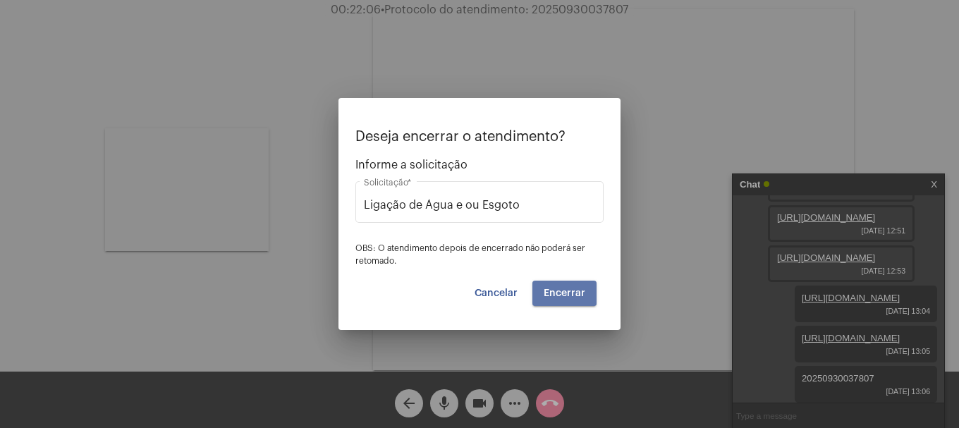
click at [561, 288] on span "Encerrar" at bounding box center [565, 293] width 42 height 10
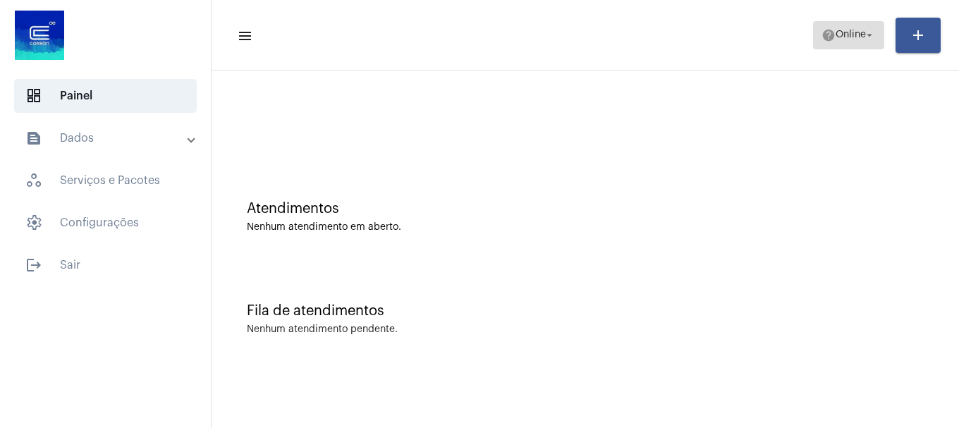
click at [866, 30] on mat-icon "arrow_drop_down" at bounding box center [869, 35] width 13 height 13
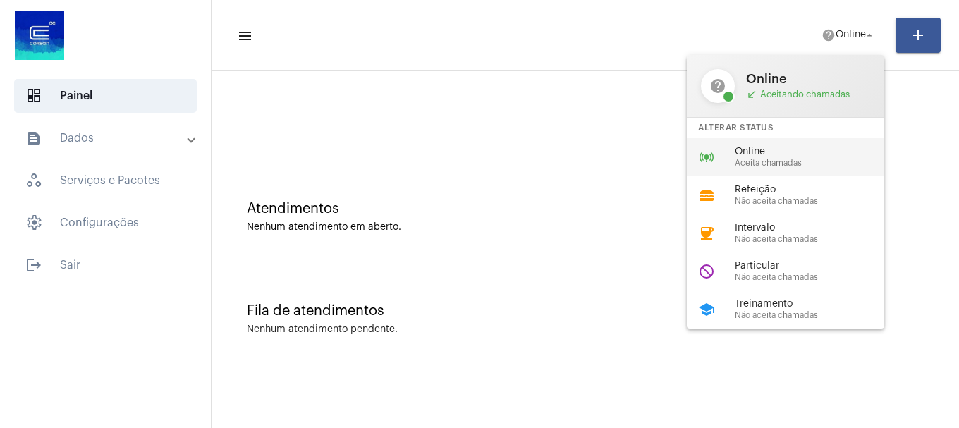
click at [750, 154] on span "Online" at bounding box center [815, 152] width 161 height 11
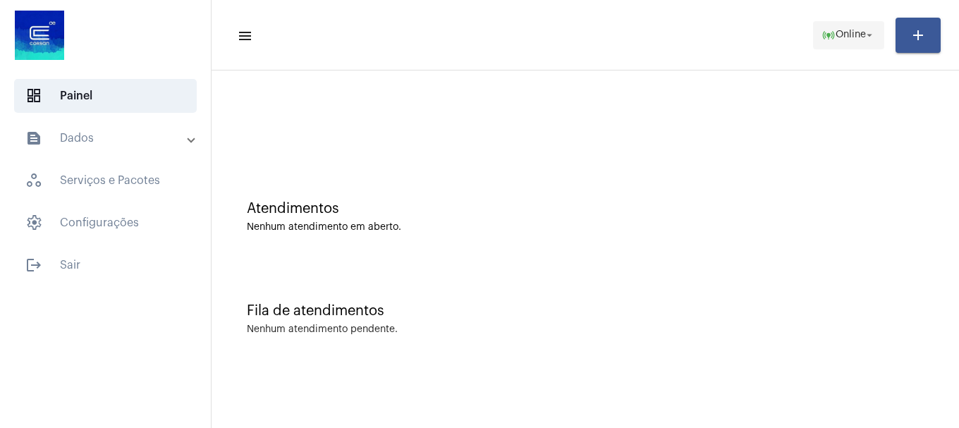
click at [813, 25] on button "online_prediction Online arrow_drop_down" at bounding box center [848, 35] width 71 height 28
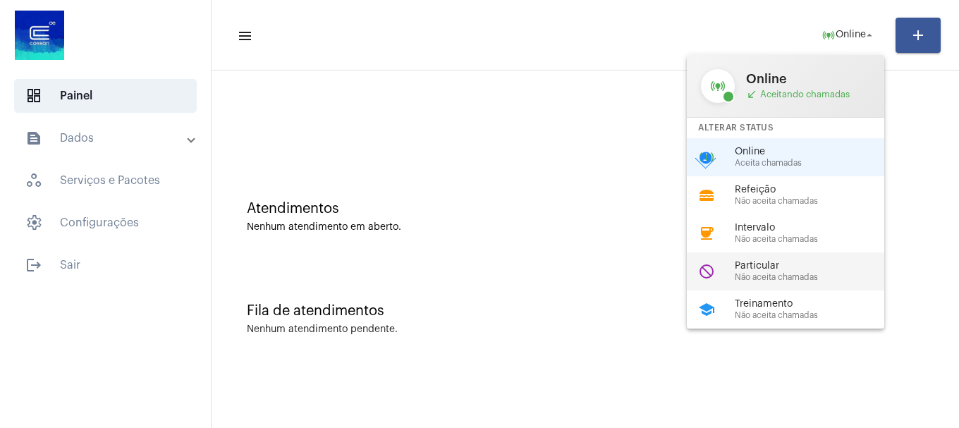
click at [808, 265] on span "Particular" at bounding box center [815, 266] width 161 height 11
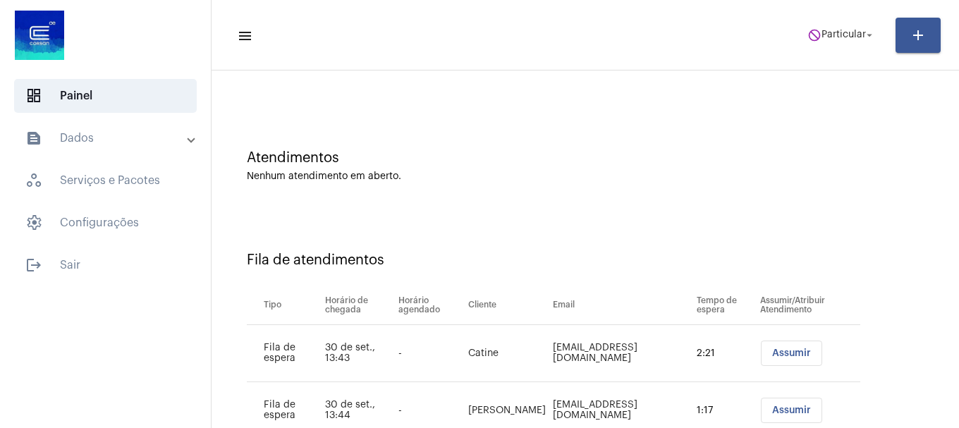
scroll to position [100, 0]
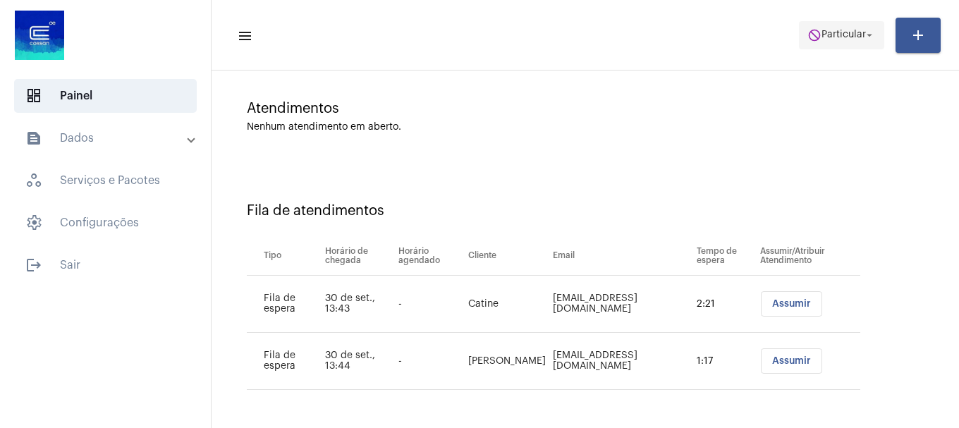
click at [839, 44] on span "do_not_disturb Particular arrow_drop_down" at bounding box center [842, 34] width 68 height 25
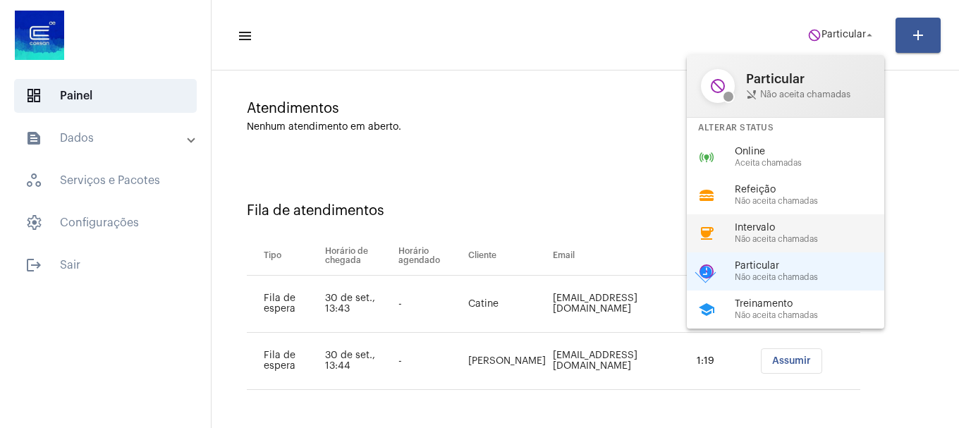
click at [795, 228] on span "Intervalo" at bounding box center [815, 228] width 161 height 11
